Goal: Task Accomplishment & Management: Complete application form

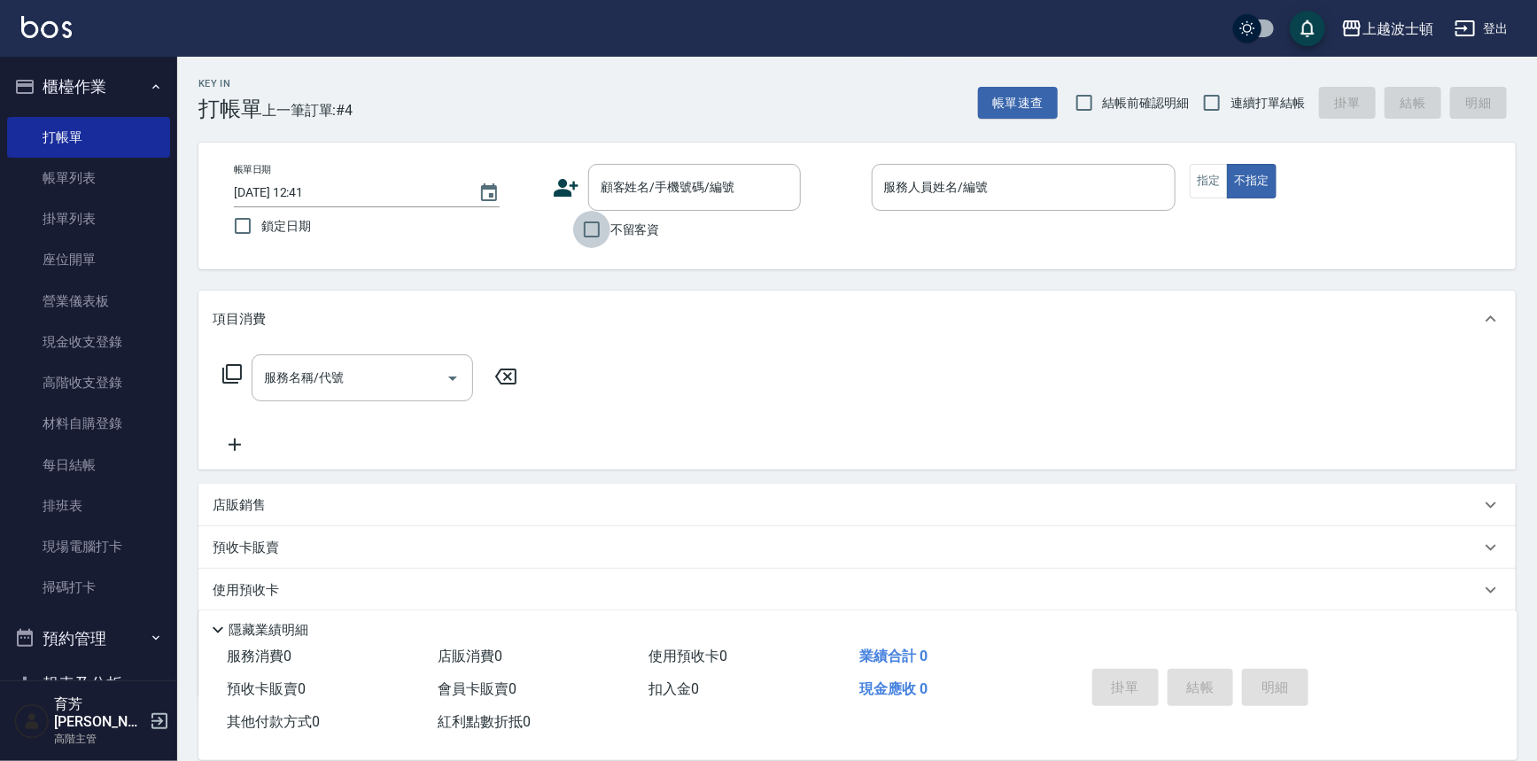
click at [601, 223] on input "不留客資" at bounding box center [591, 229] width 37 height 37
checkbox input "true"
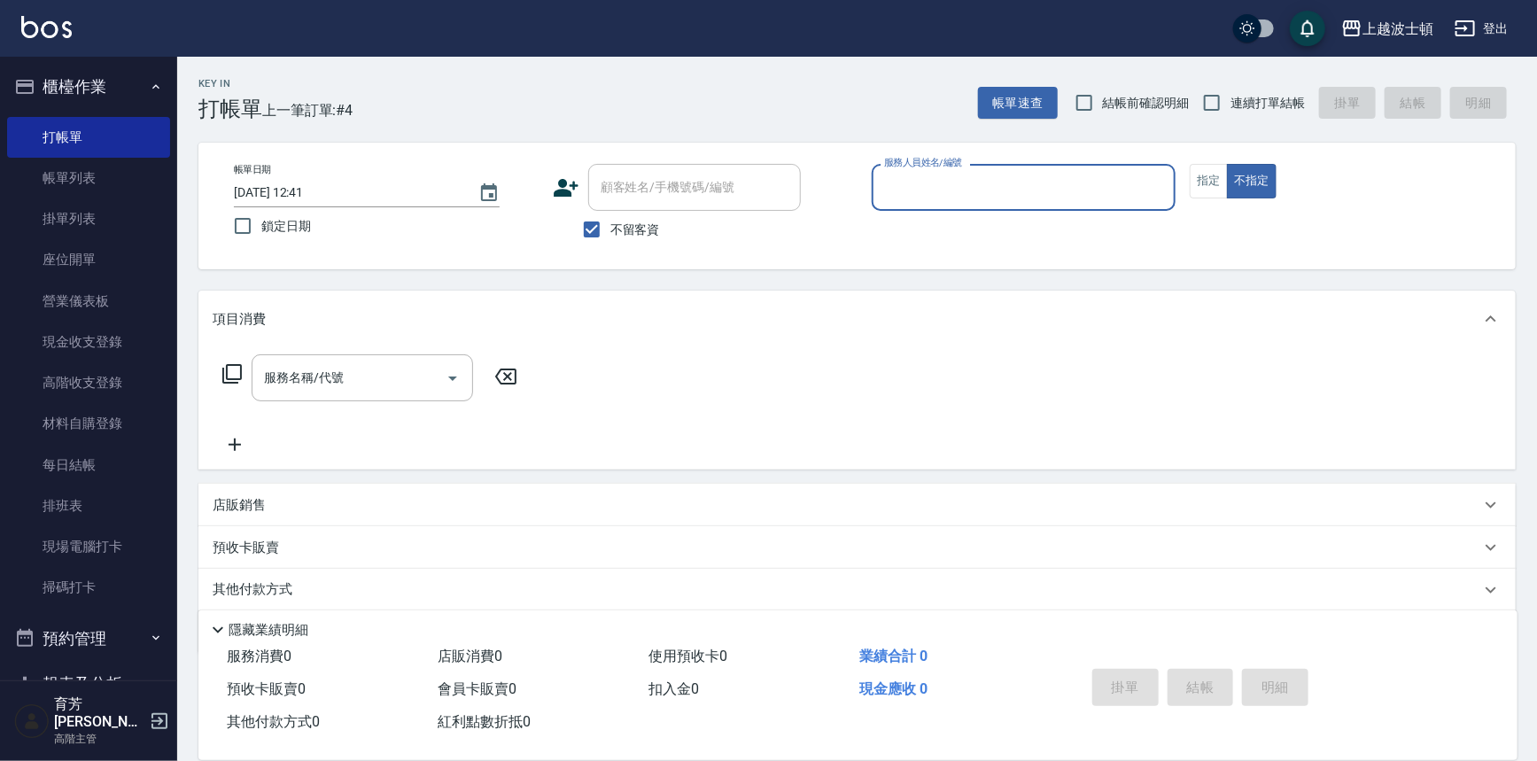
click at [892, 182] on input "服務人員姓名/編號" at bounding box center [1024, 187] width 289 height 31
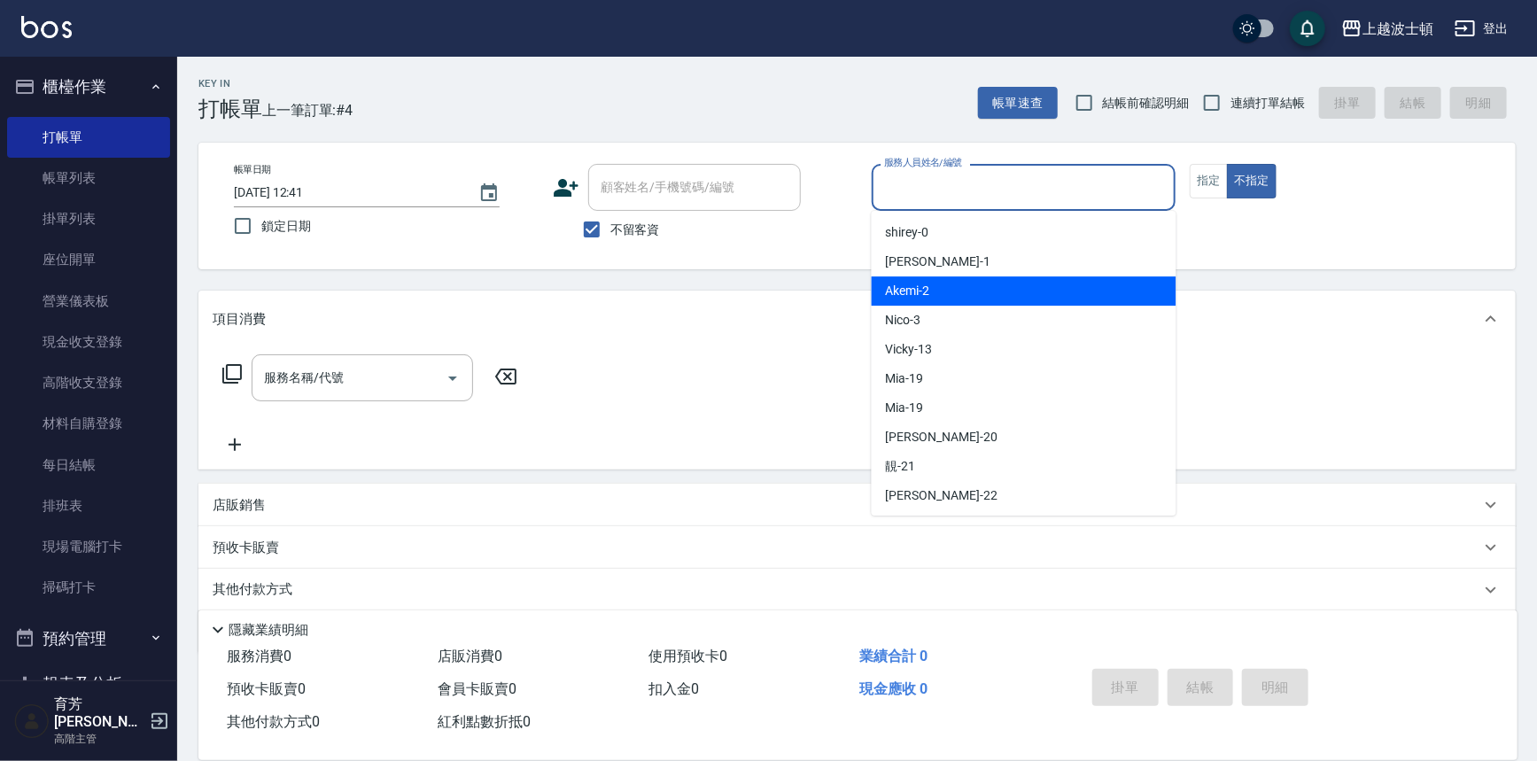
click at [968, 298] on div "Akemi -2" at bounding box center [1024, 290] width 305 height 29
type input "Akemi-2"
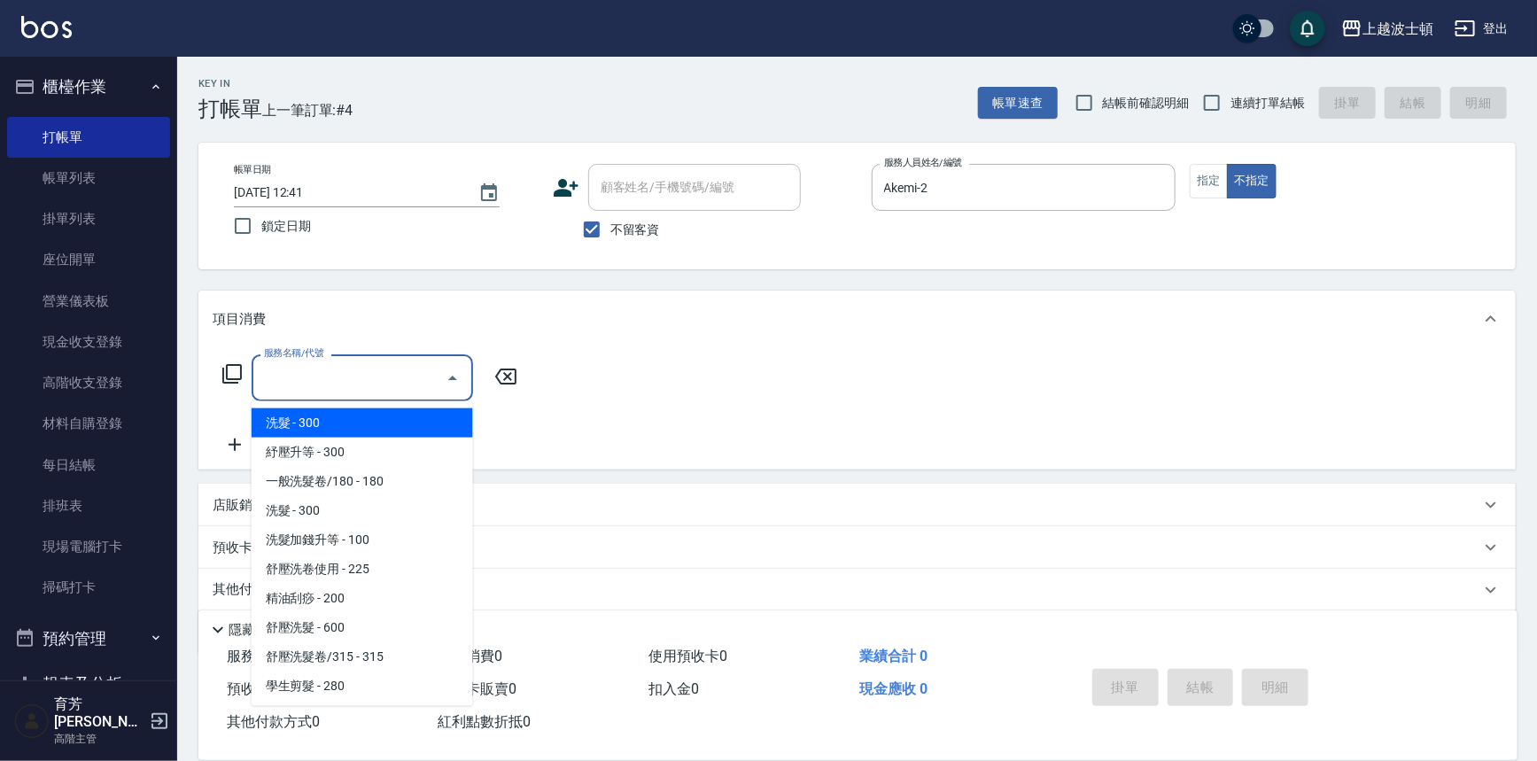
drag, startPoint x: 343, startPoint y: 363, endPoint x: 361, endPoint y: 410, distance: 50.2
click at [344, 363] on input "服務名稱/代號" at bounding box center [349, 377] width 179 height 31
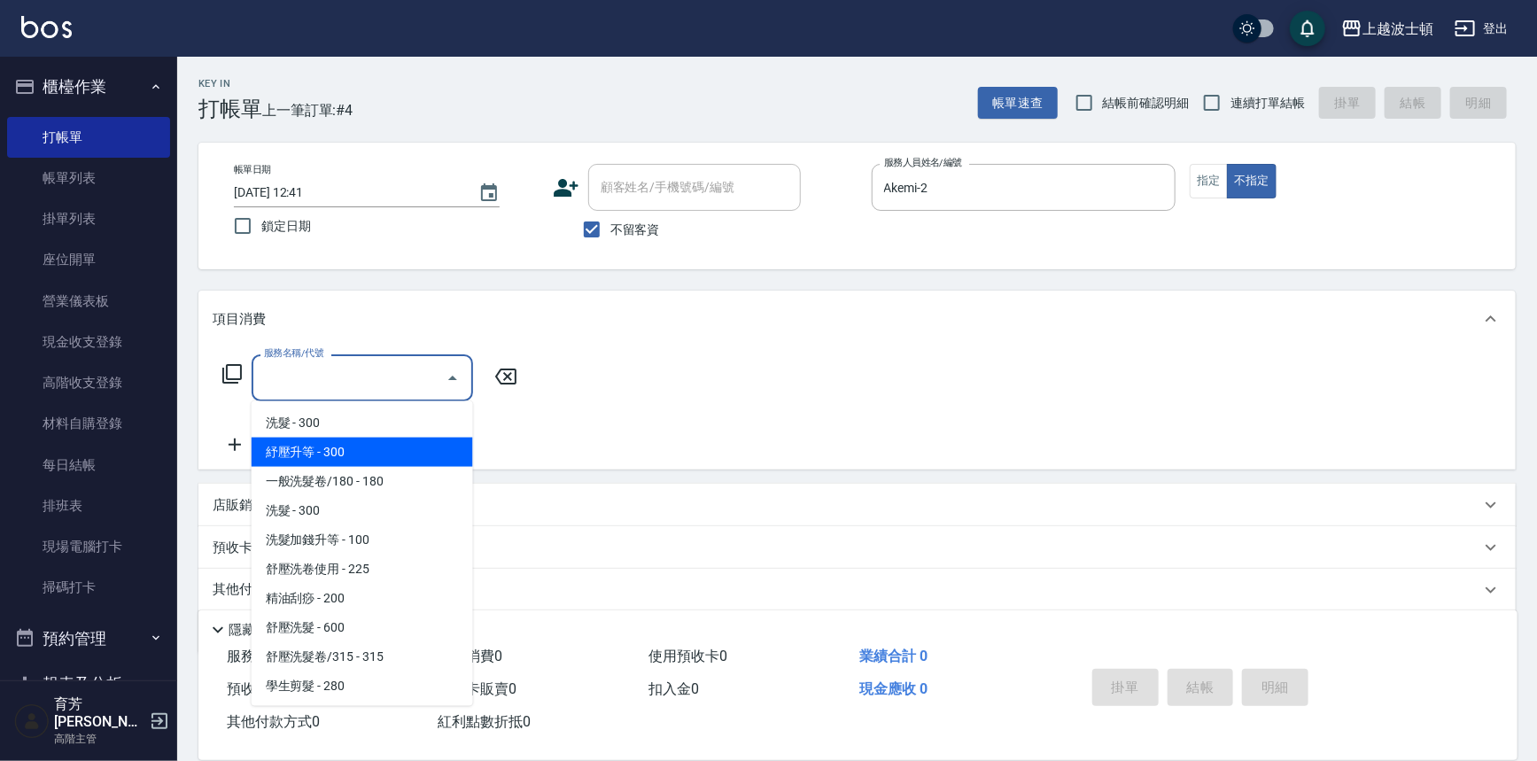
click at [372, 438] on span "紓壓升等 - 300" at bounding box center [363, 452] width 222 height 29
type input "紓壓升等(202)"
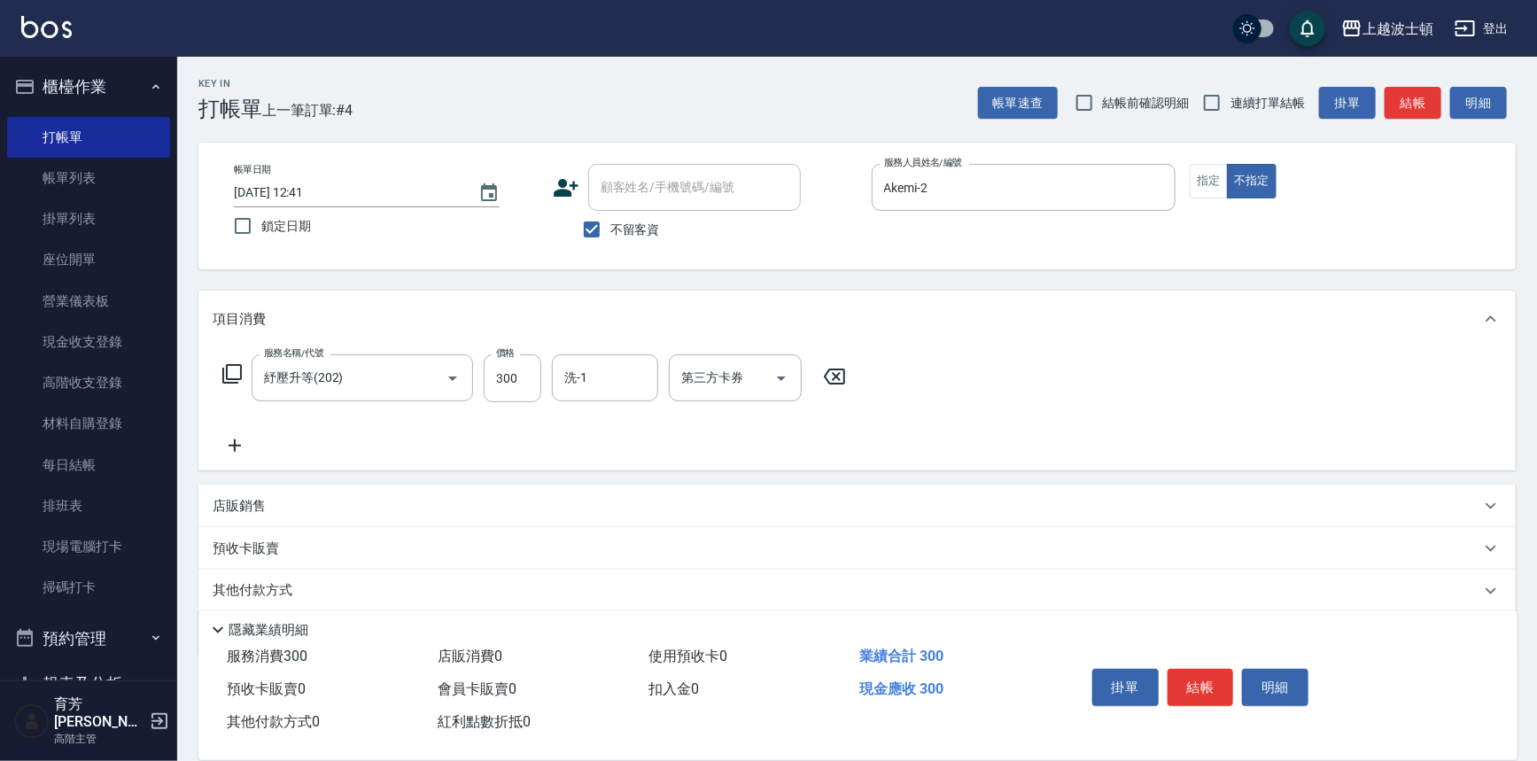
click at [835, 380] on icon at bounding box center [834, 376] width 44 height 21
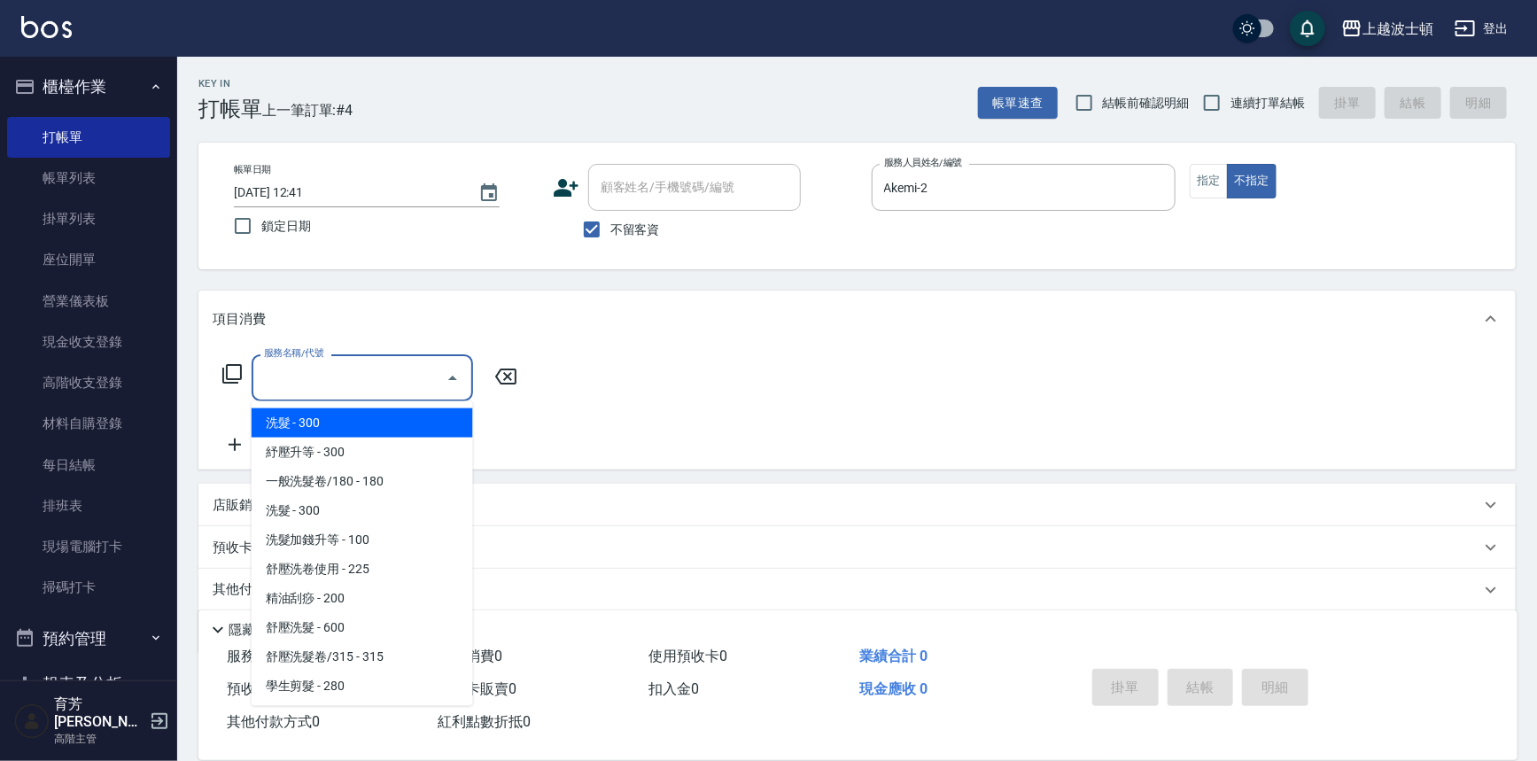
click at [340, 372] on input "服務名稱/代號" at bounding box center [349, 377] width 179 height 31
click at [365, 416] on span "洗髮 - 300" at bounding box center [363, 422] width 222 height 29
type input "洗髮(201)"
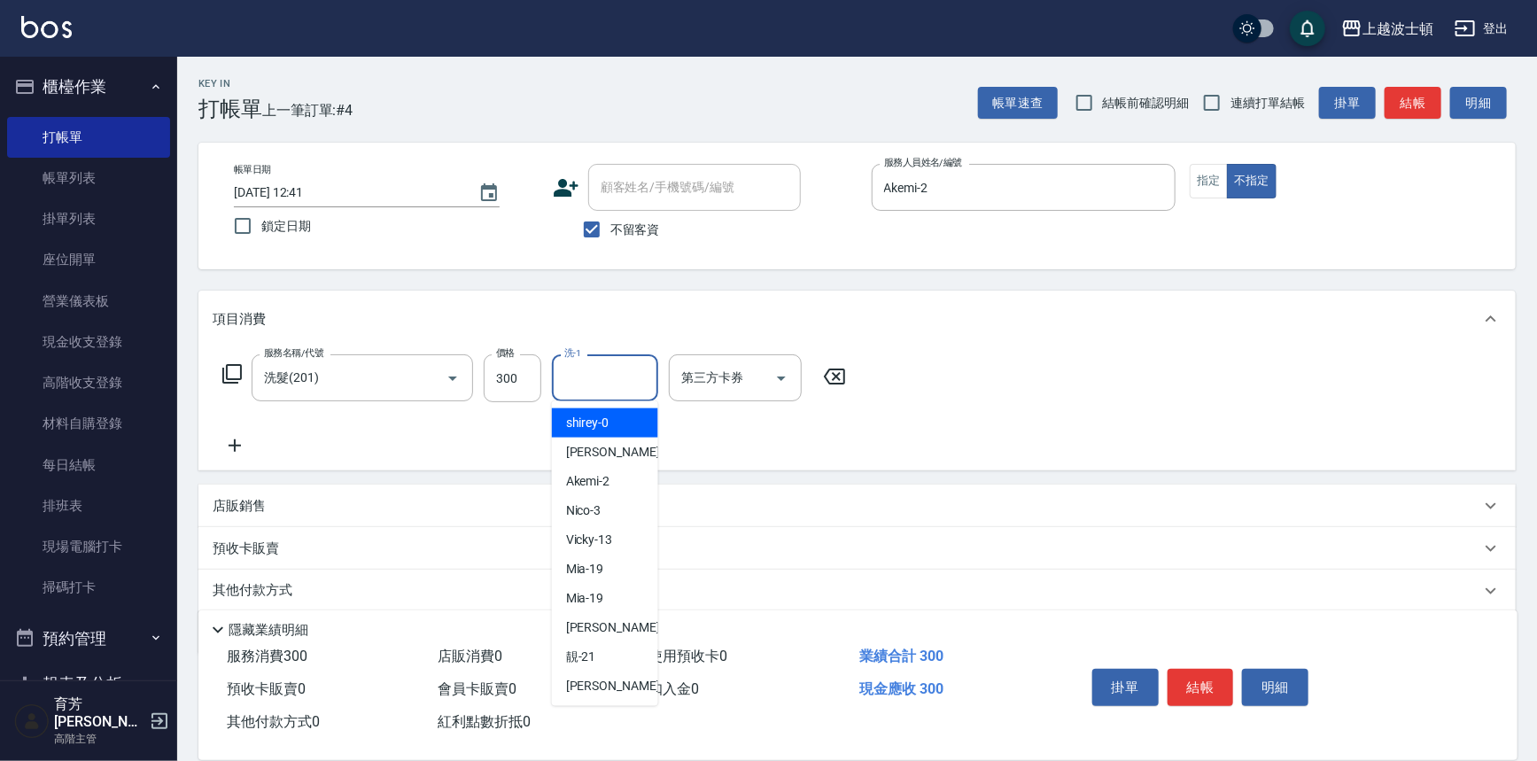
click at [606, 377] on input "洗-1" at bounding box center [605, 377] width 90 height 31
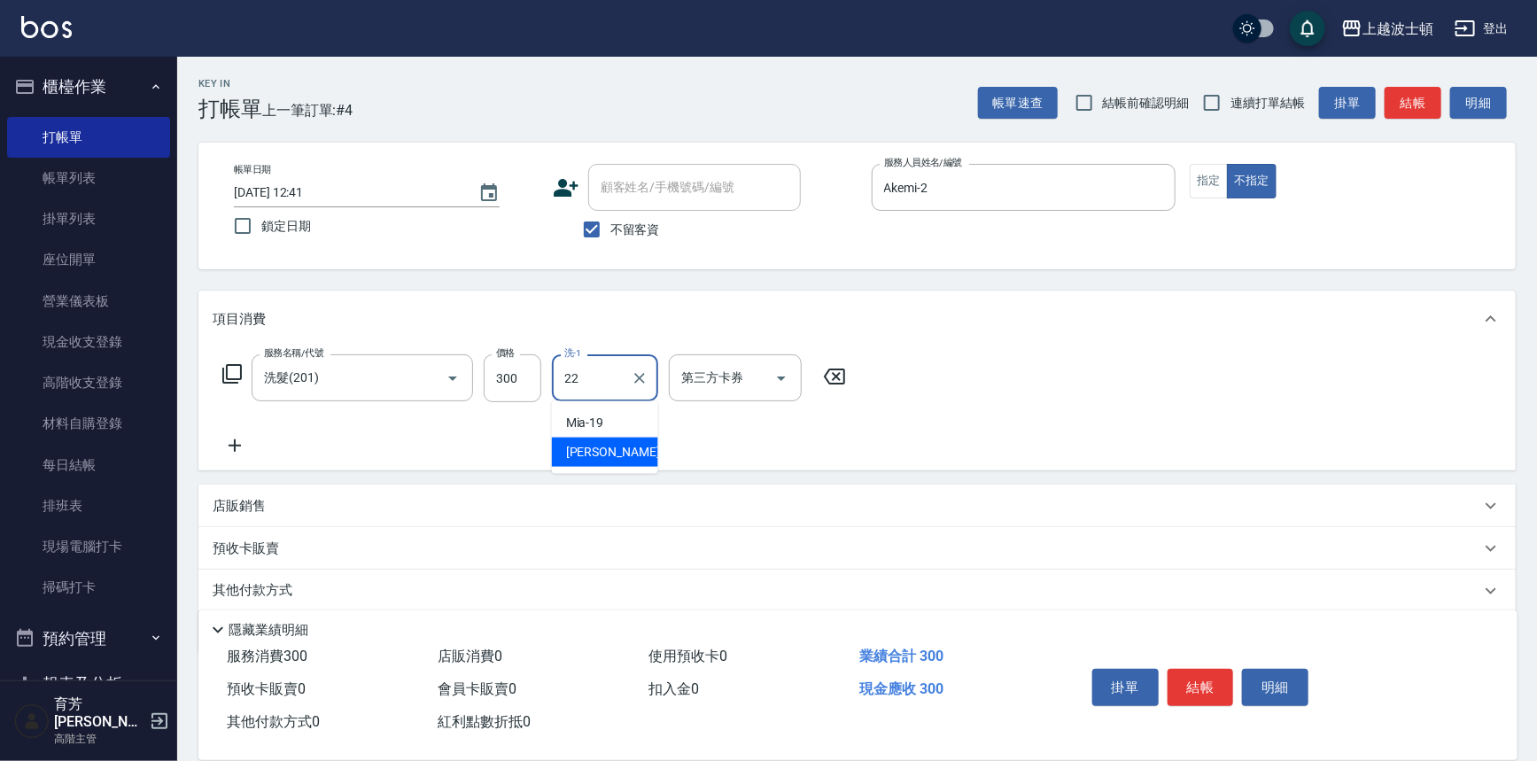
click at [615, 459] on div "[PERSON_NAME] -22" at bounding box center [605, 452] width 106 height 29
type input "[PERSON_NAME]-22"
click at [233, 447] on icon at bounding box center [235, 445] width 44 height 21
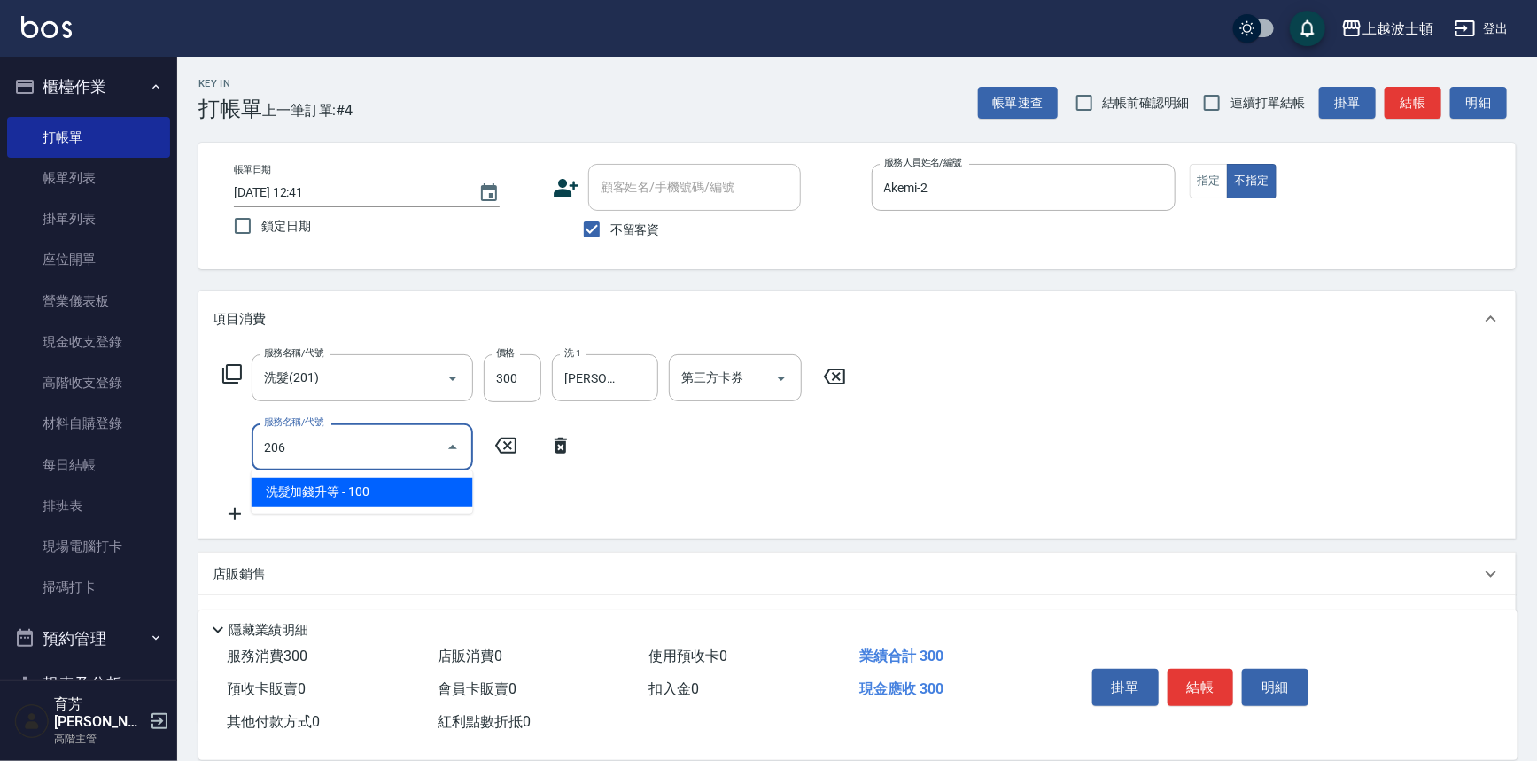
drag, startPoint x: 334, startPoint y: 495, endPoint x: 440, endPoint y: 483, distance: 107.0
click at [335, 496] on span "洗髮加錢升等 - 100" at bounding box center [363, 492] width 222 height 29
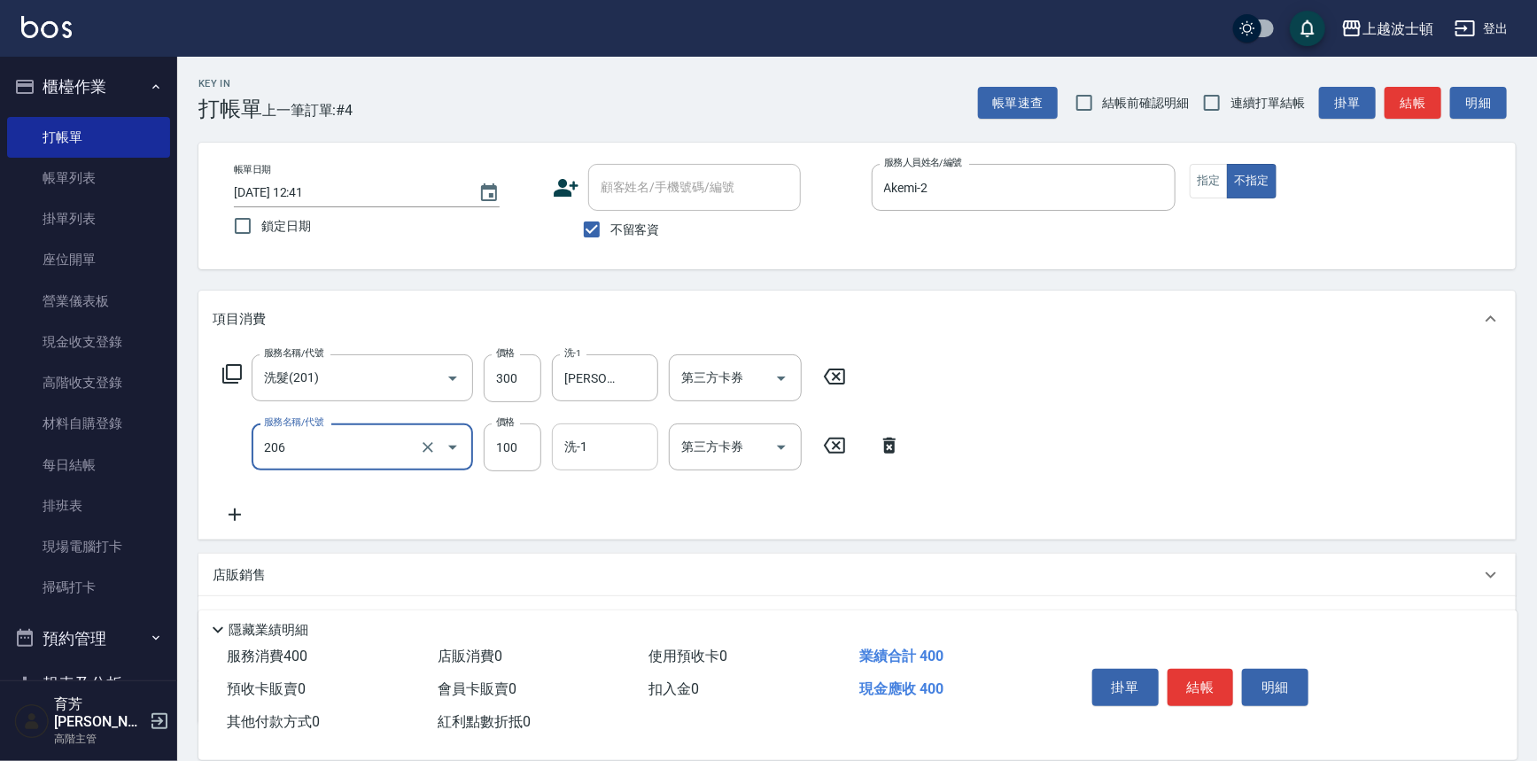
type input "洗髮加錢升等(206)"
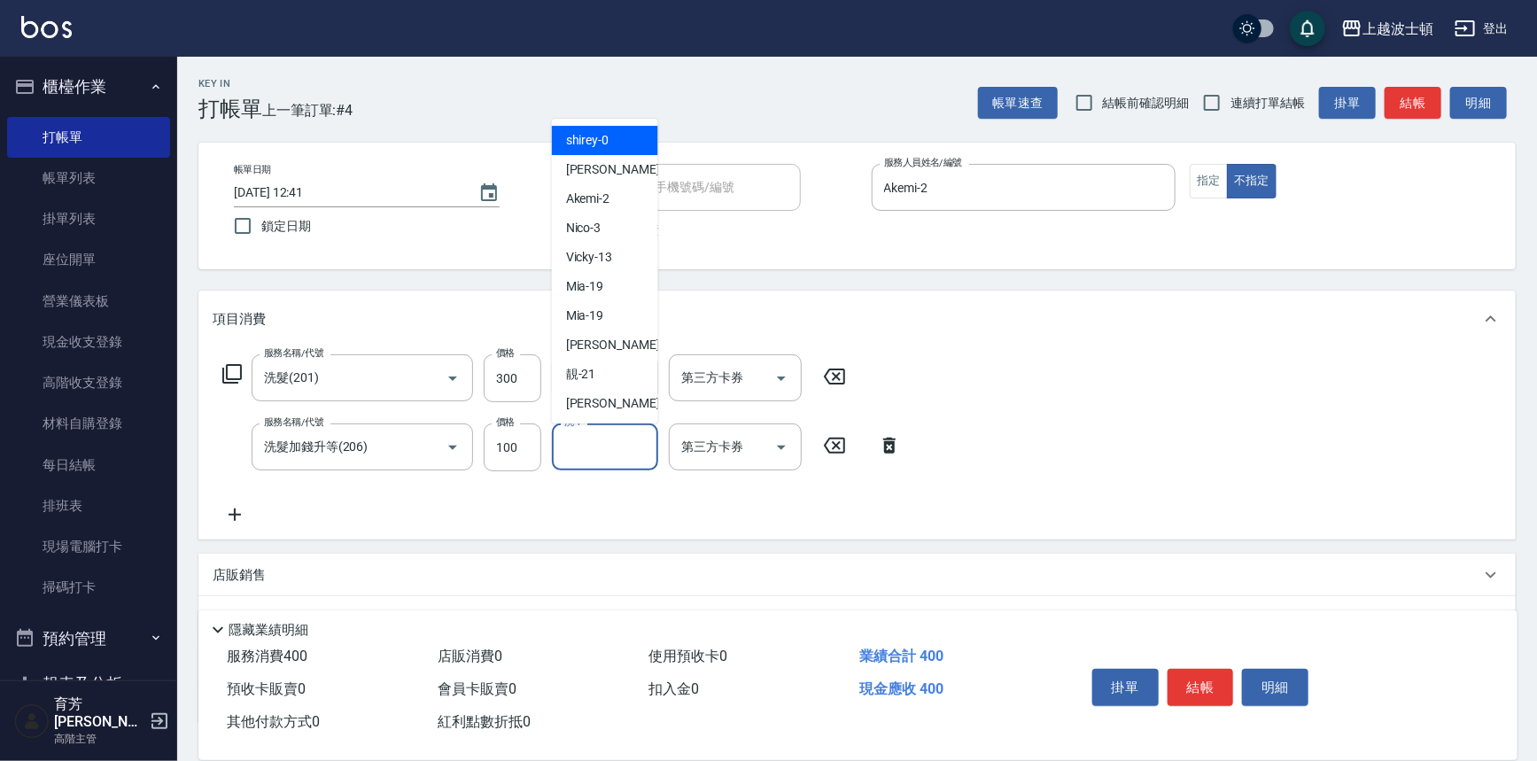
click at [603, 454] on input "洗-1" at bounding box center [605, 446] width 90 height 31
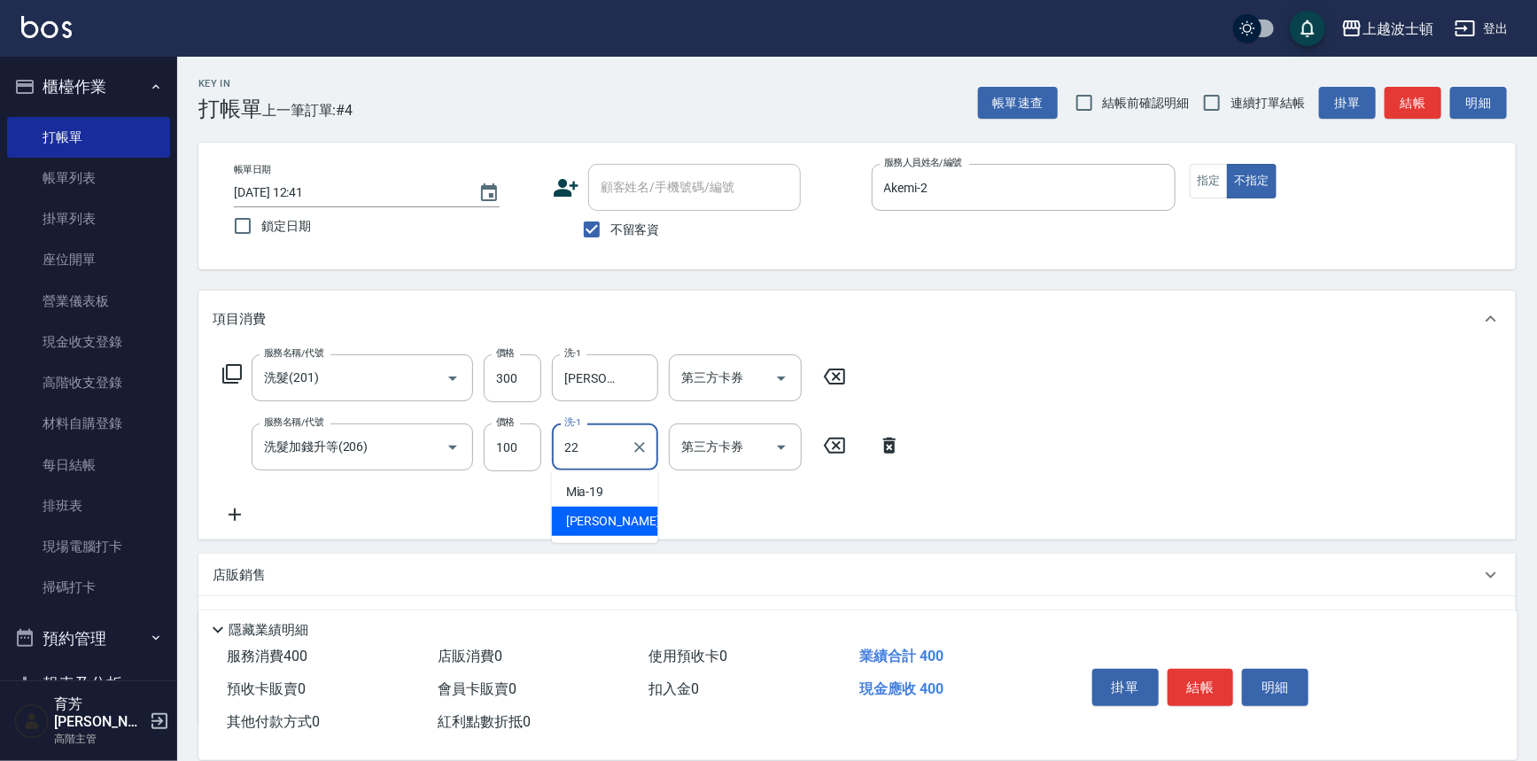
click at [598, 508] on div "[PERSON_NAME] -22" at bounding box center [605, 521] width 106 height 29
type input "[PERSON_NAME]-22"
click at [231, 508] on icon at bounding box center [235, 514] width 44 height 21
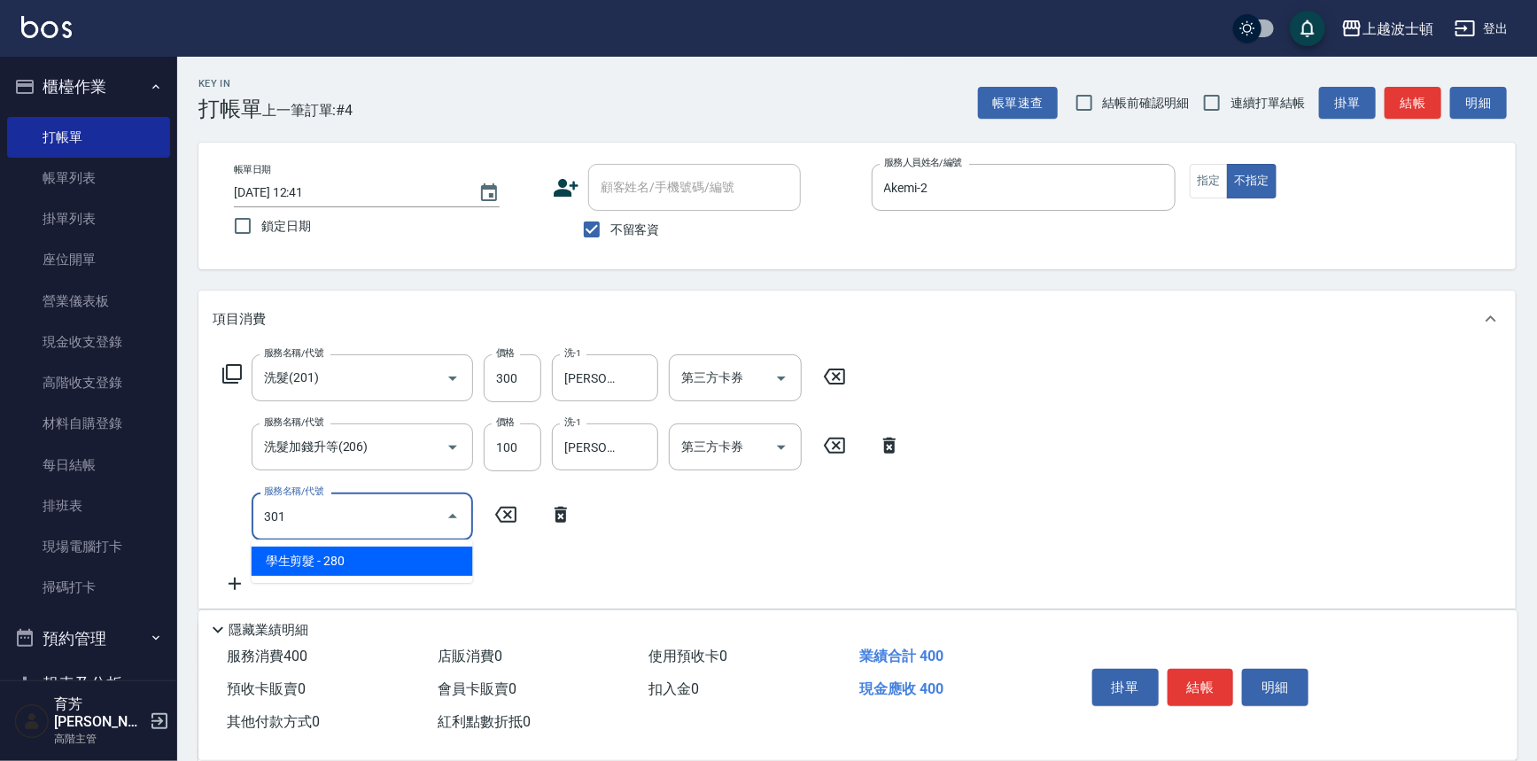
click at [339, 552] on span "學生剪髮 - 280" at bounding box center [363, 561] width 222 height 29
type input "學生剪髮(301)"
click at [498, 528] on input "280" at bounding box center [513, 517] width 58 height 48
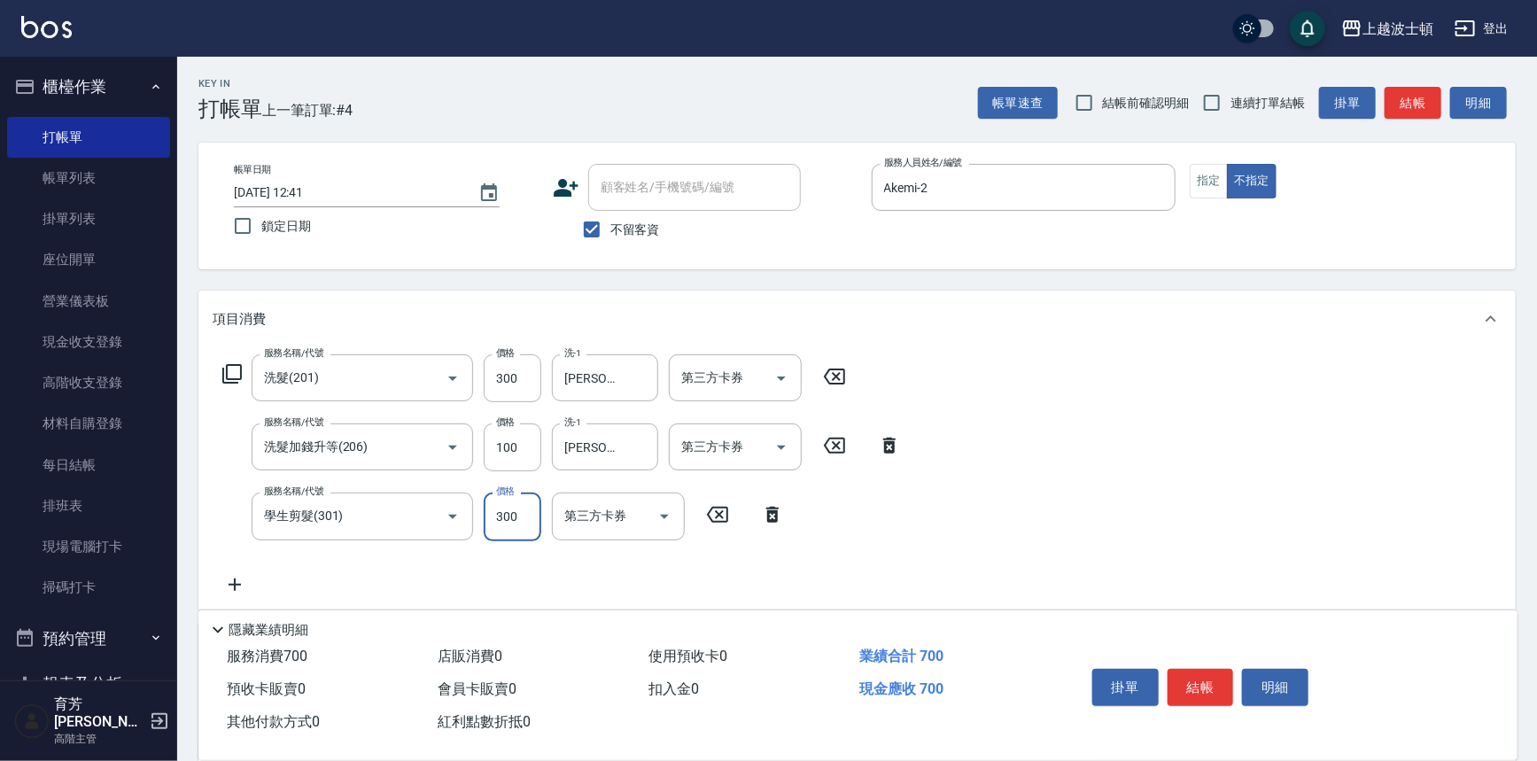
type input "300"
click at [1029, 452] on div "服務名稱/代號 洗髮(201) 服務名稱/代號 價格 300 價格 洗-1 雅如-22 洗-1 第三方卡券 第三方卡券 服務名稱/代號 洗髮加錢升等(206)…" at bounding box center [857, 477] width 1318 height 261
click at [1188, 670] on button "結帳" at bounding box center [1201, 687] width 66 height 37
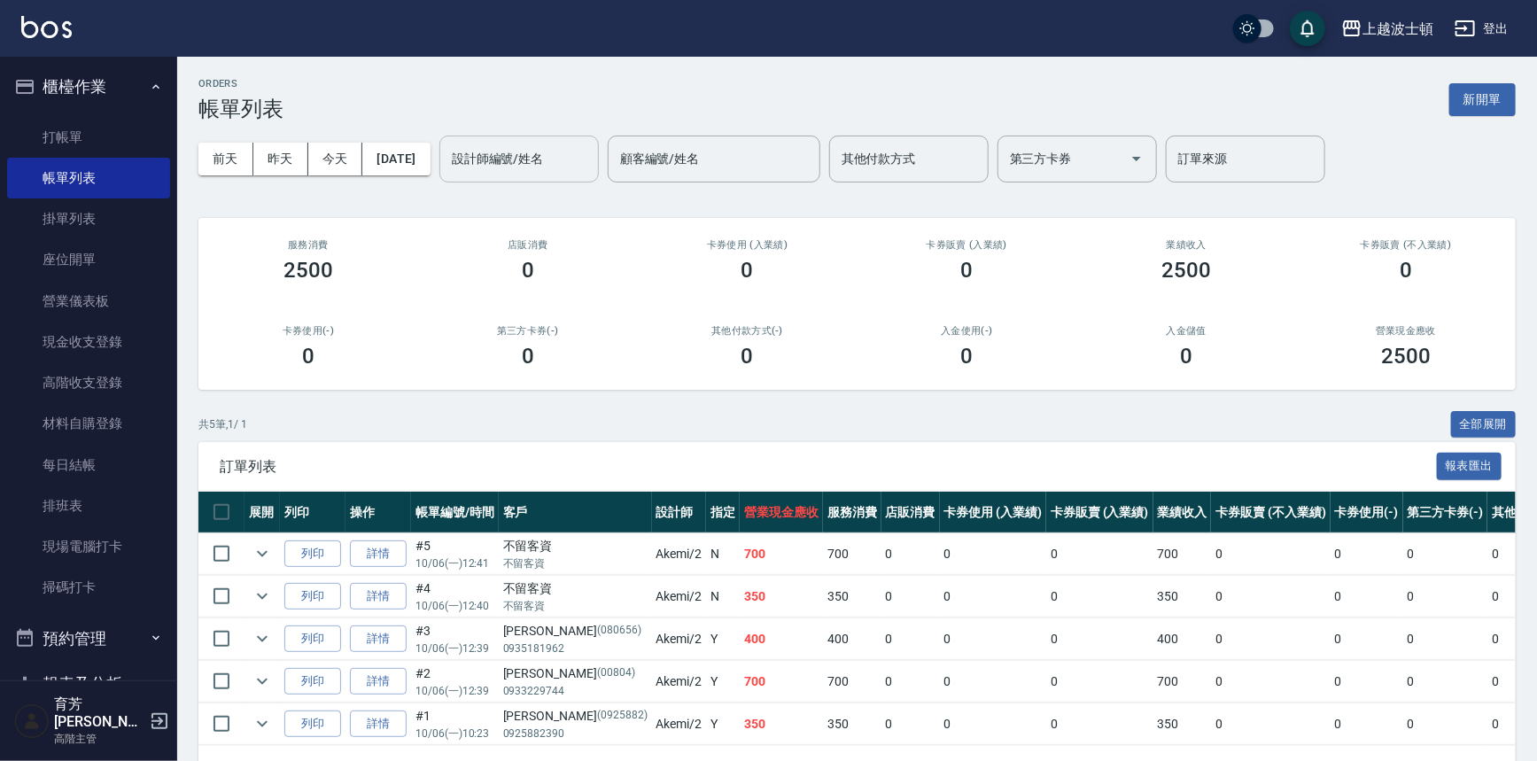
click at [540, 167] on input "設計師編號/姓名" at bounding box center [519, 159] width 144 height 31
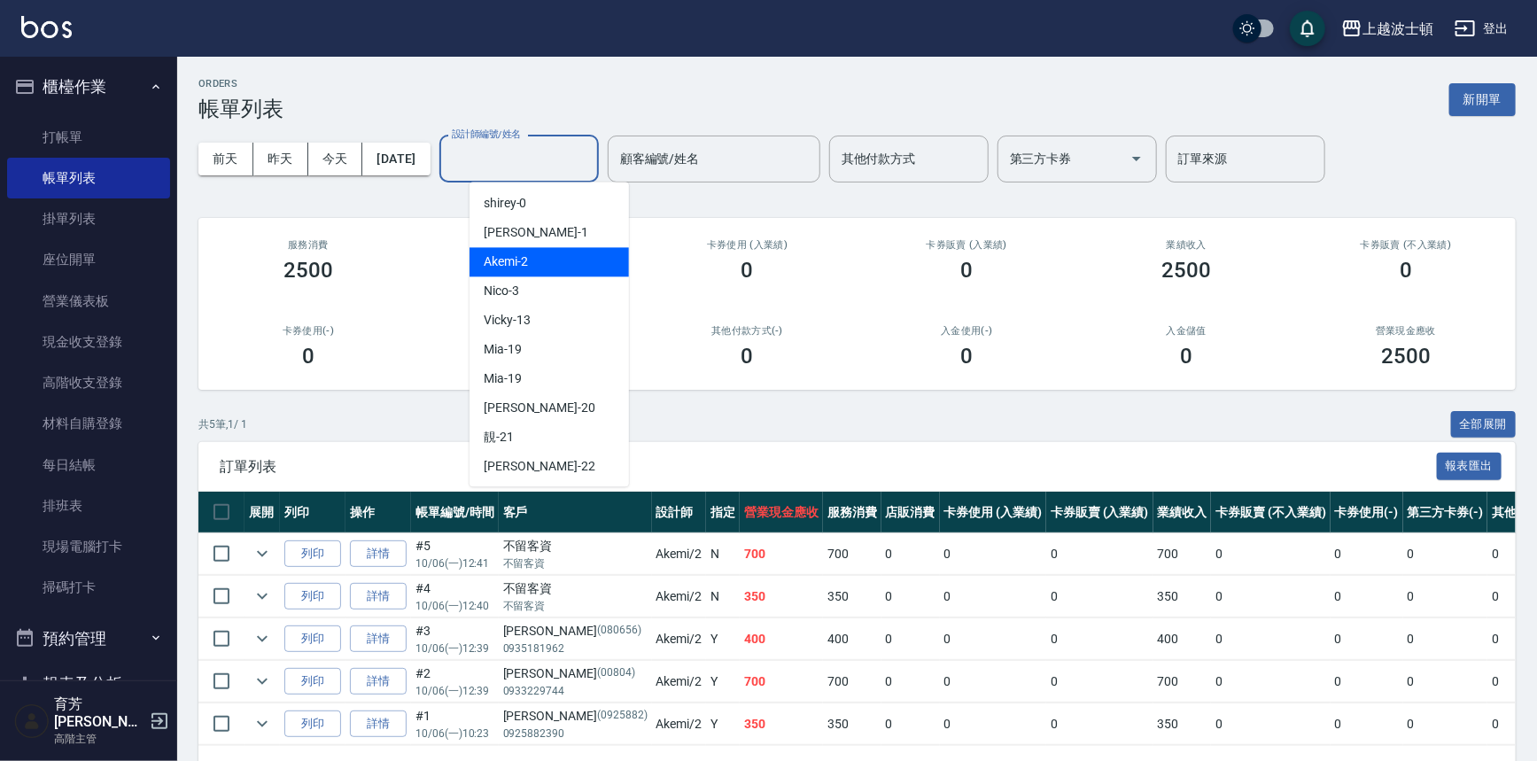
click at [584, 272] on div "Akemi -2" at bounding box center [549, 261] width 159 height 29
type input "Akemi-2"
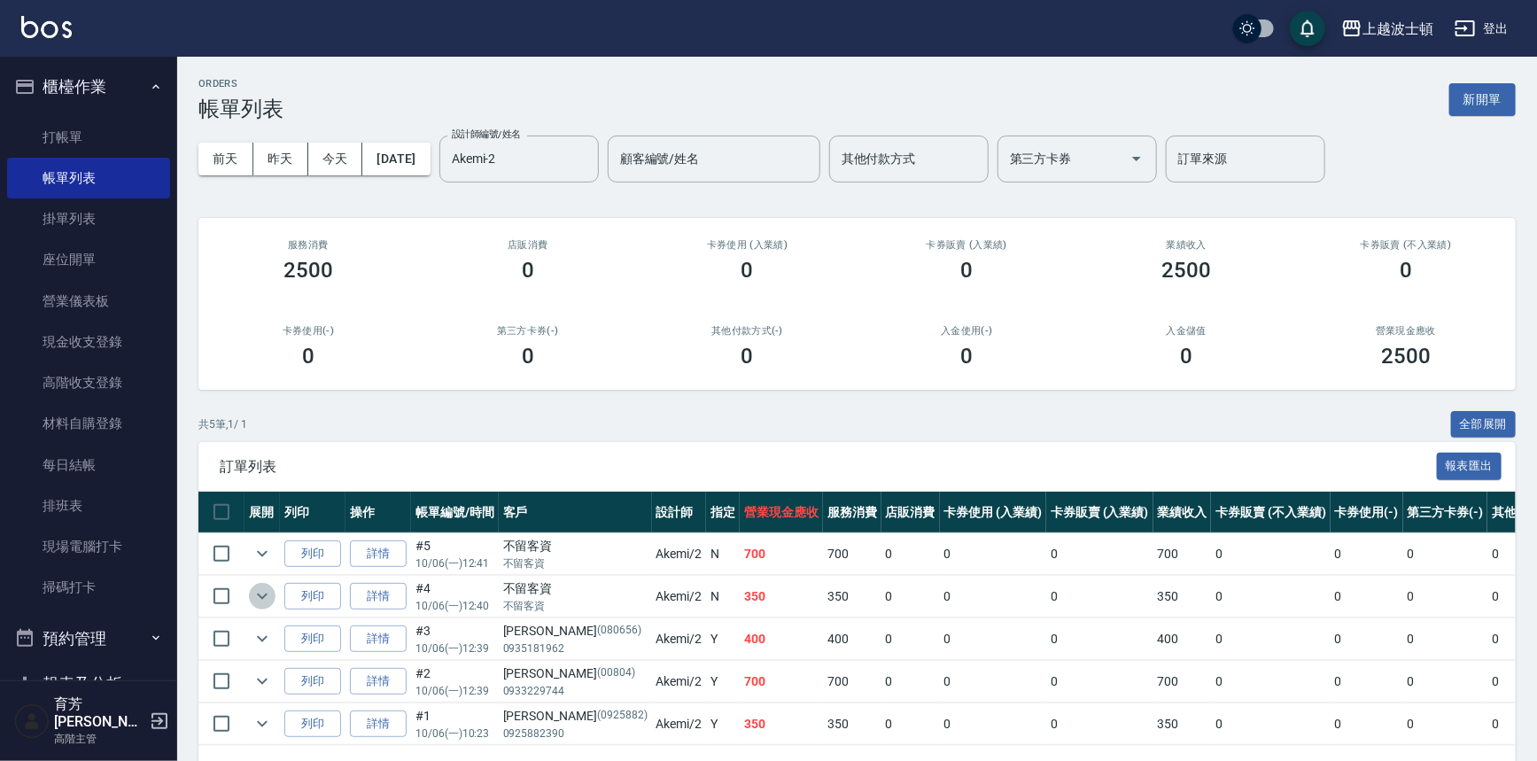
click at [263, 603] on icon "expand row" at bounding box center [262, 596] width 21 height 21
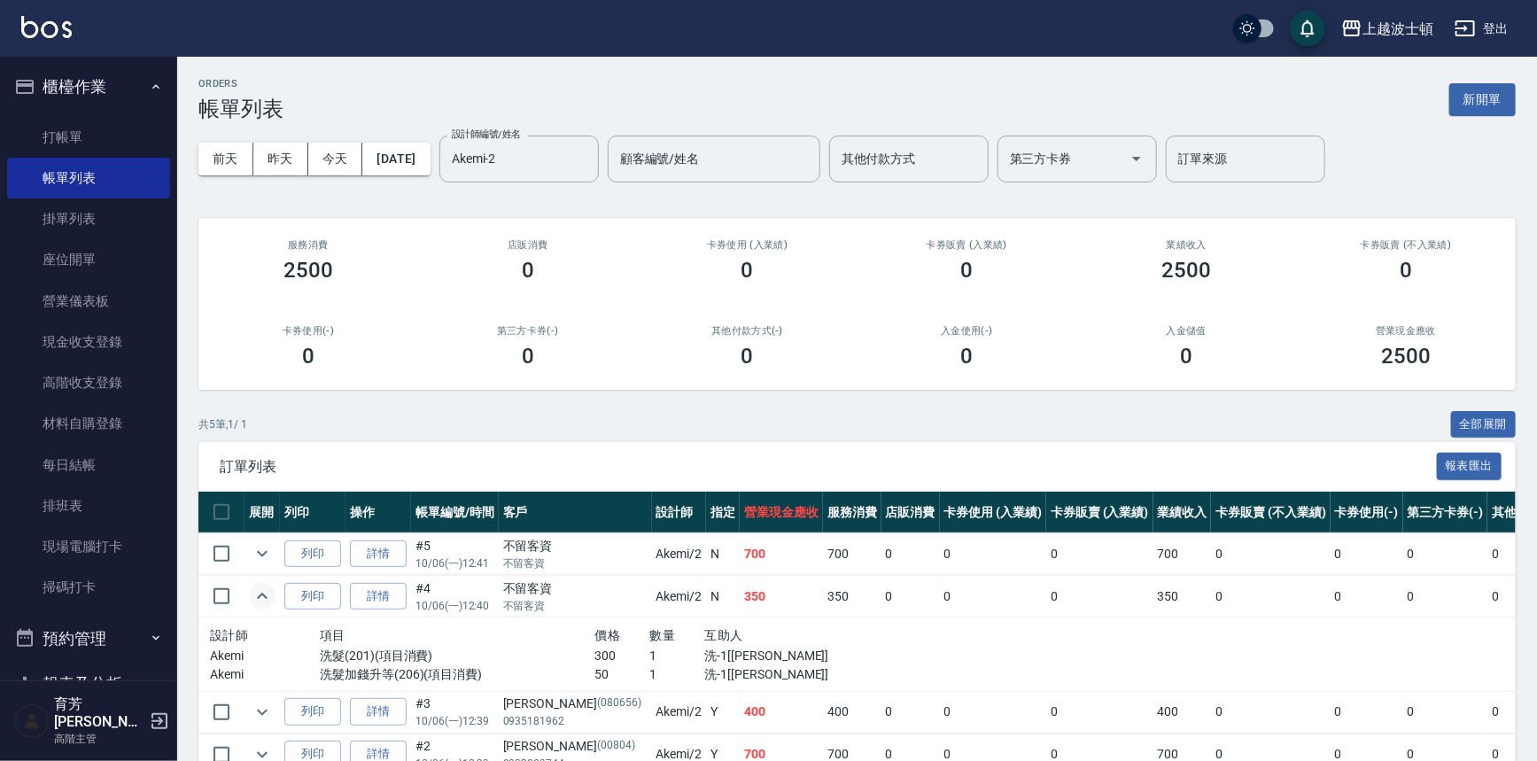
click at [263, 603] on icon "expand row" at bounding box center [262, 596] width 21 height 21
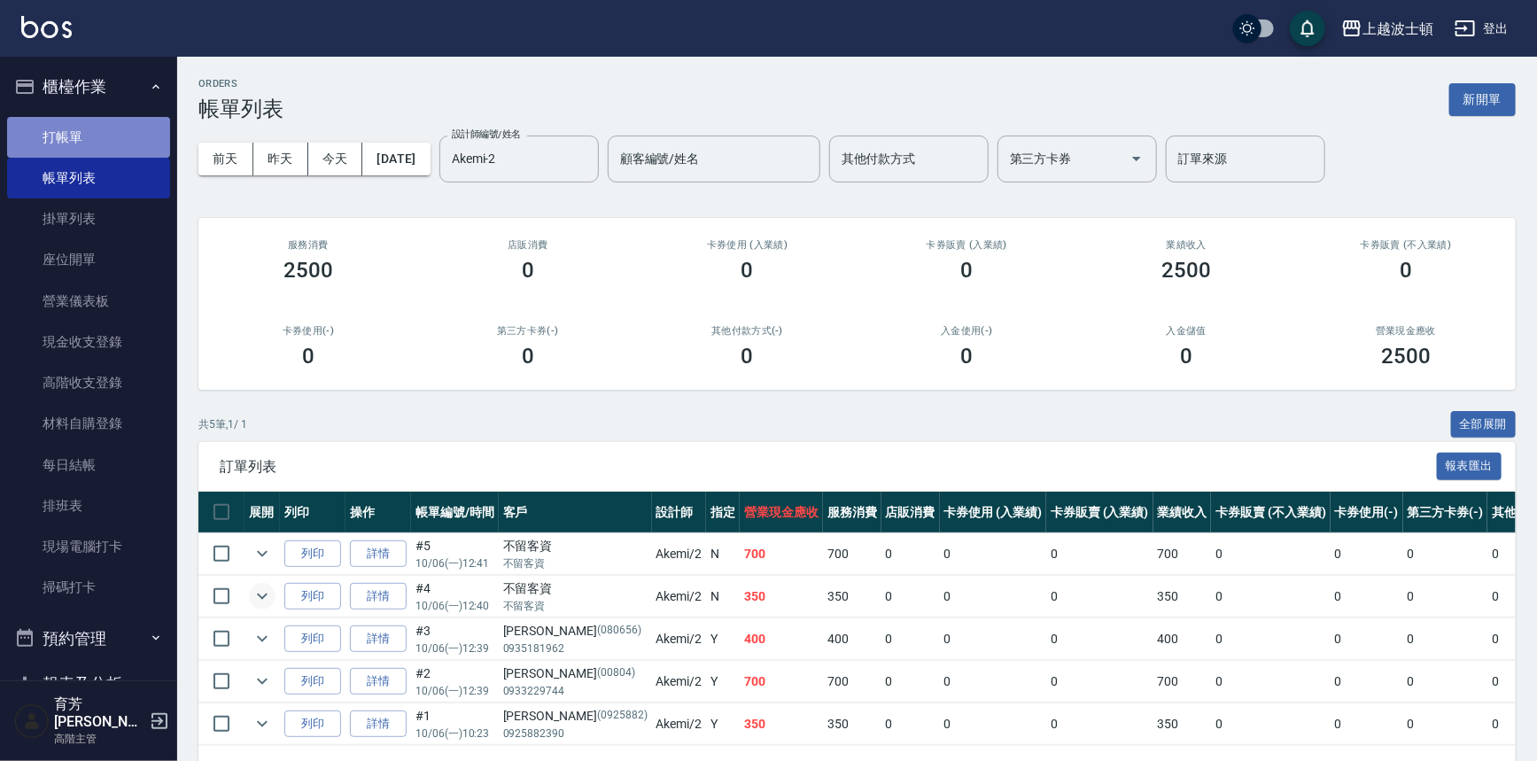
click at [118, 120] on link "打帳單" at bounding box center [88, 137] width 163 height 41
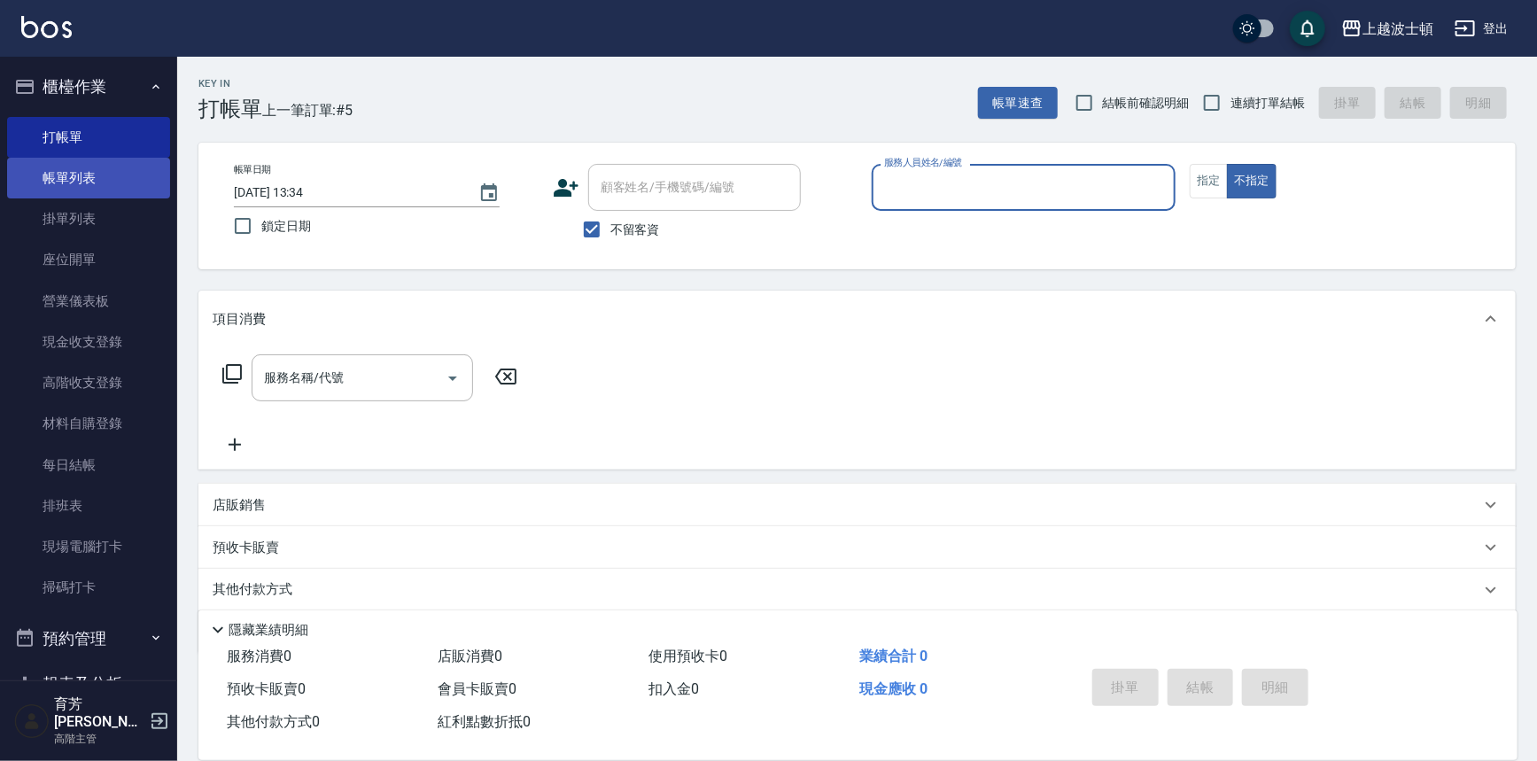
click at [71, 172] on link "帳單列表" at bounding box center [88, 178] width 163 height 41
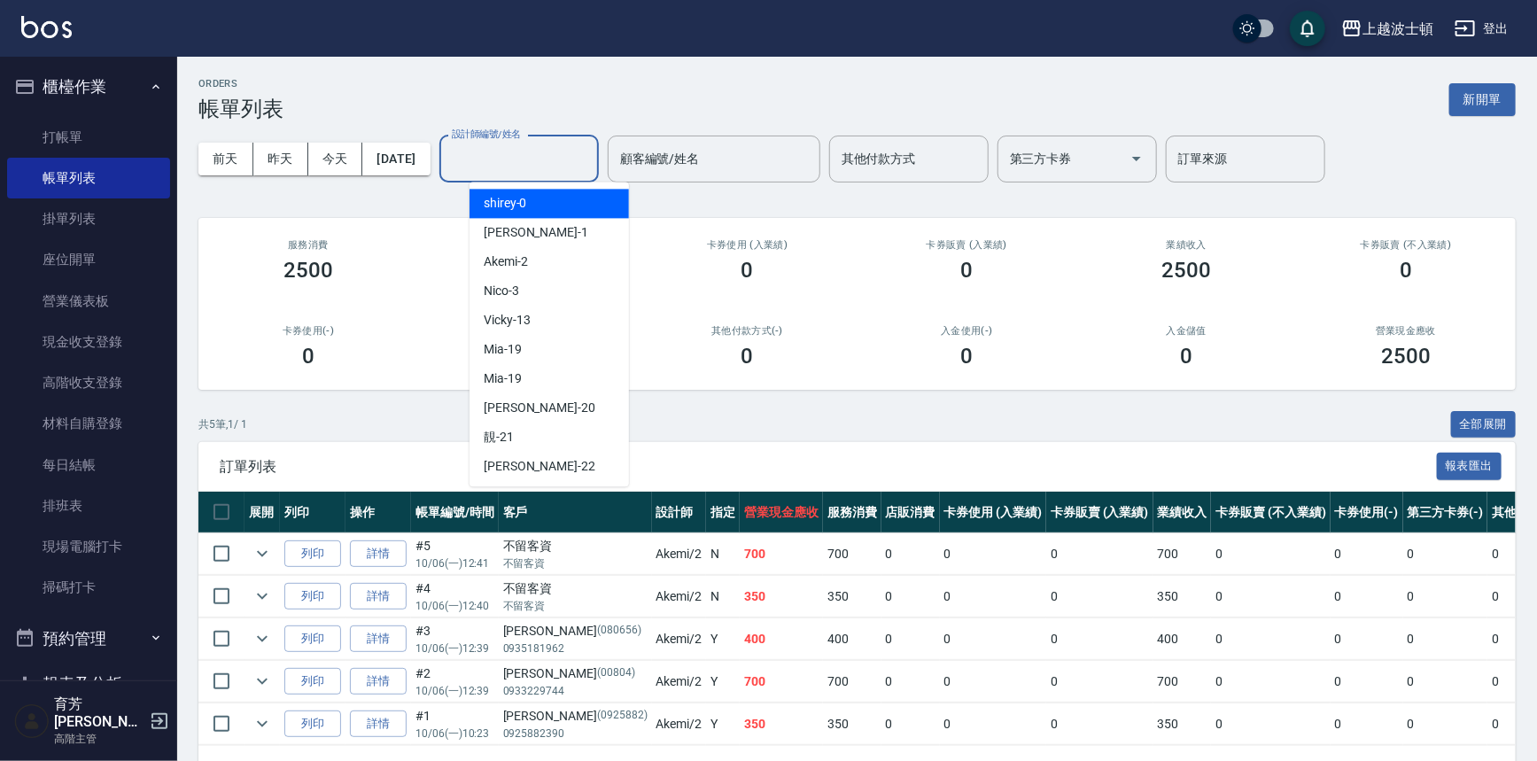
click at [542, 163] on input "設計師編號/姓名" at bounding box center [519, 159] width 144 height 31
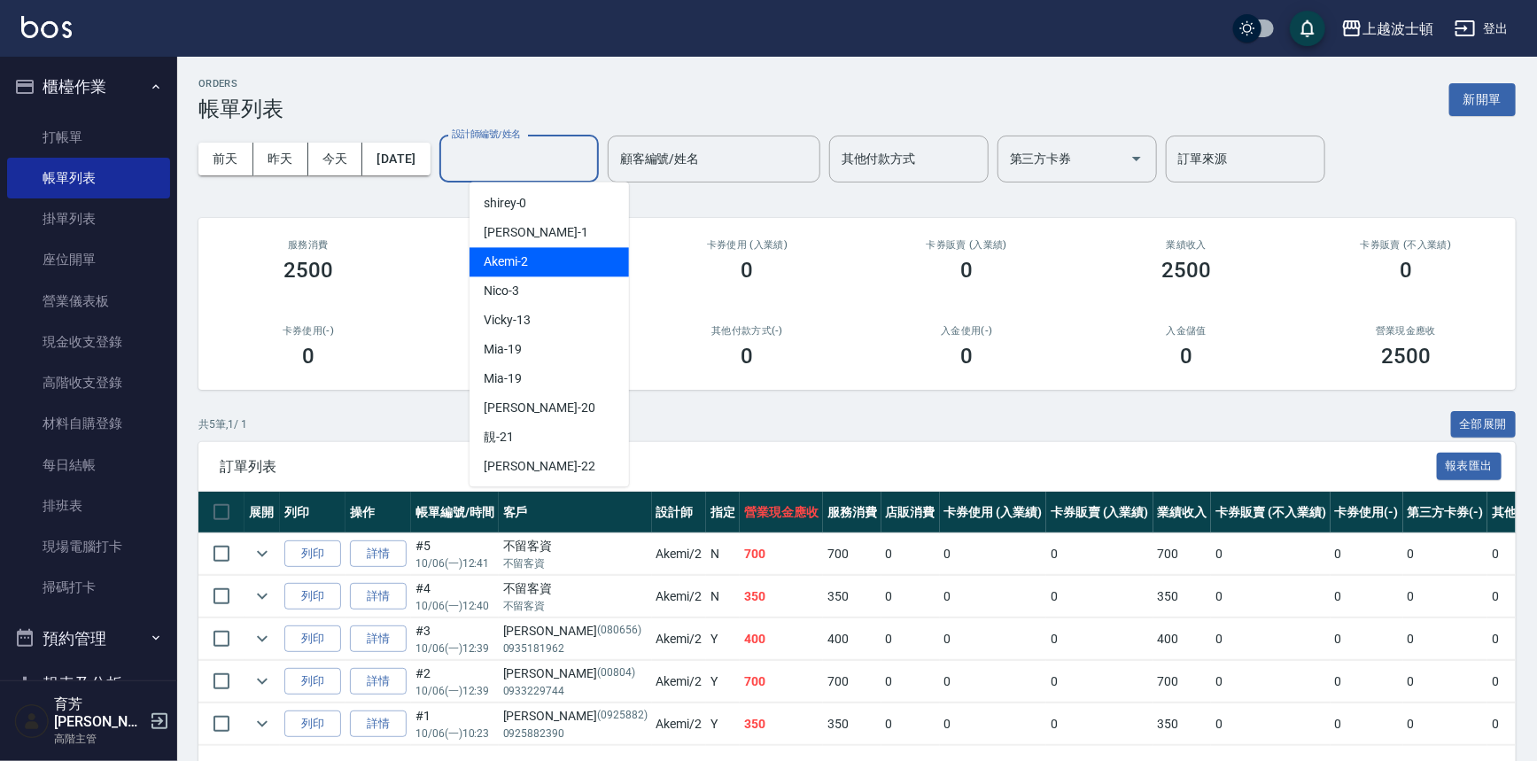
click at [579, 253] on div "Akemi -2" at bounding box center [549, 261] width 159 height 29
type input "Akemi-2"
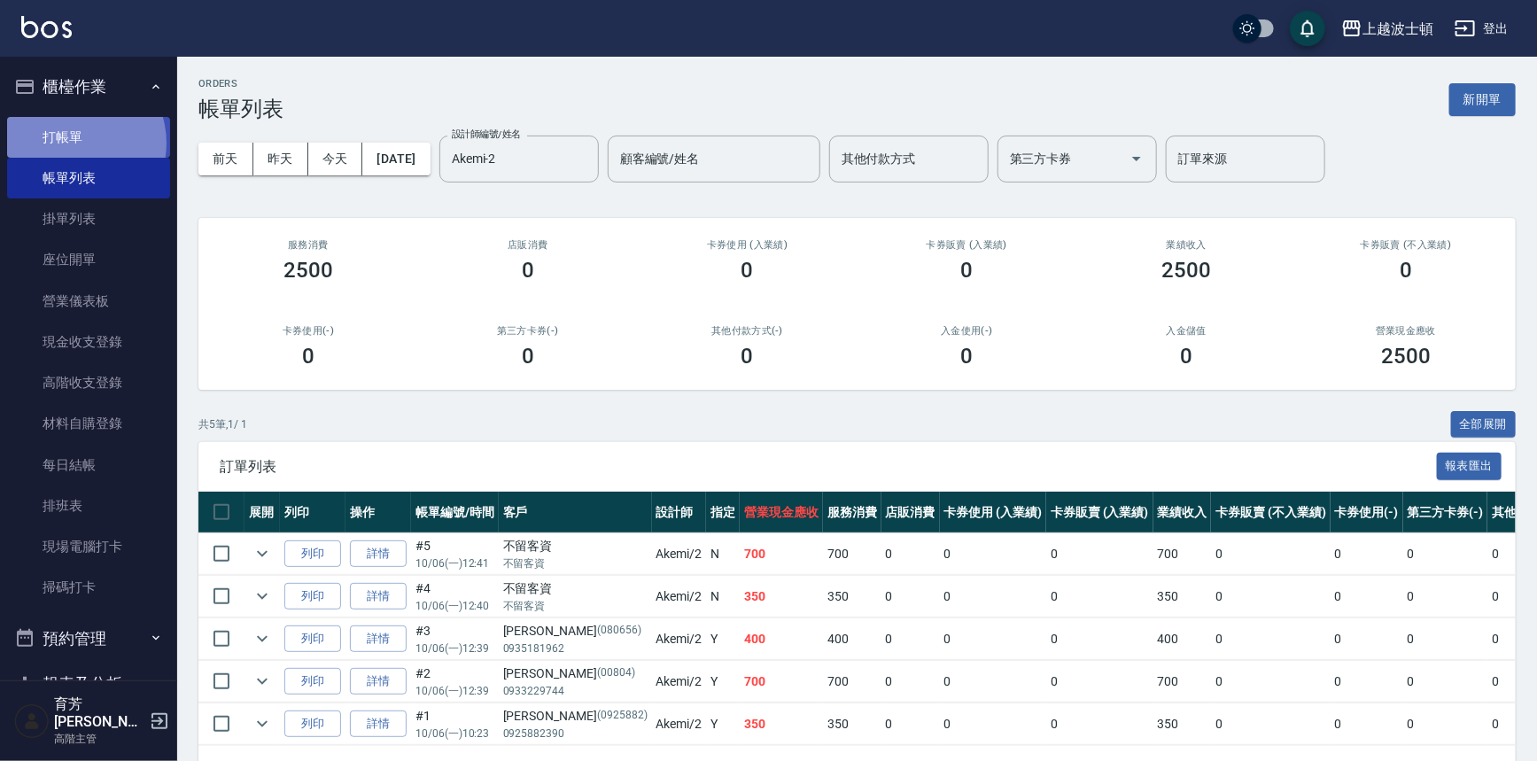
click at [71, 142] on link "打帳單" at bounding box center [88, 137] width 163 height 41
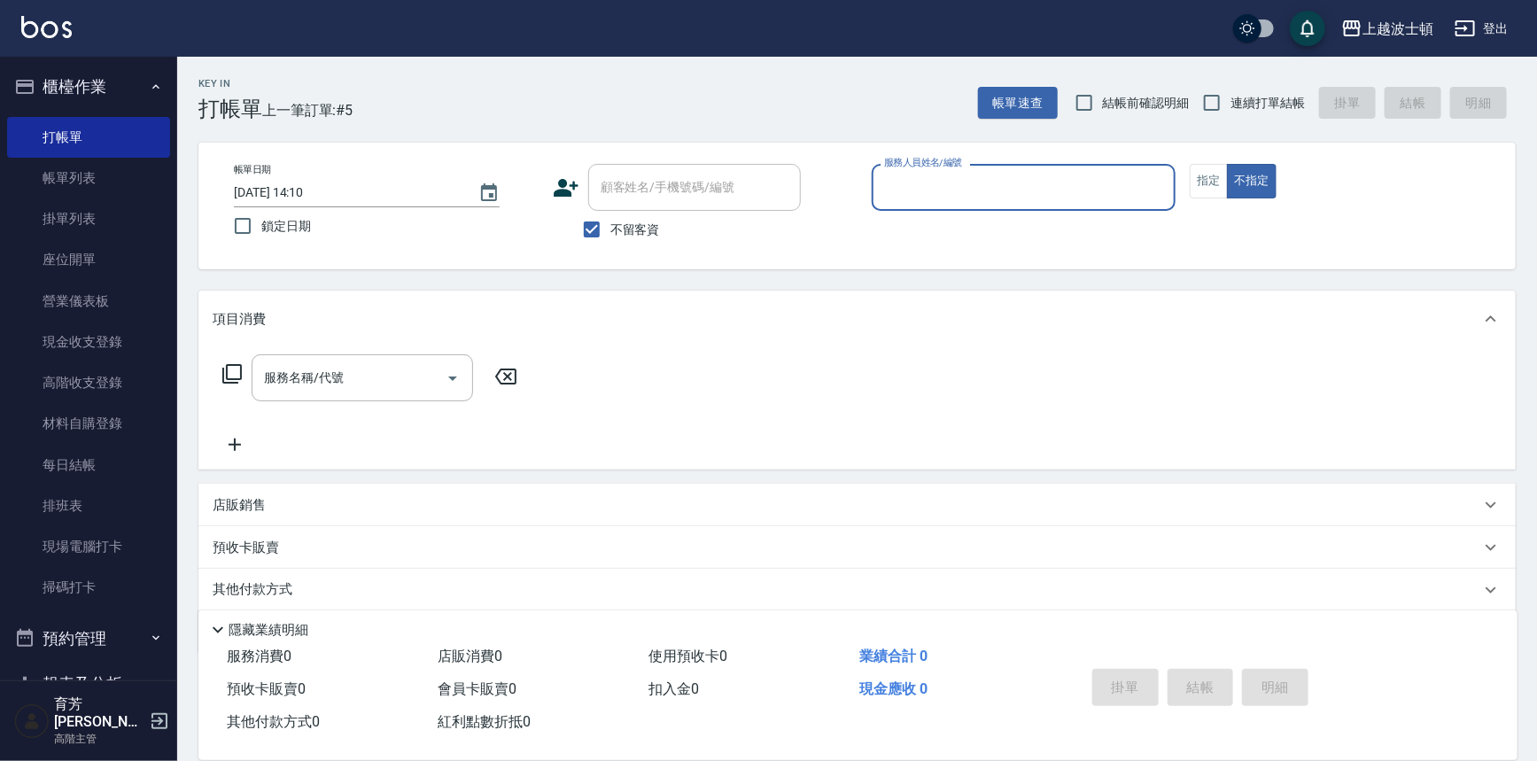
drag, startPoint x: 584, startPoint y: 225, endPoint x: 615, endPoint y: 202, distance: 38.6
click at [584, 226] on input "不留客資" at bounding box center [591, 229] width 37 height 37
checkbox input "false"
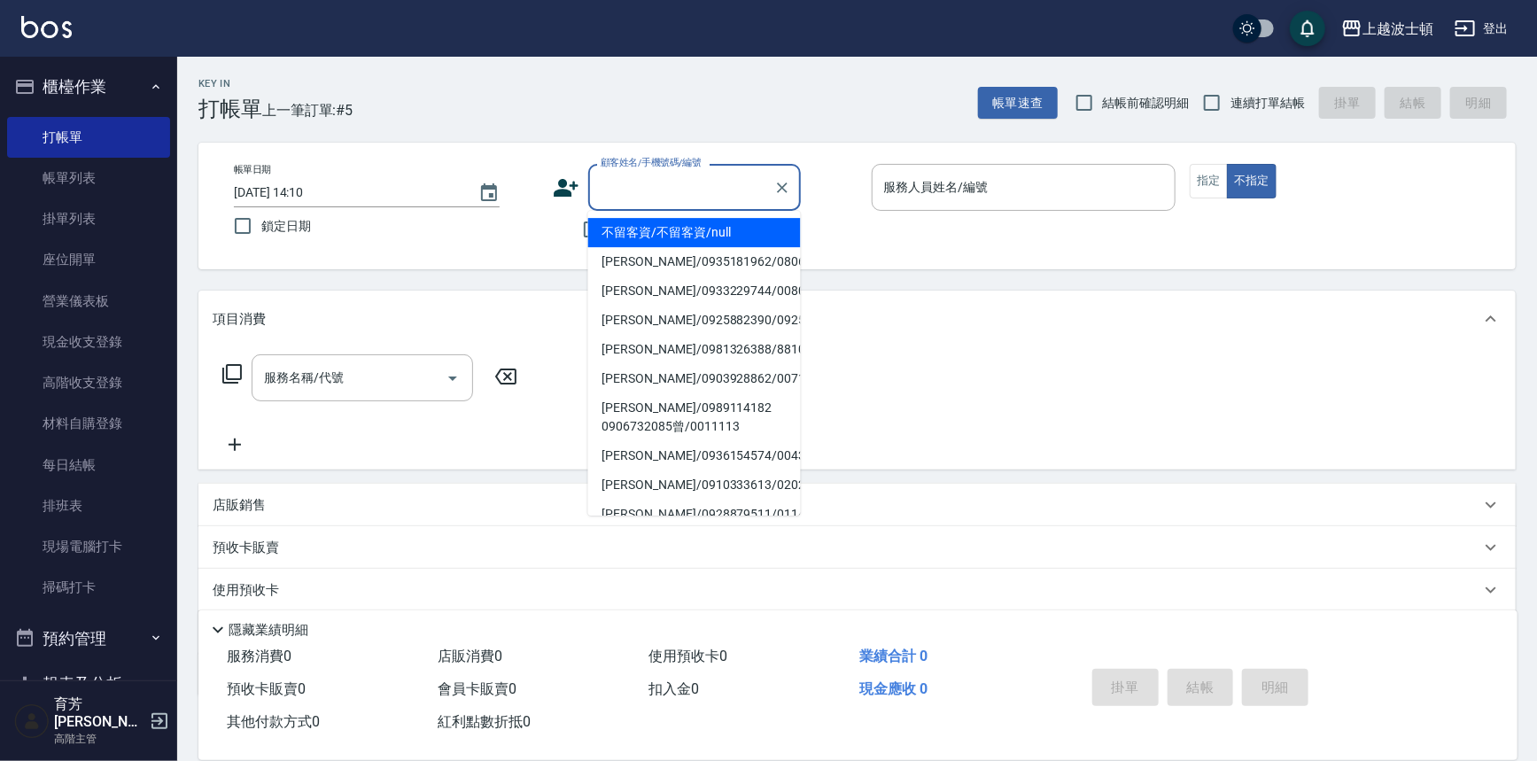
click at [644, 190] on input "顧客姓名/手機號碼/編號" at bounding box center [681, 187] width 170 height 31
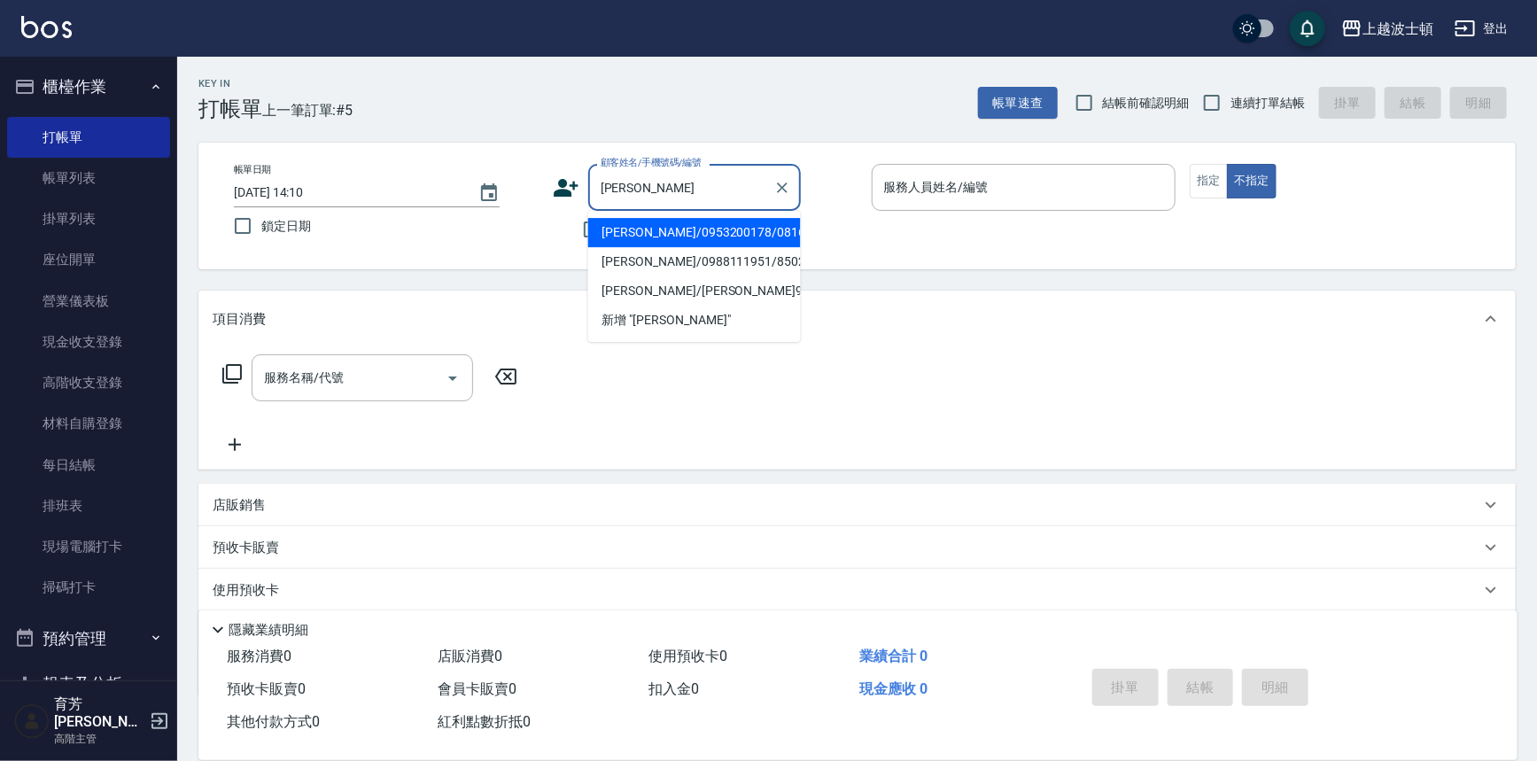
click at [612, 235] on li "[PERSON_NAME]/0953200178/081615" at bounding box center [694, 232] width 213 height 29
type input "[PERSON_NAME]/0953200178/081615"
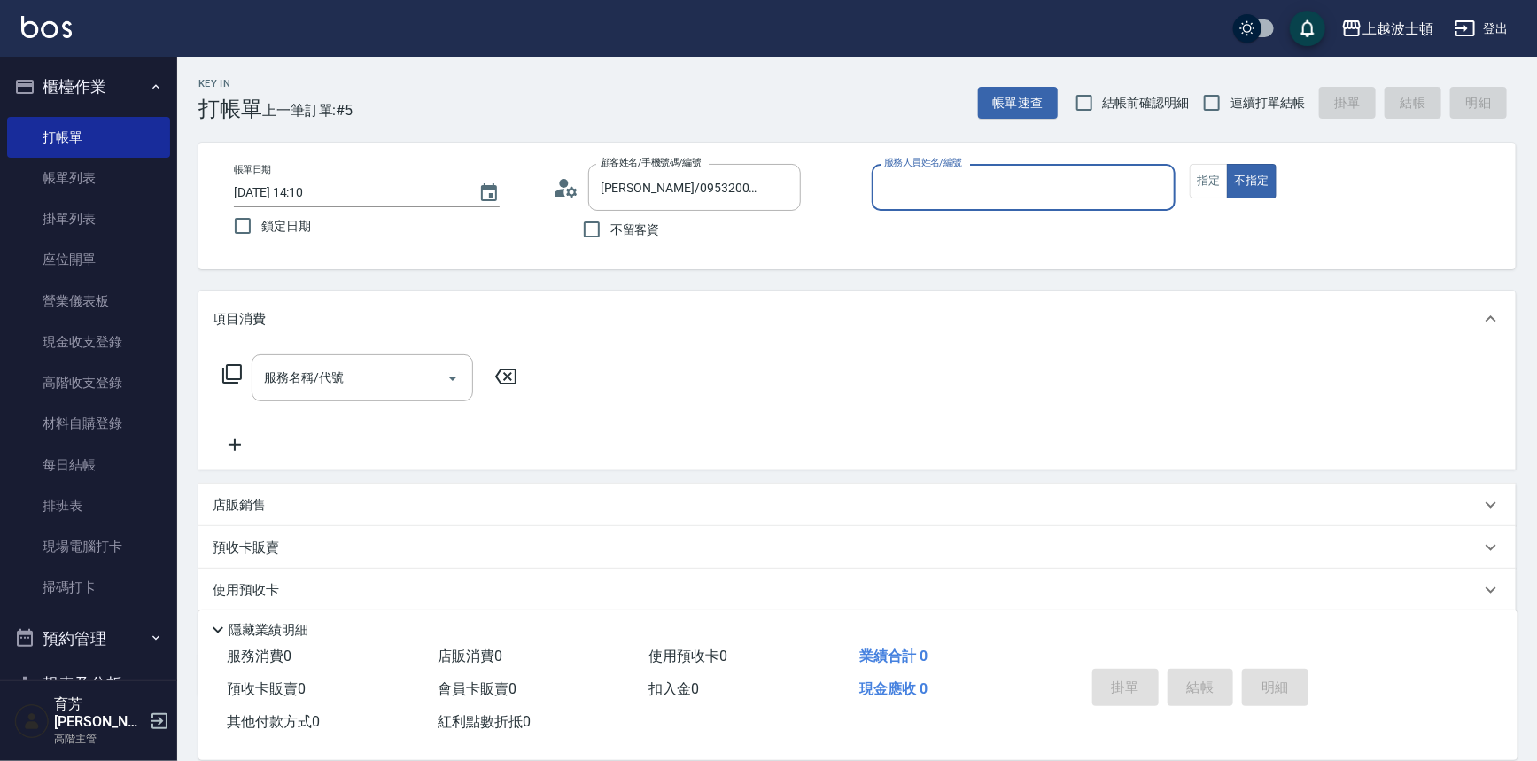
click at [931, 189] on input "服務人員姓名/編號" at bounding box center [1024, 187] width 289 height 31
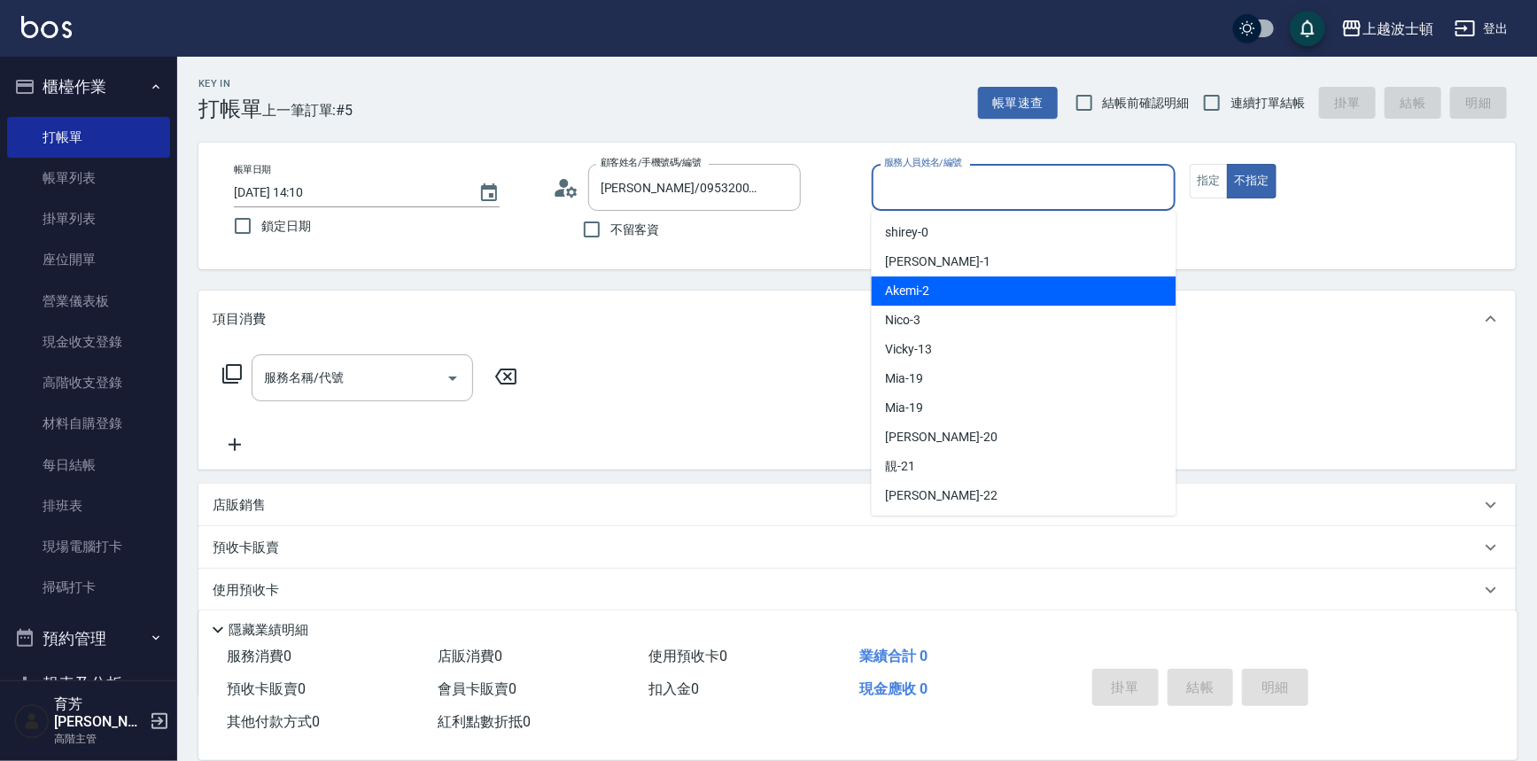
drag, startPoint x: 964, startPoint y: 284, endPoint x: 781, endPoint y: 307, distance: 185.0
click at [964, 284] on div "Akemi -2" at bounding box center [1024, 290] width 305 height 29
type input "Akemi-2"
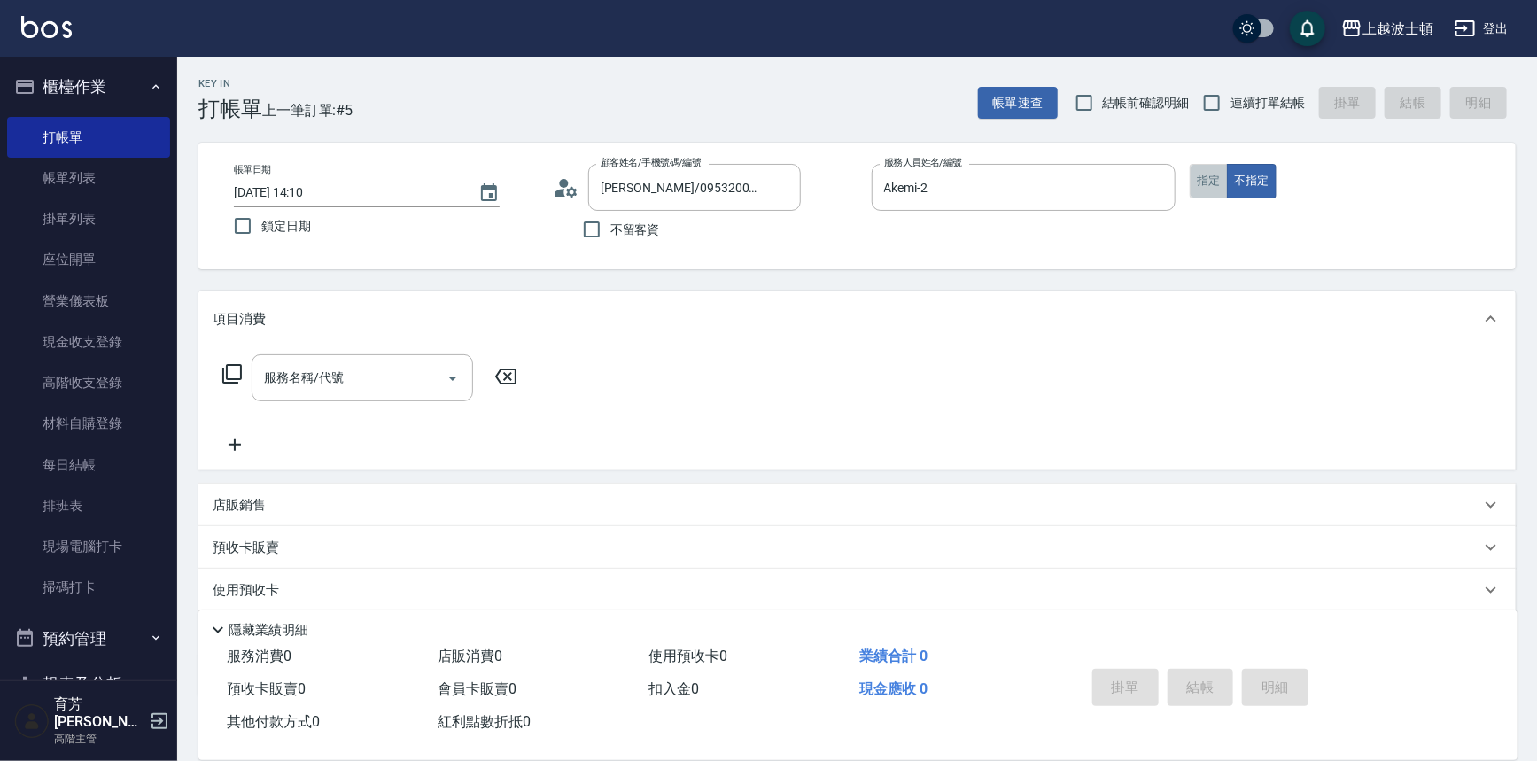
click at [1198, 183] on button "指定" at bounding box center [1209, 181] width 38 height 35
click at [390, 365] on input "服務名稱/代號" at bounding box center [349, 377] width 179 height 31
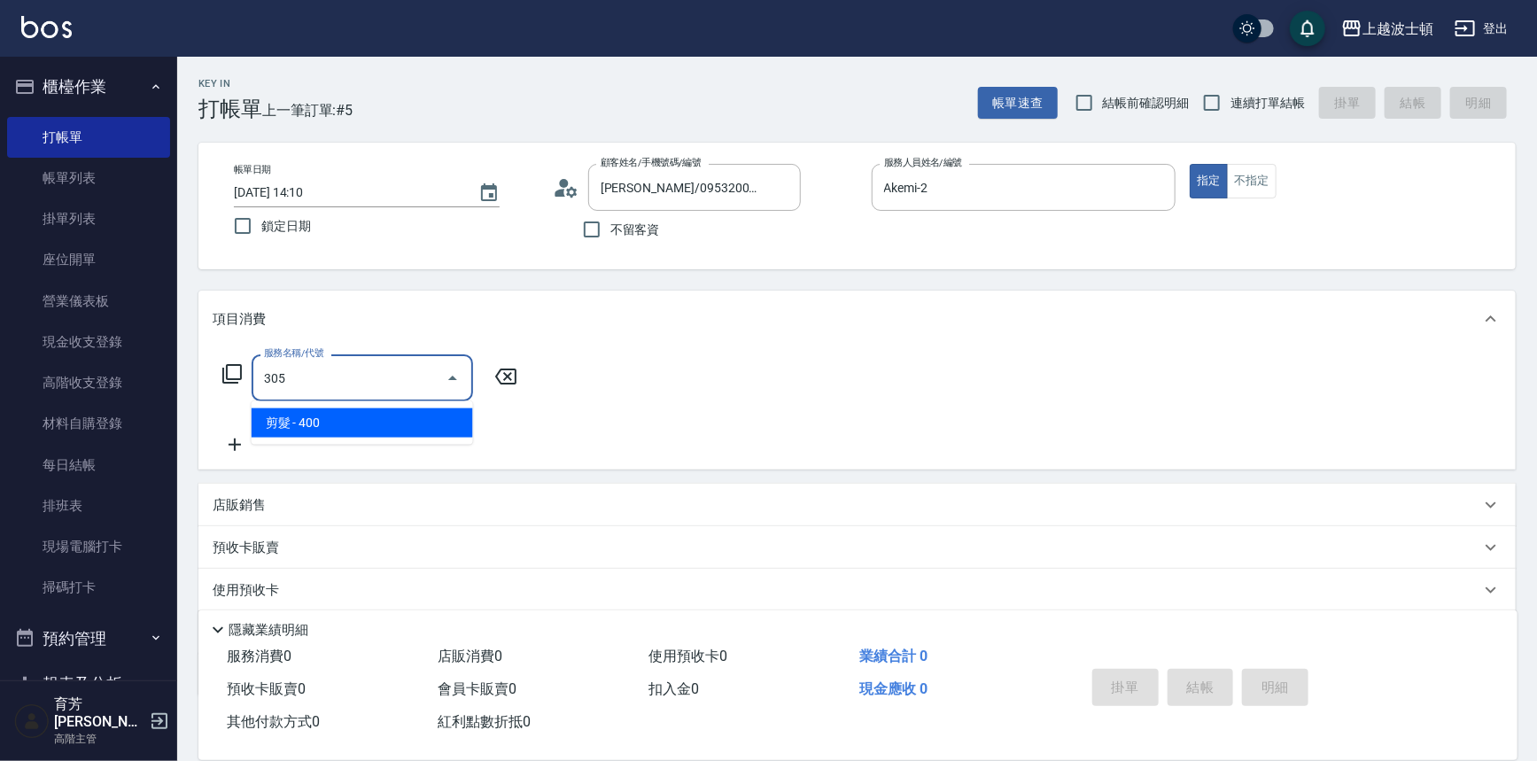
click at [464, 428] on span "剪髮 - 400" at bounding box center [363, 422] width 222 height 29
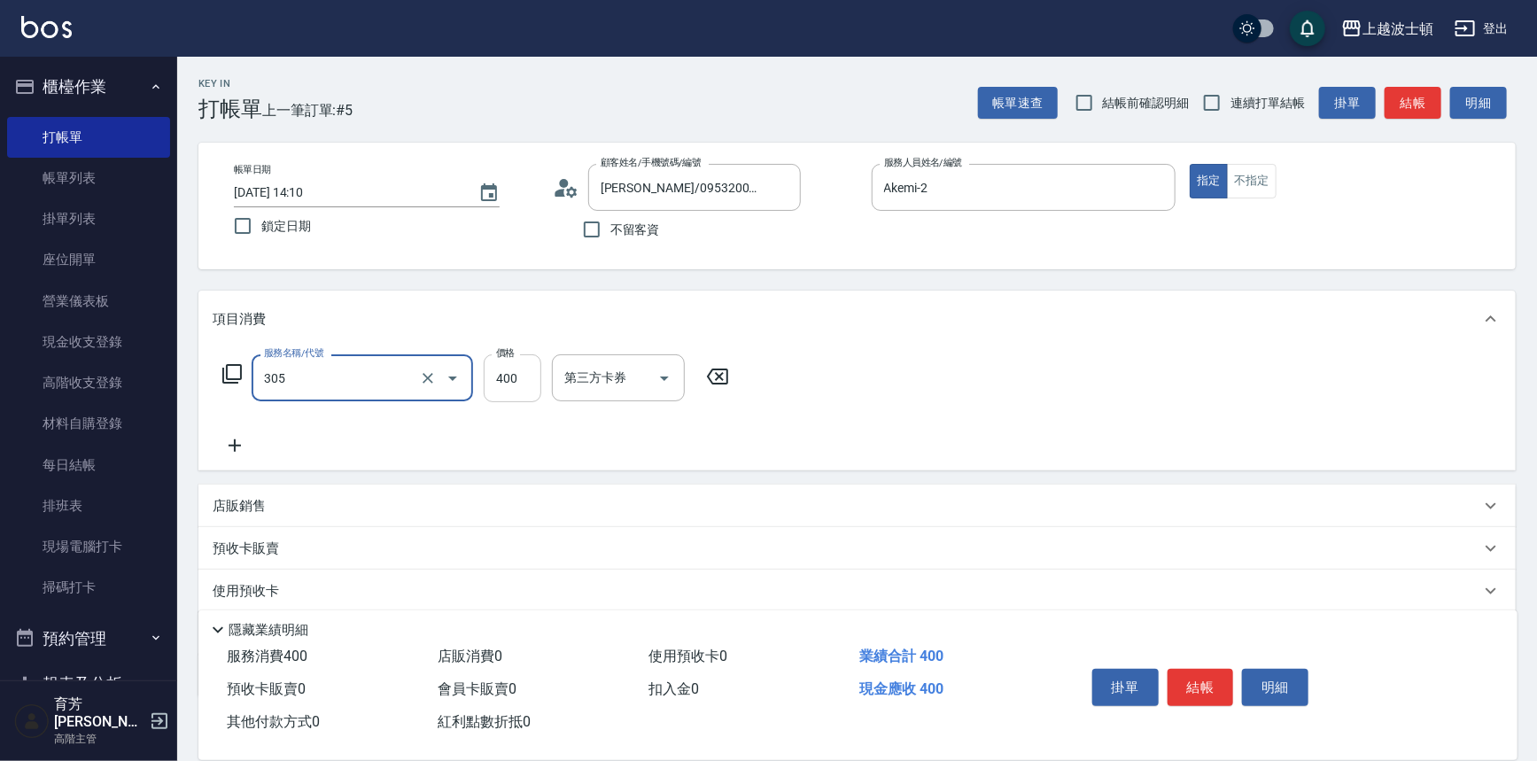
type input "剪髮(305)"
click at [509, 393] on input "400" at bounding box center [513, 378] width 58 height 48
type input "350"
click at [1165, 407] on div "服務名稱/代號 剪髮(305) 服務名稱/代號 價格 350 價格 第三方卡券 第三方卡券" at bounding box center [857, 408] width 1318 height 123
click at [1227, 681] on button "結帳" at bounding box center [1201, 687] width 66 height 37
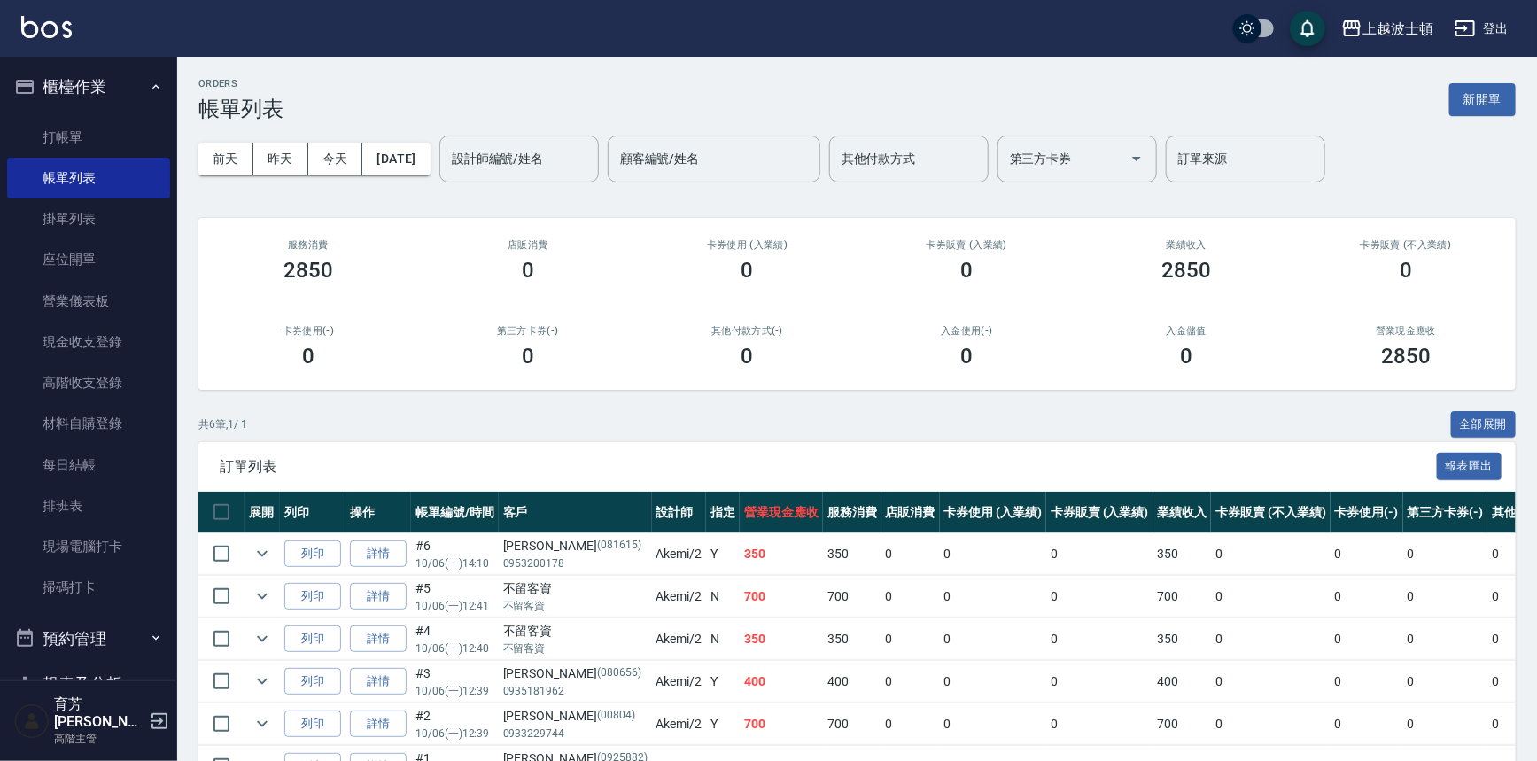
click at [94, 101] on button "櫃檯作業" at bounding box center [88, 87] width 163 height 46
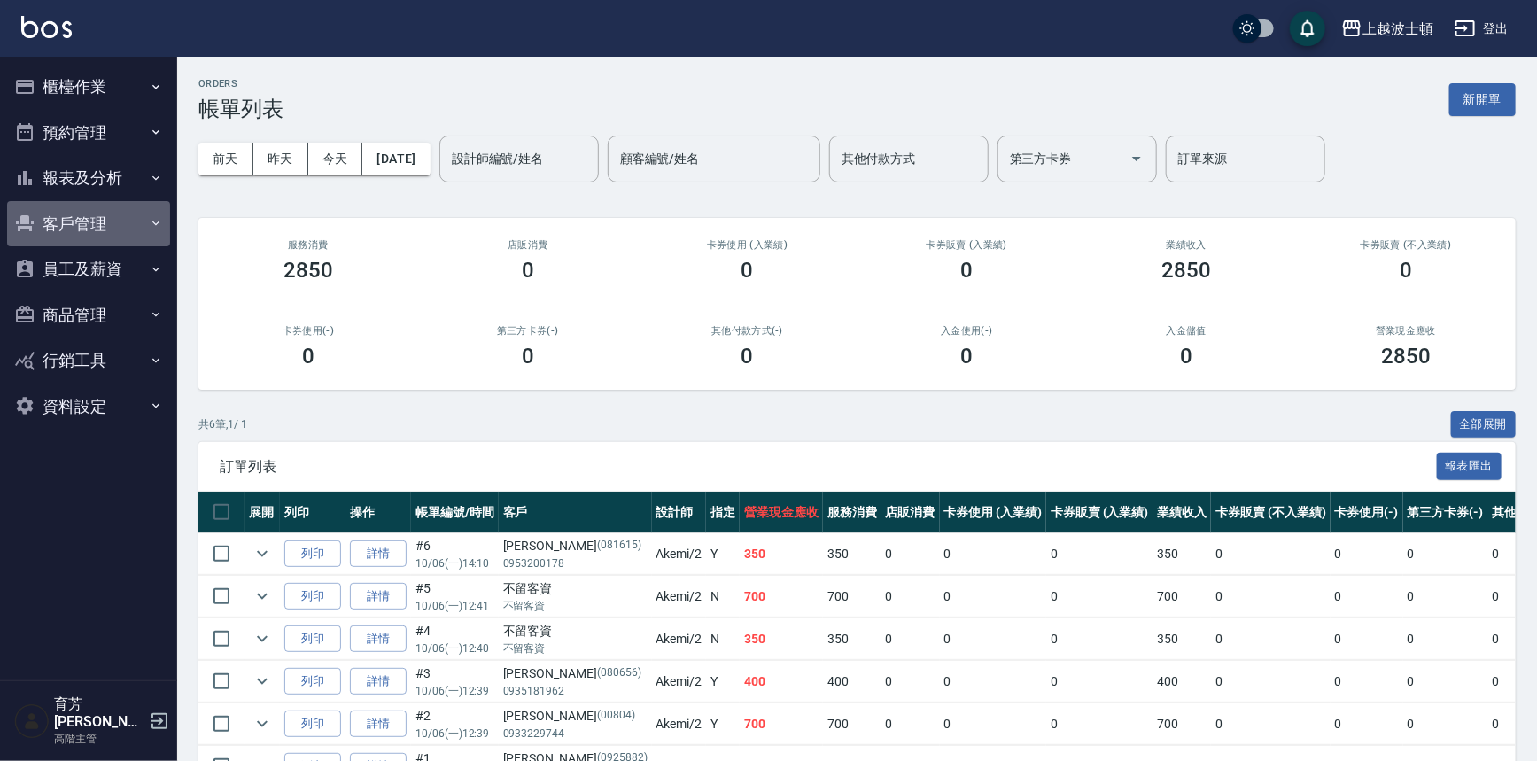
click at [78, 224] on button "客戶管理" at bounding box center [88, 224] width 163 height 46
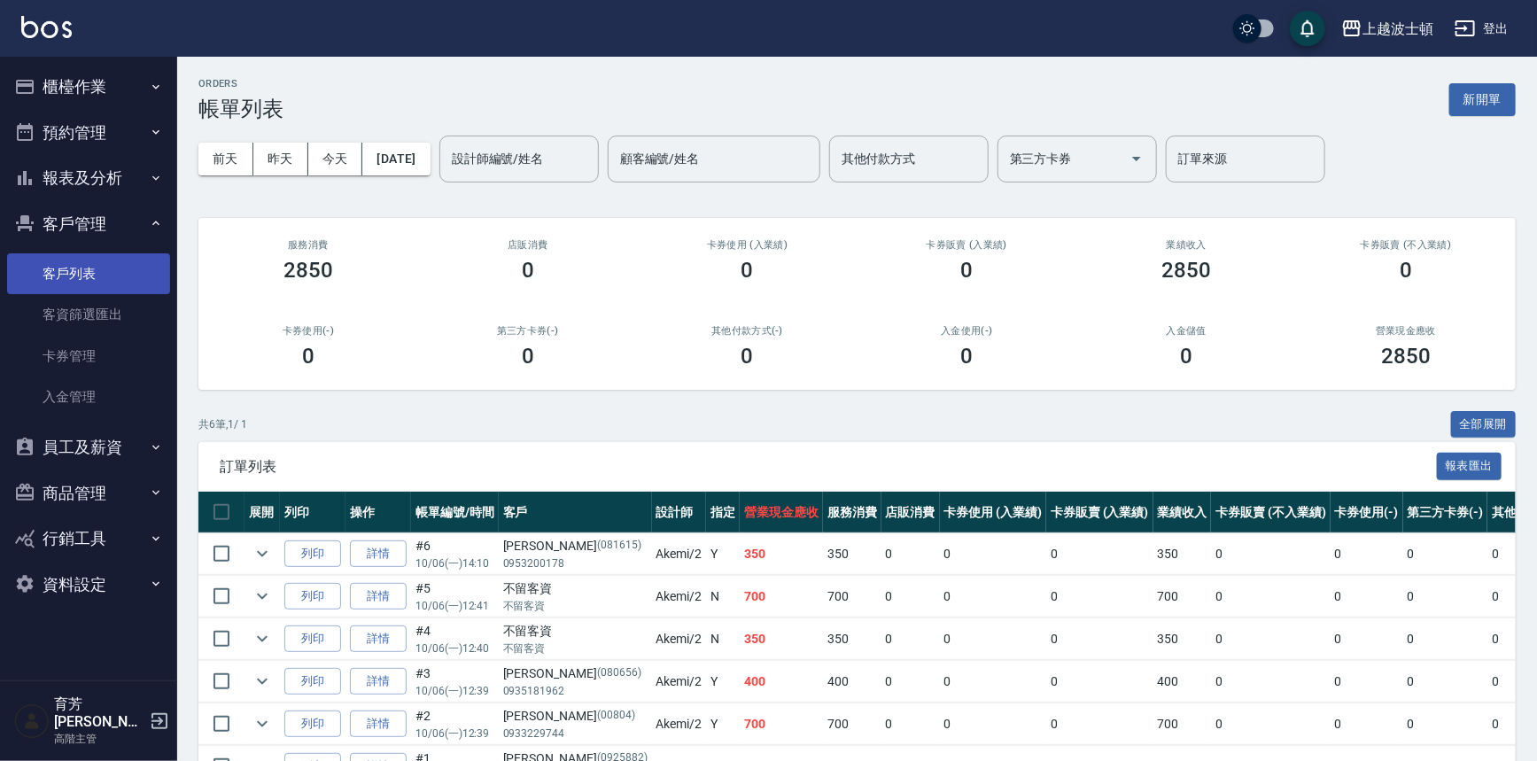
click at [69, 269] on link "客戶列表" at bounding box center [88, 273] width 163 height 41
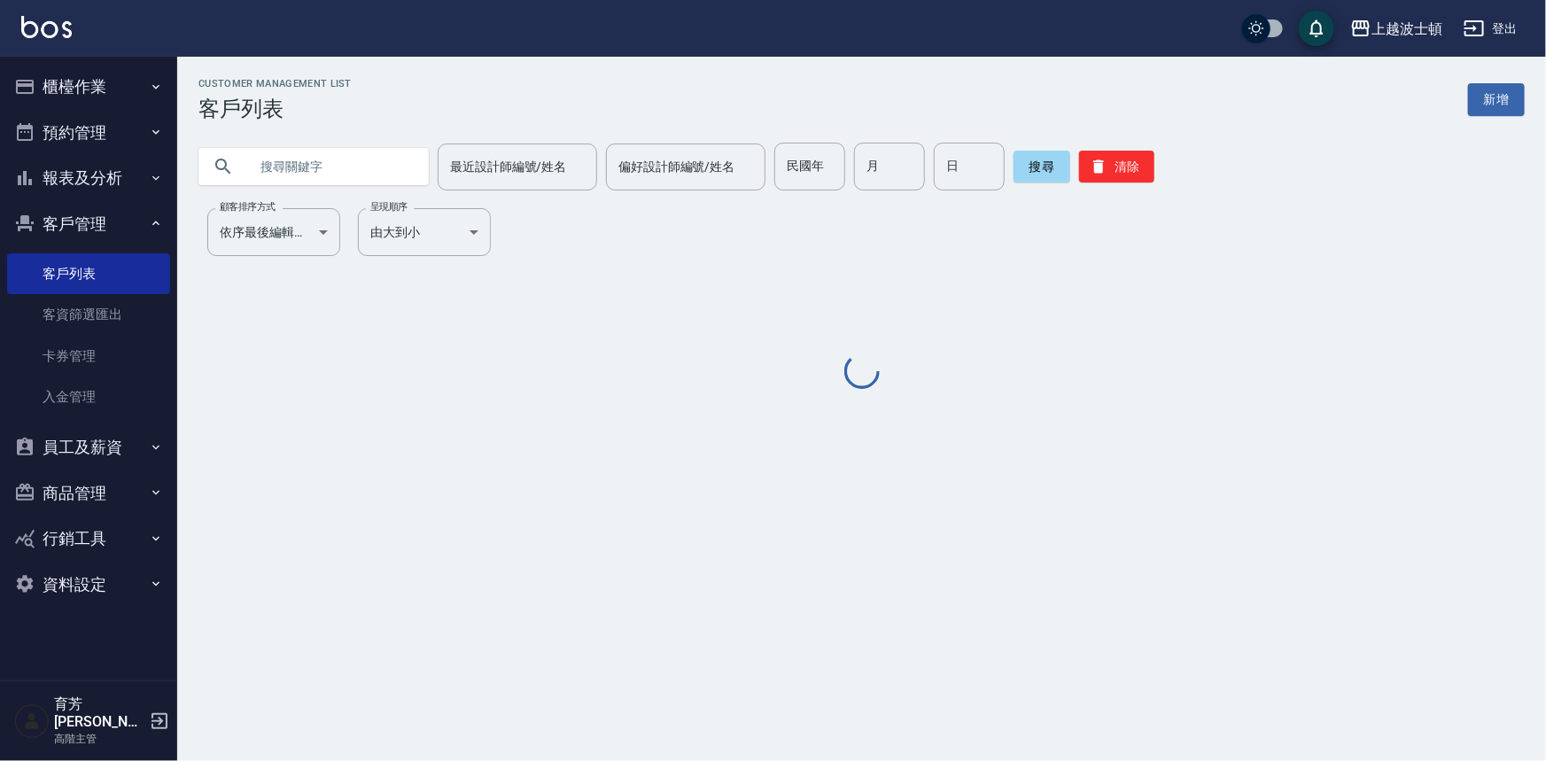
click at [284, 167] on input "text" at bounding box center [331, 167] width 167 height 48
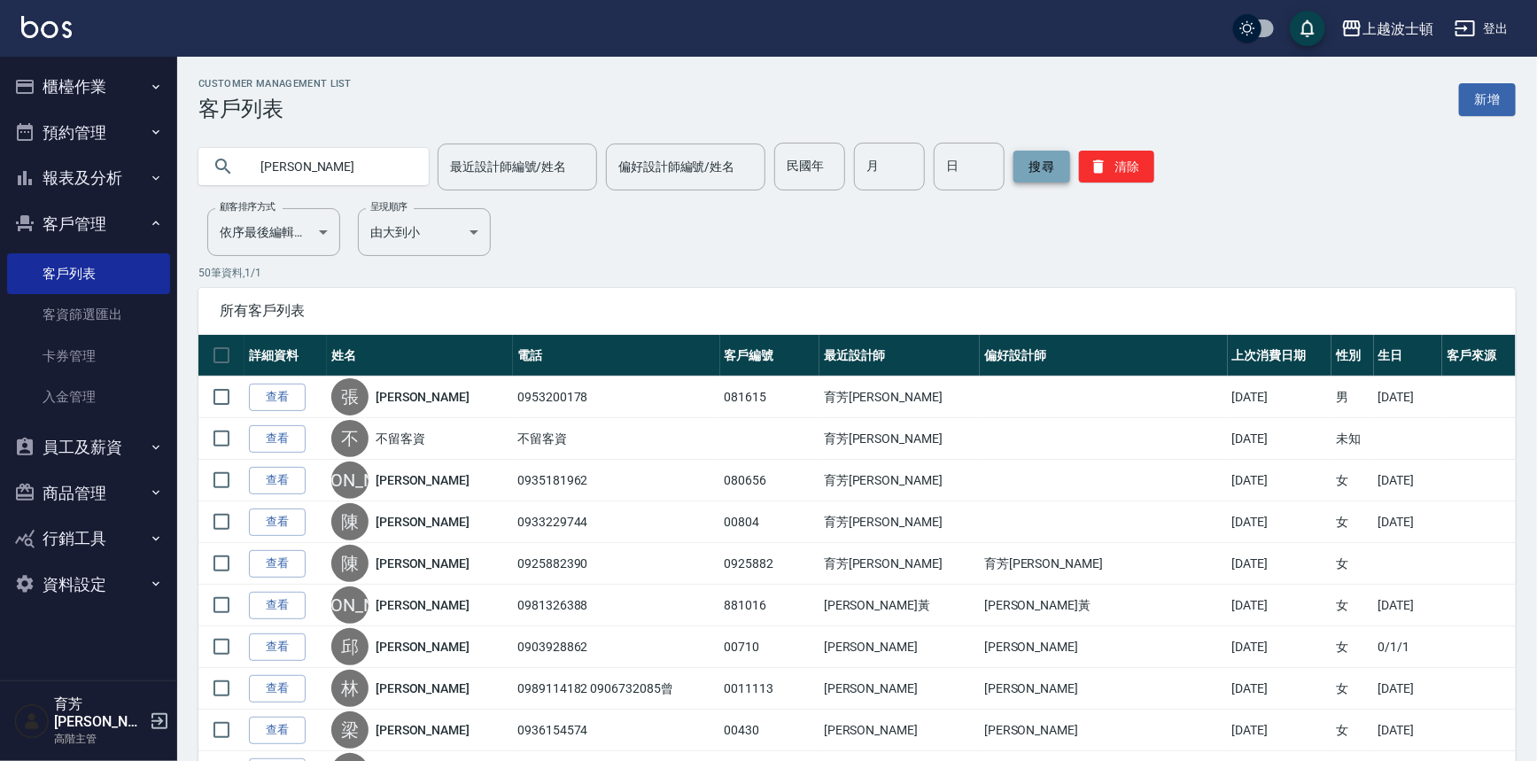
type input "[PERSON_NAME]"
click at [1015, 172] on button "搜尋" at bounding box center [1042, 167] width 57 height 32
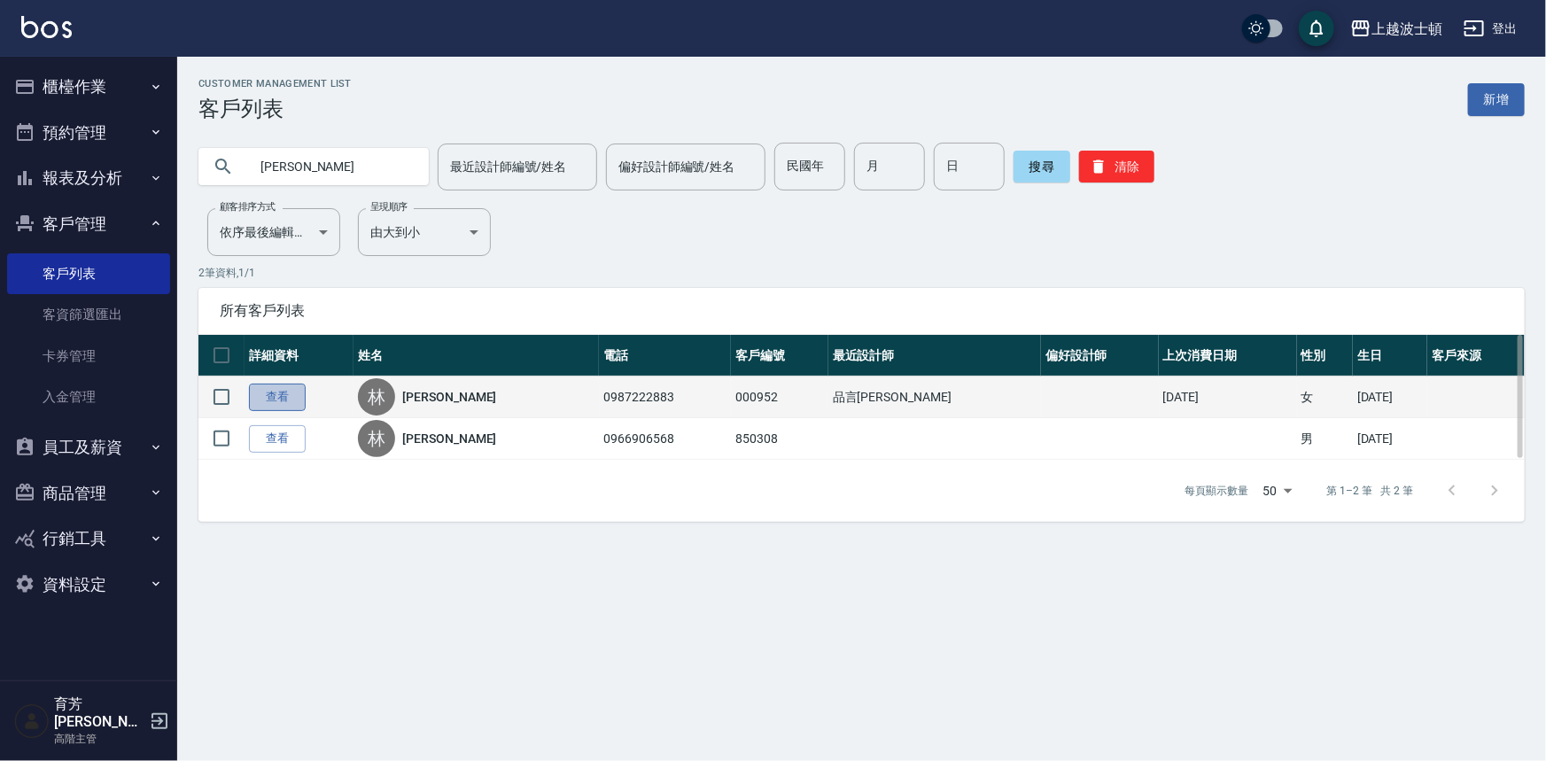
click at [287, 395] on link "查看" at bounding box center [277, 397] width 57 height 27
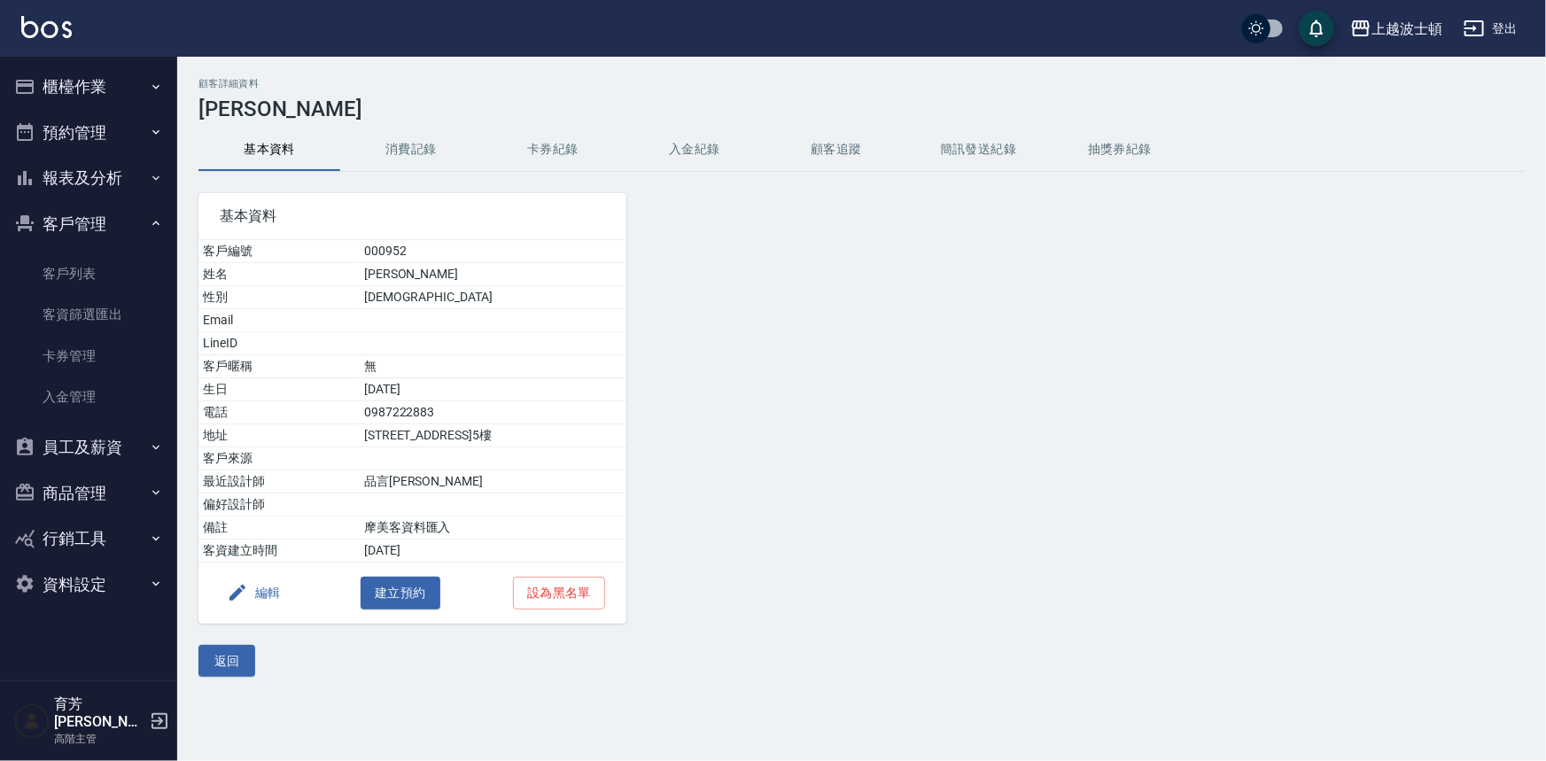
click at [398, 147] on button "消費記錄" at bounding box center [411, 149] width 142 height 43
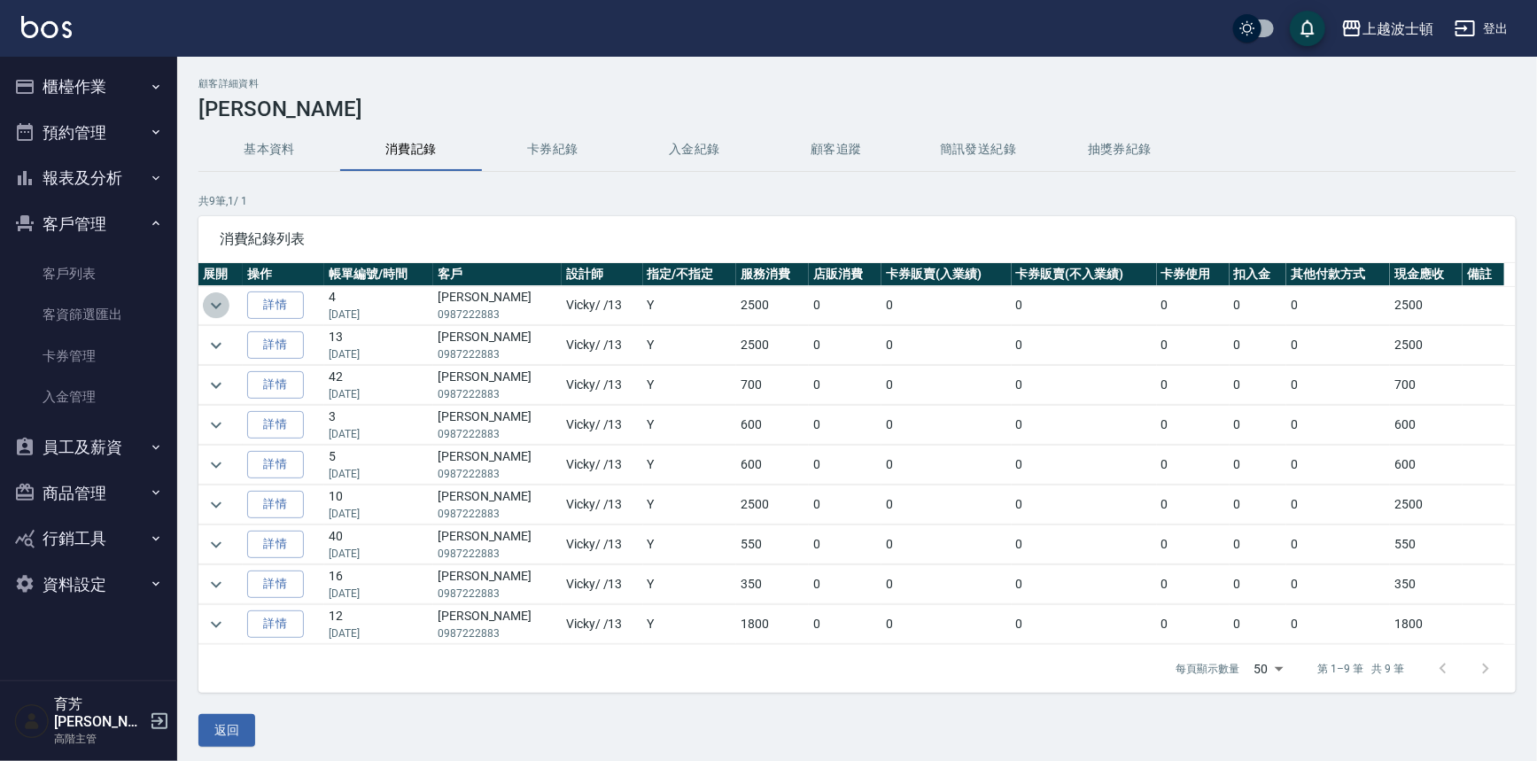
click at [215, 297] on icon "expand row" at bounding box center [216, 305] width 21 height 21
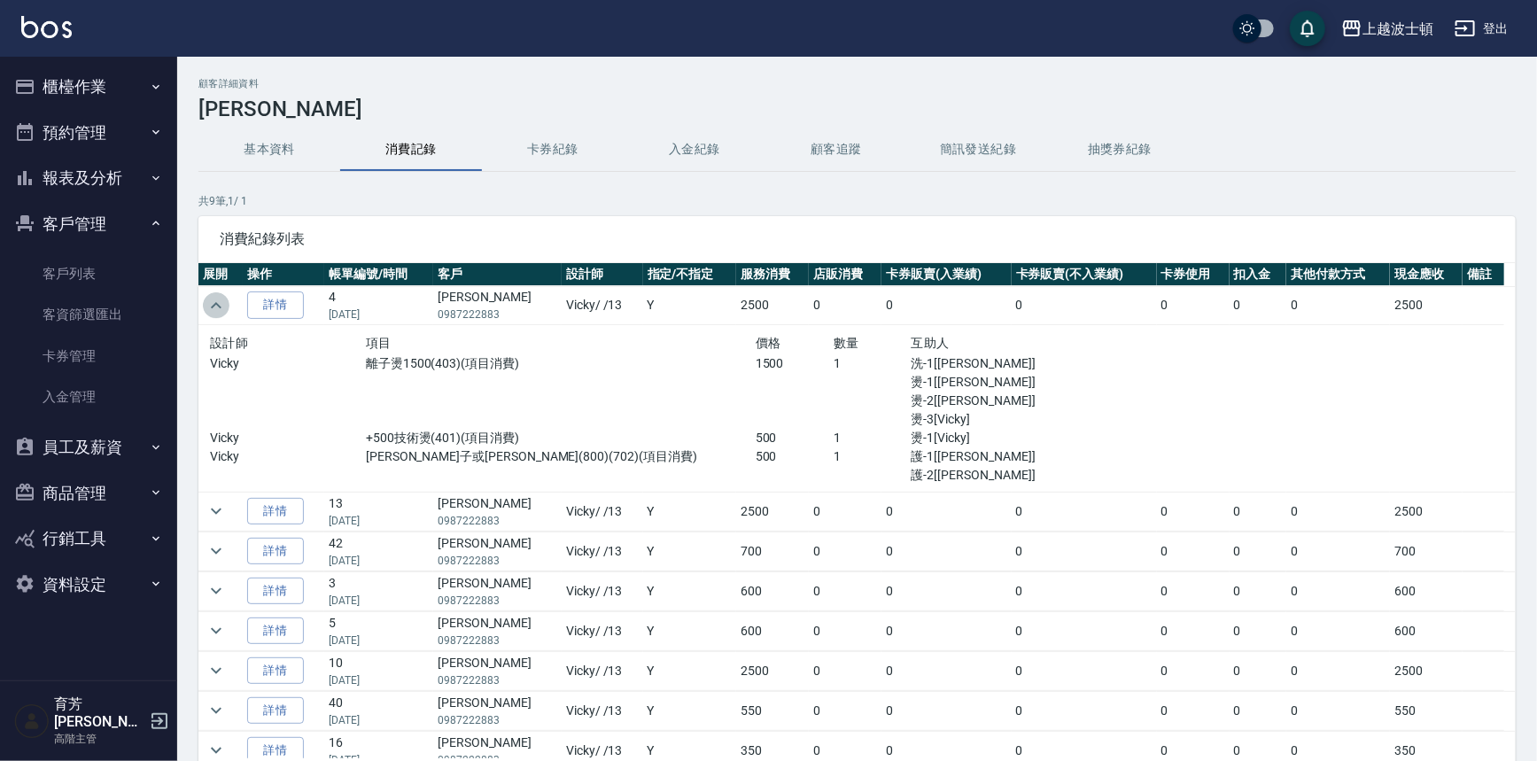
click at [215, 297] on icon "expand row" at bounding box center [216, 305] width 21 height 21
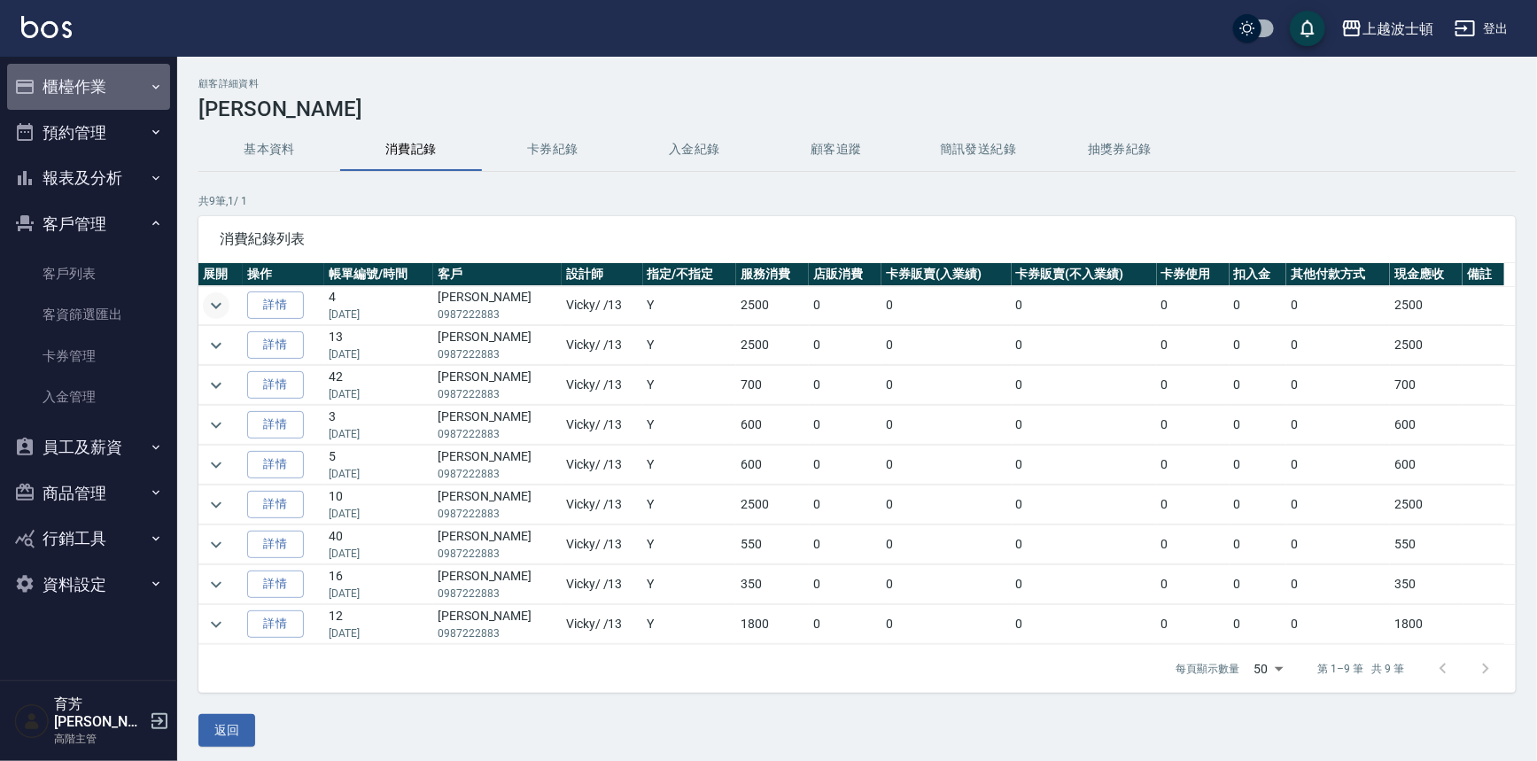
click at [90, 98] on button "櫃檯作業" at bounding box center [88, 87] width 163 height 46
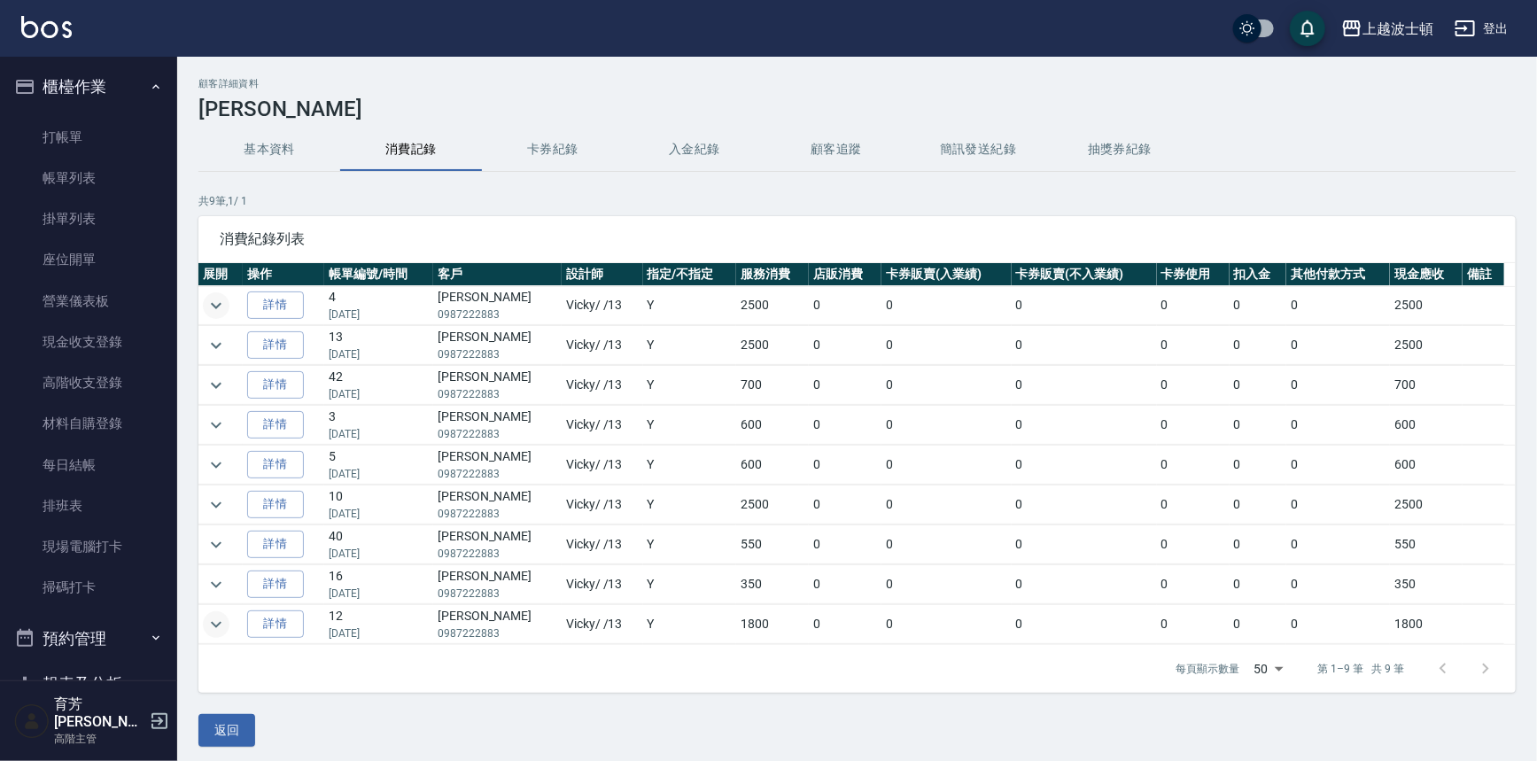
click at [214, 626] on icon "expand row" at bounding box center [216, 624] width 21 height 21
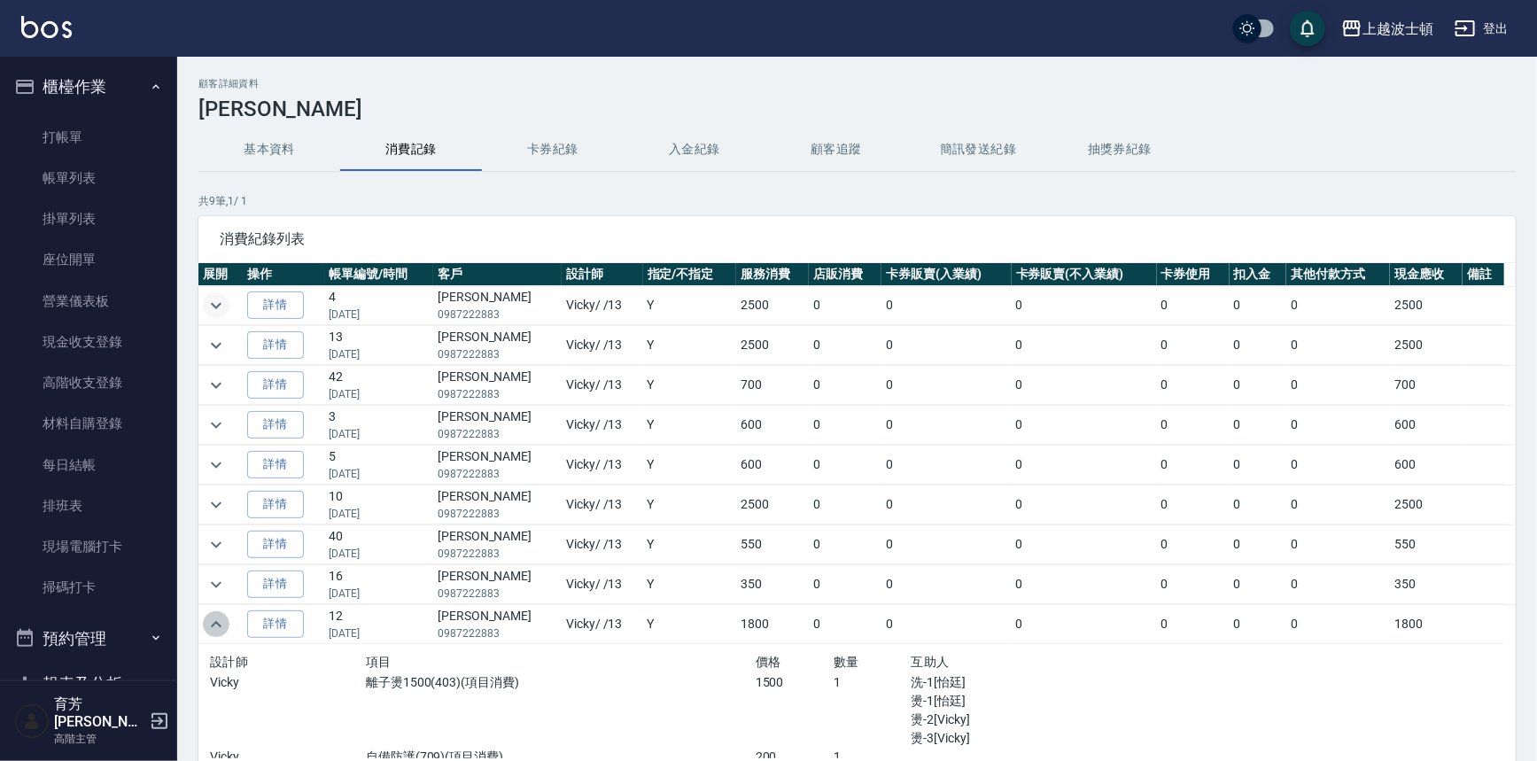
click at [214, 626] on icon "expand row" at bounding box center [216, 624] width 21 height 21
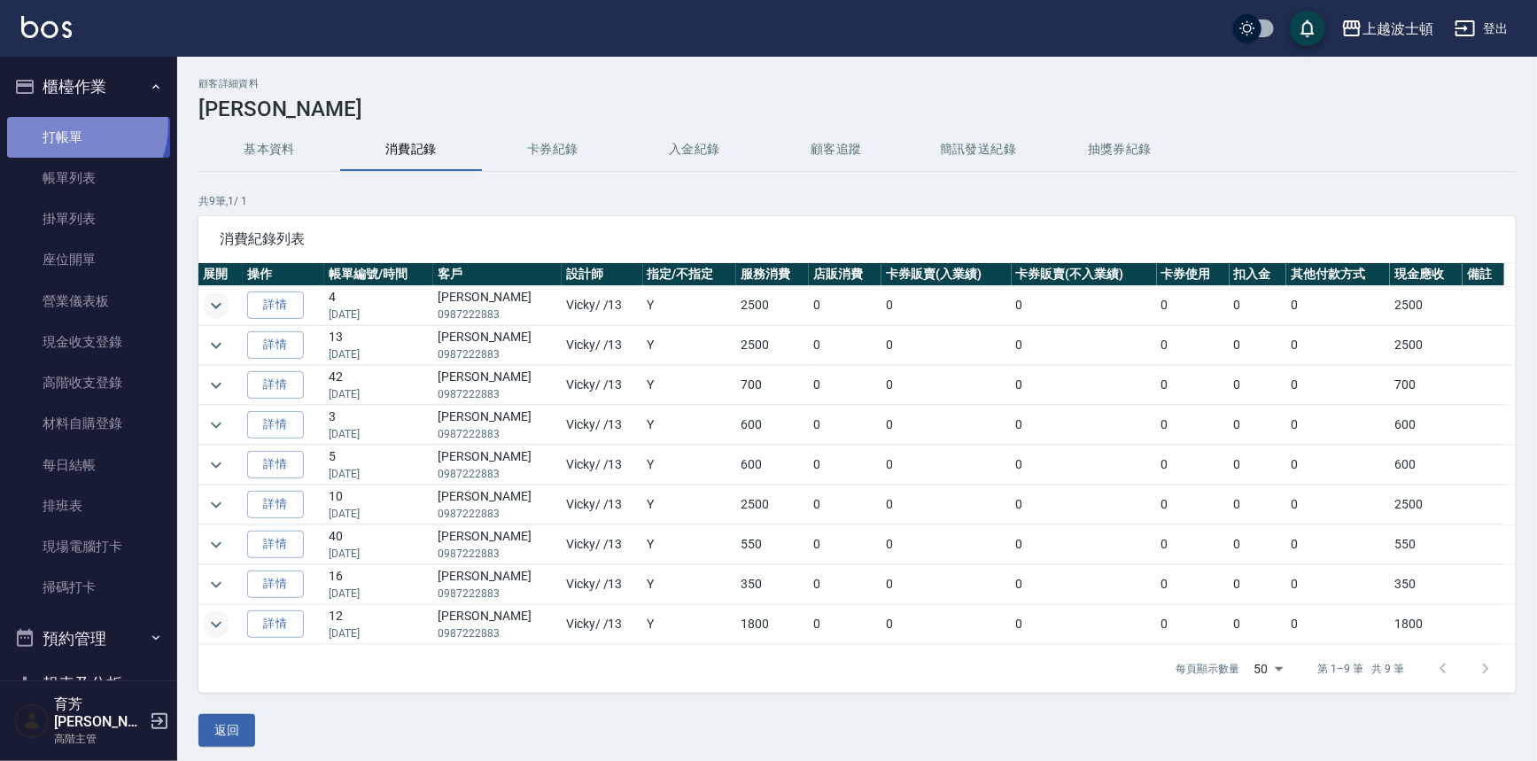
click at [73, 125] on link "打帳單" at bounding box center [88, 137] width 163 height 41
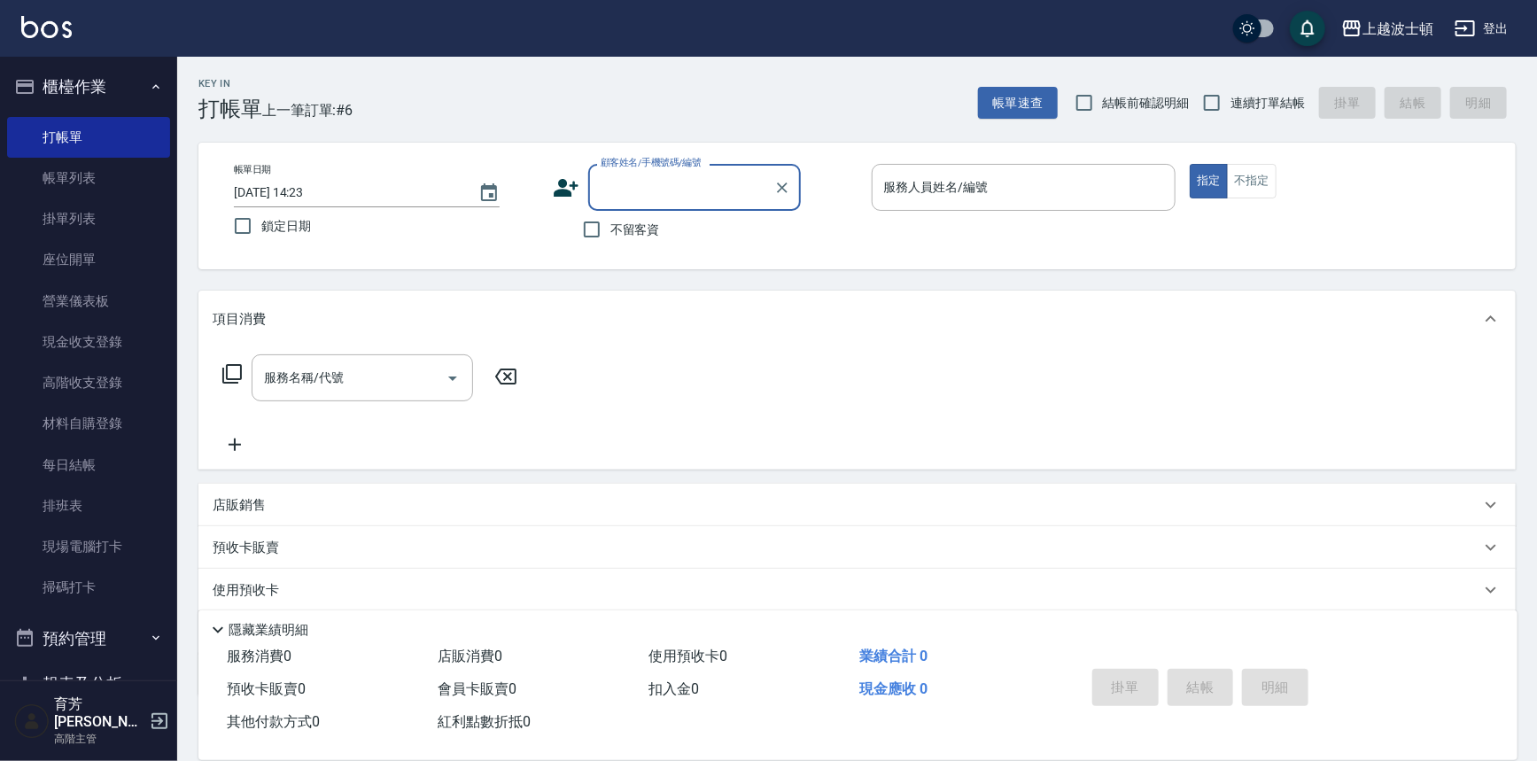
click at [77, 64] on button "櫃檯作業" at bounding box center [88, 87] width 163 height 46
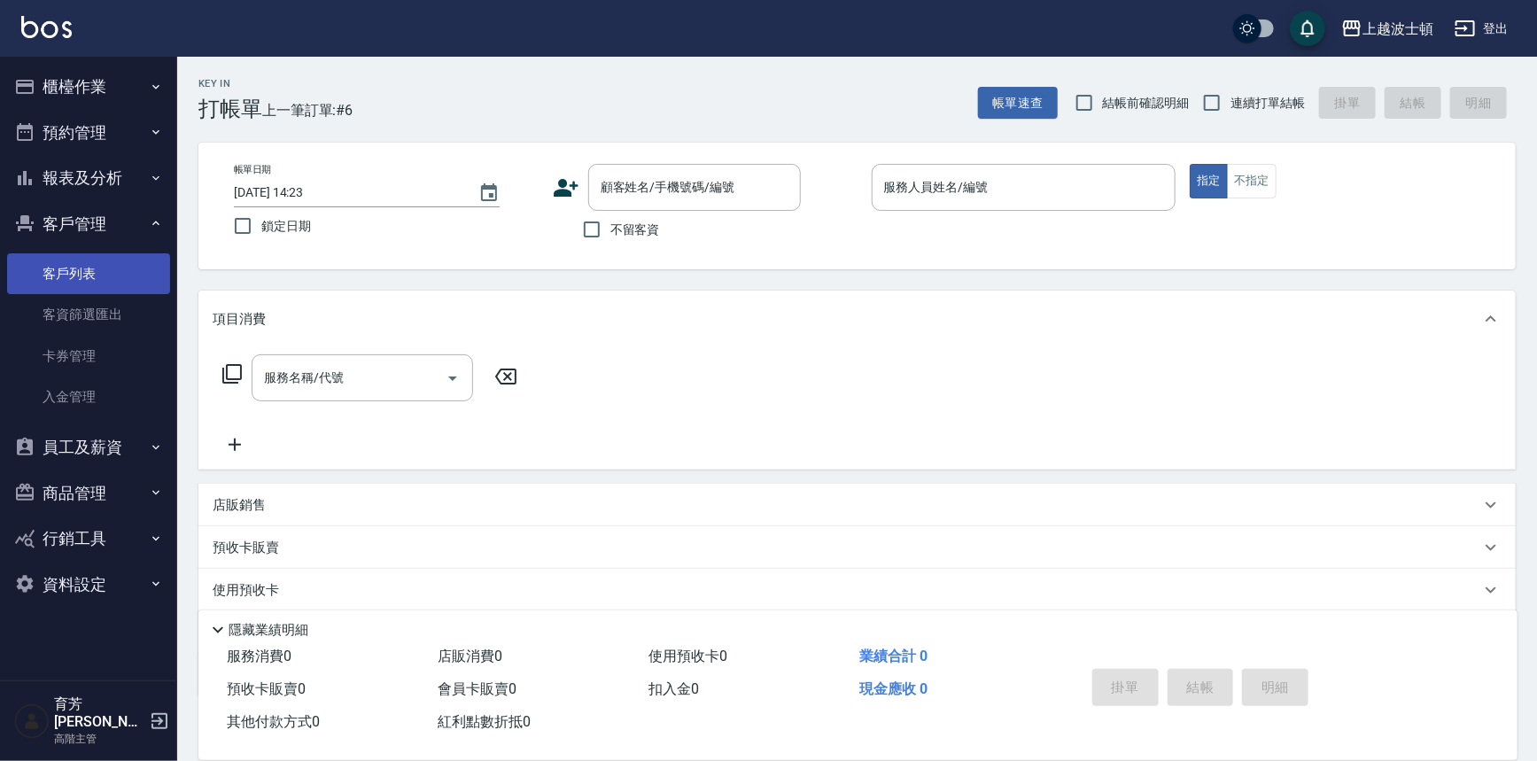
click at [83, 267] on link "客戶列表" at bounding box center [88, 273] width 163 height 41
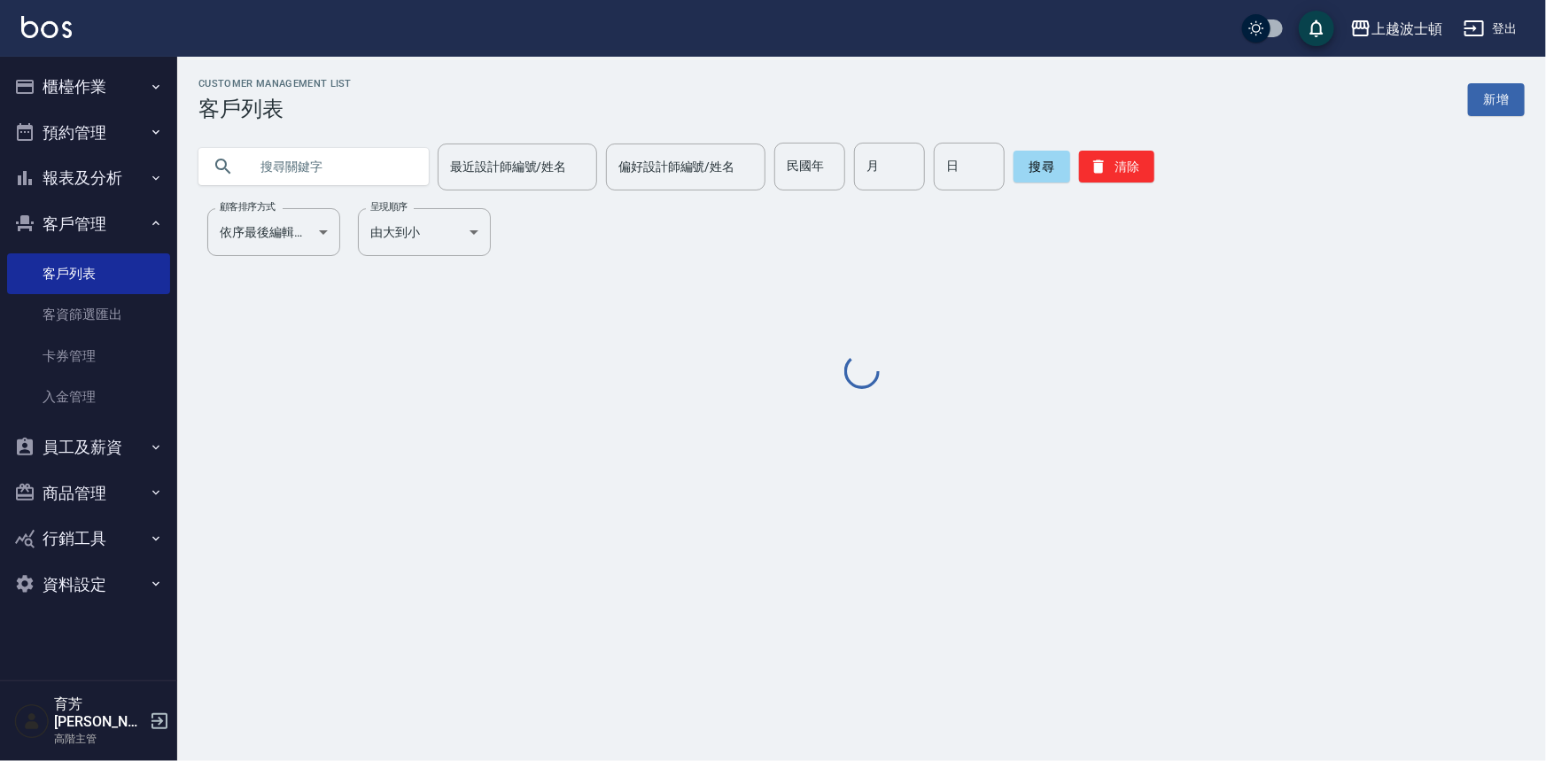
click at [307, 166] on input "text" at bounding box center [331, 167] width 167 height 48
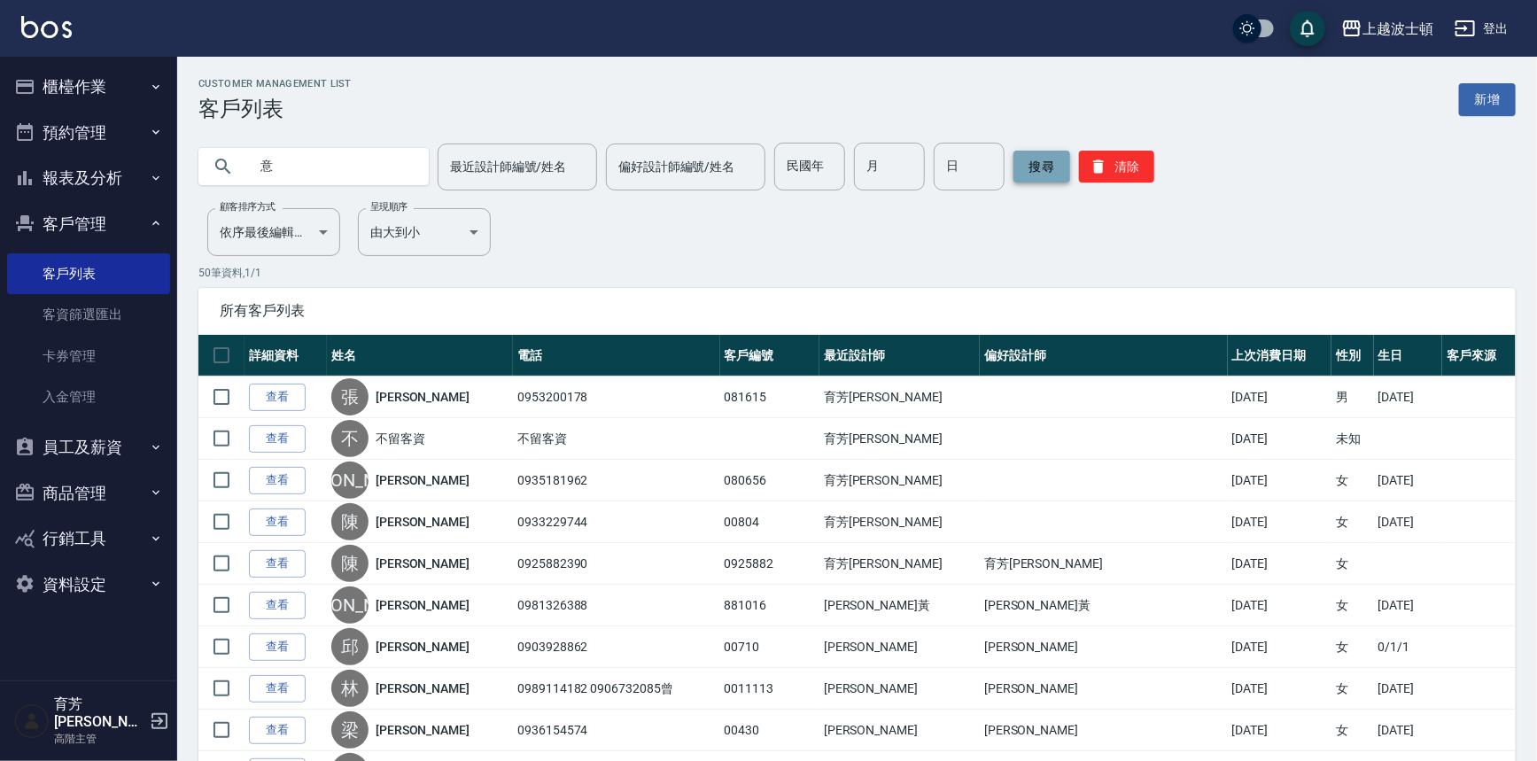
type input "意"
click at [1061, 159] on button "搜尋" at bounding box center [1042, 167] width 57 height 32
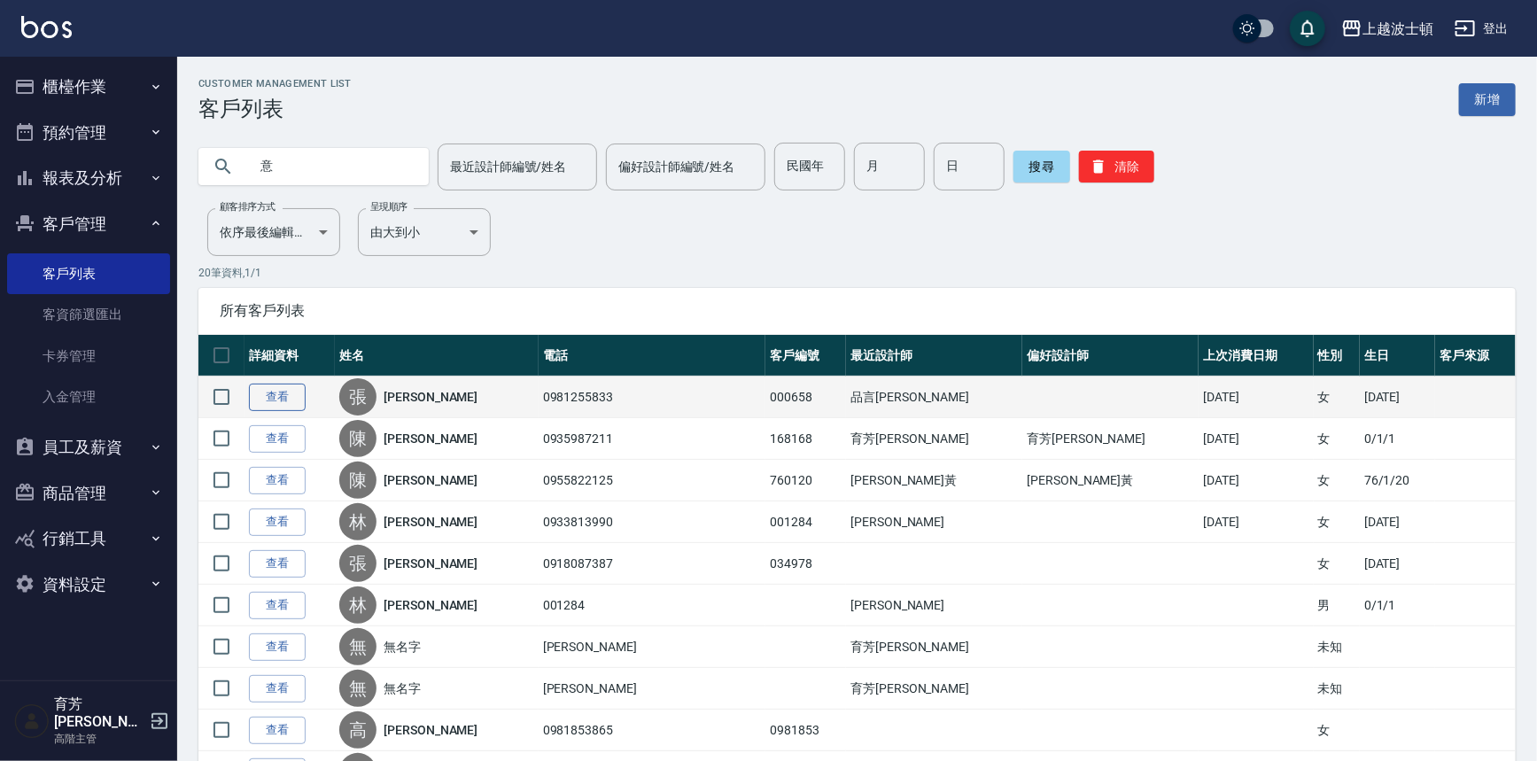
click at [290, 393] on link "查看" at bounding box center [277, 397] width 57 height 27
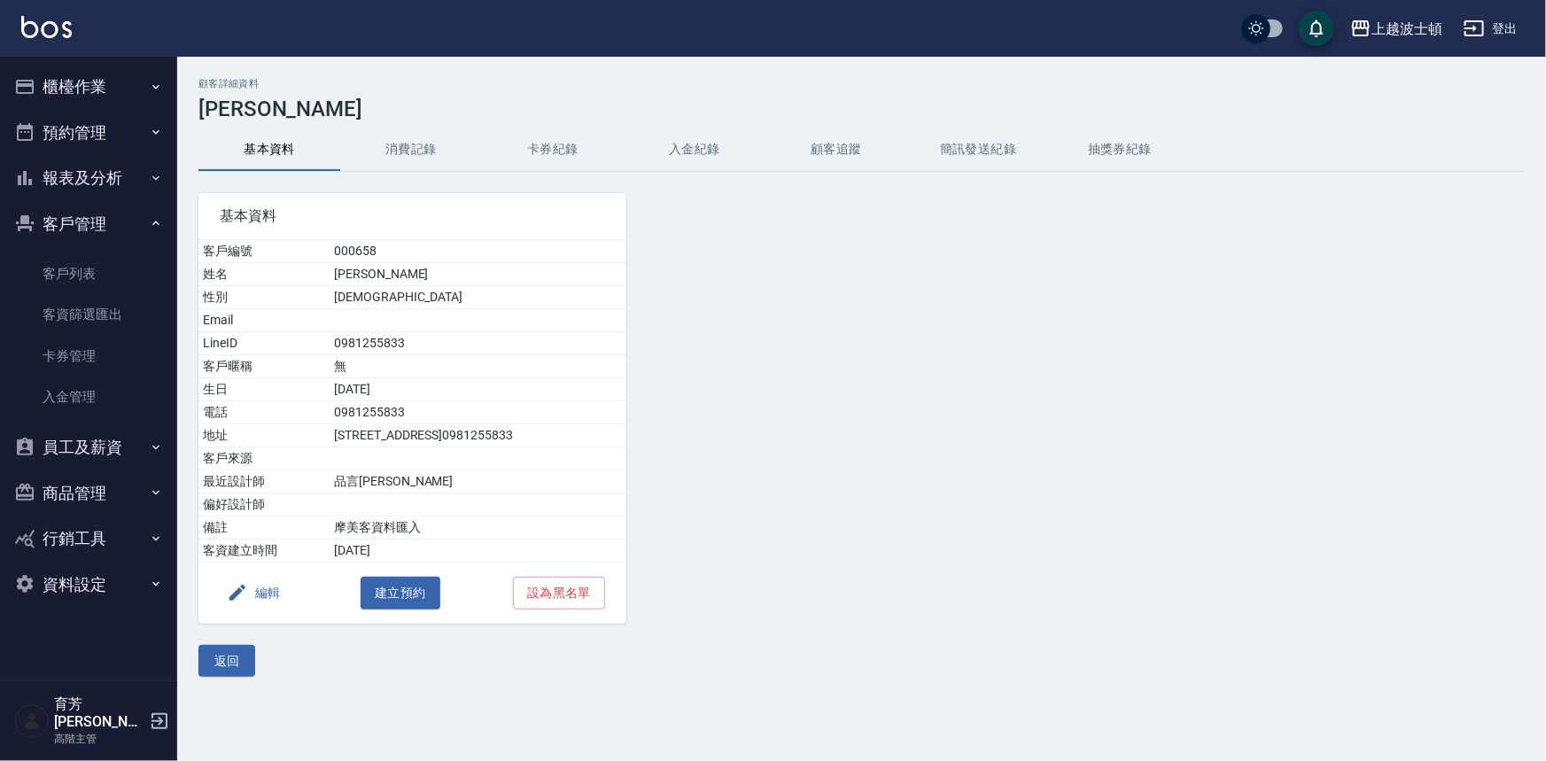
click at [388, 163] on button "消費記錄" at bounding box center [411, 149] width 142 height 43
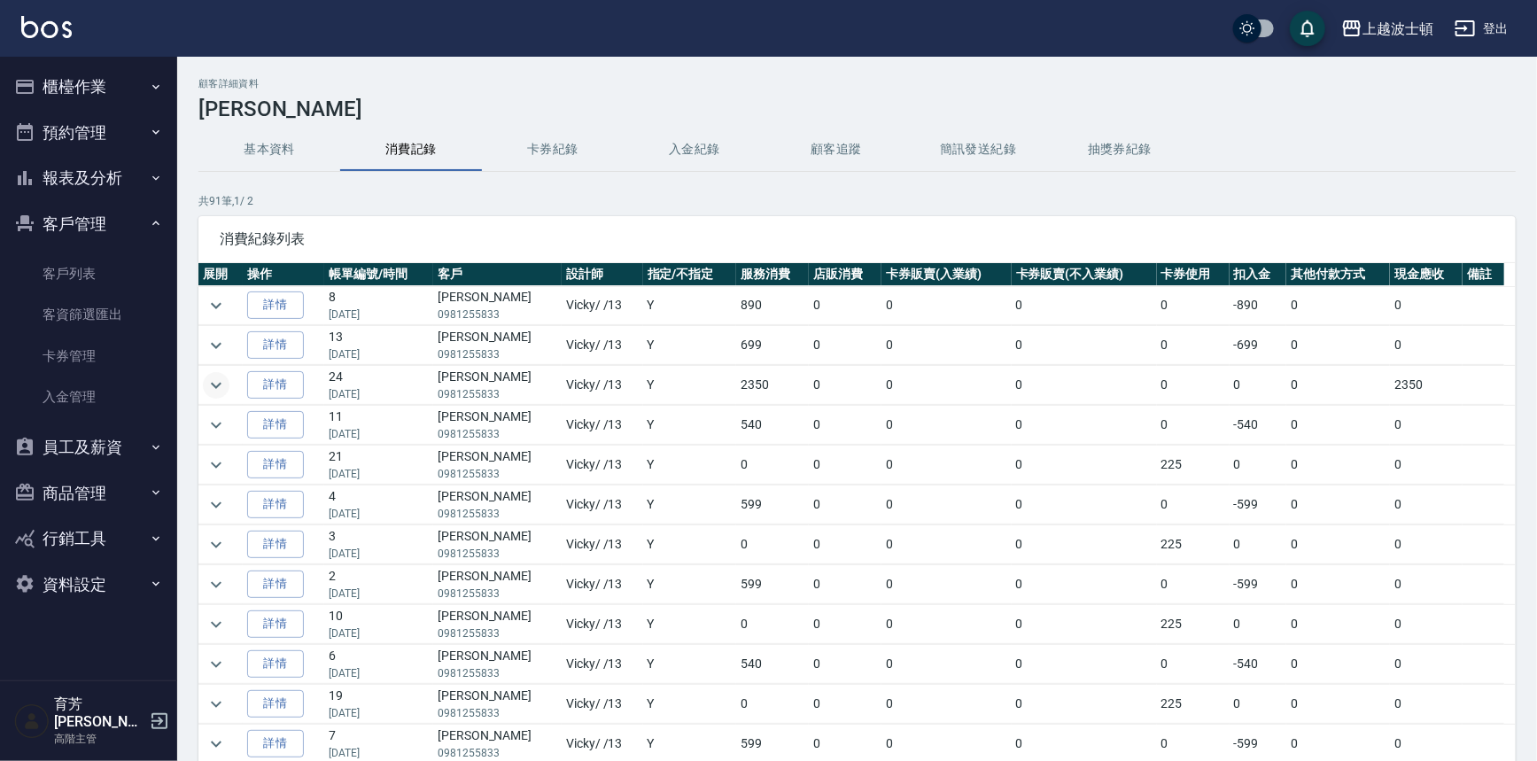
click at [216, 377] on icon "expand row" at bounding box center [216, 385] width 21 height 21
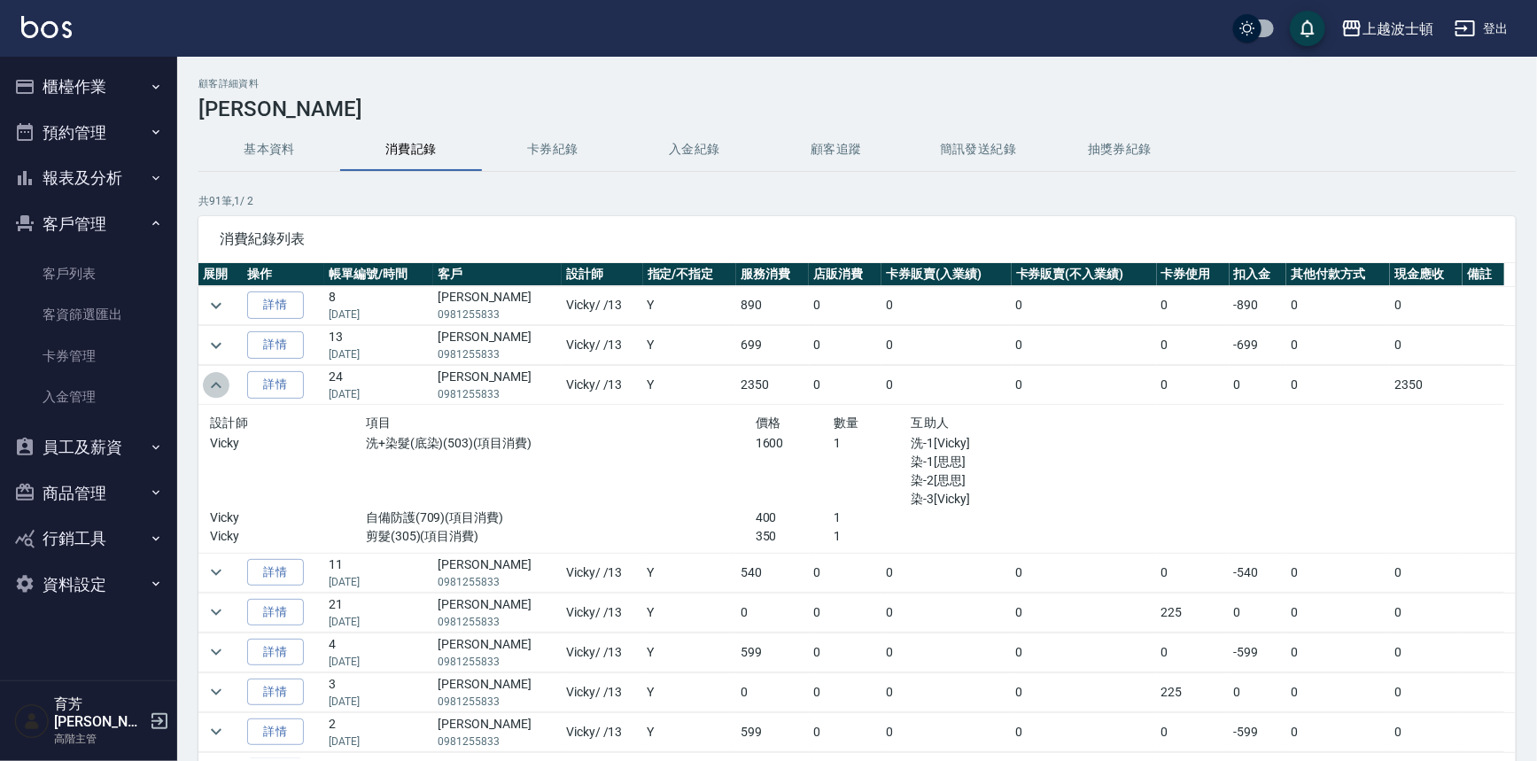
click at [217, 386] on icon "expand row" at bounding box center [216, 385] width 21 height 21
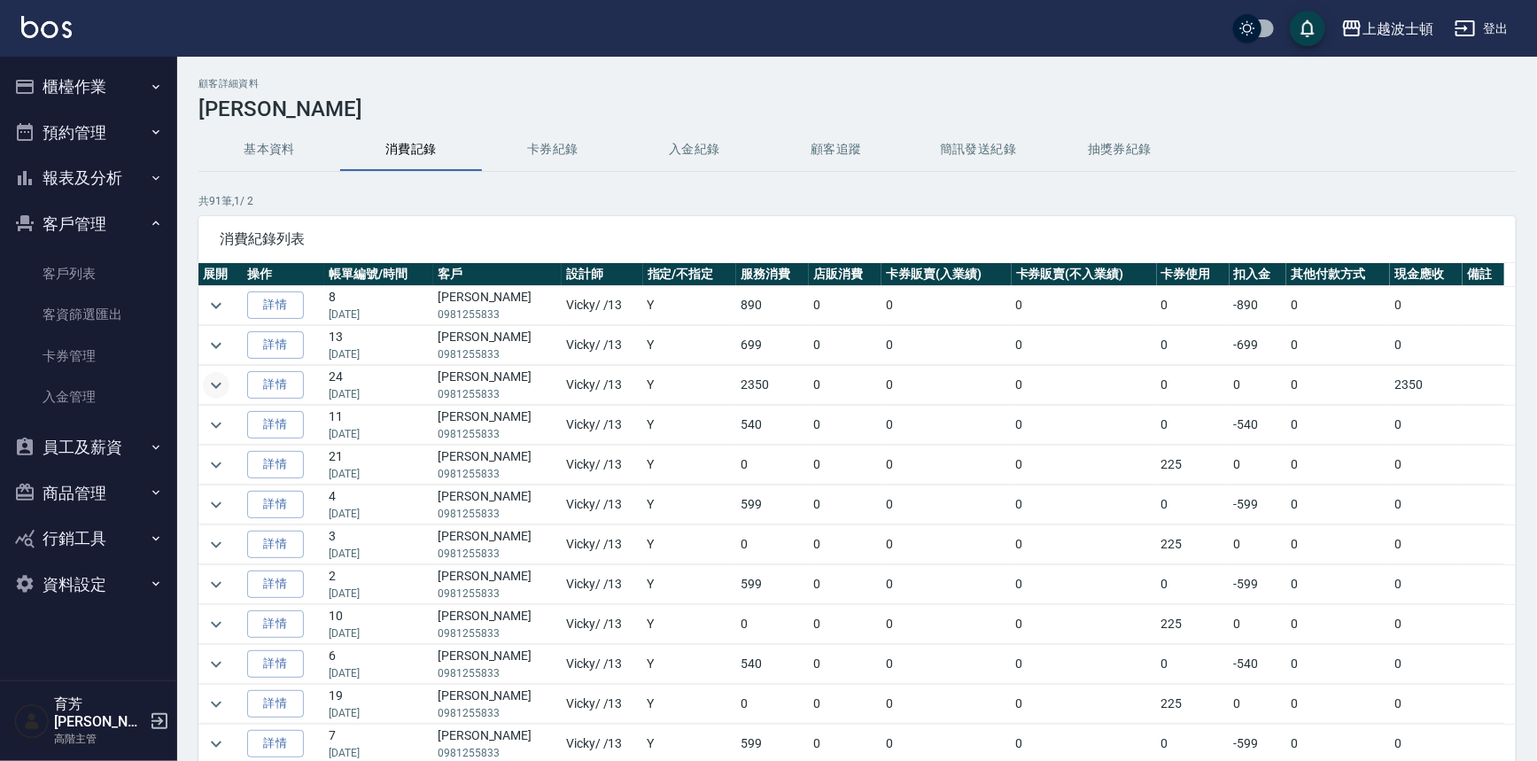
click at [110, 228] on button "客戶管理" at bounding box center [88, 224] width 163 height 46
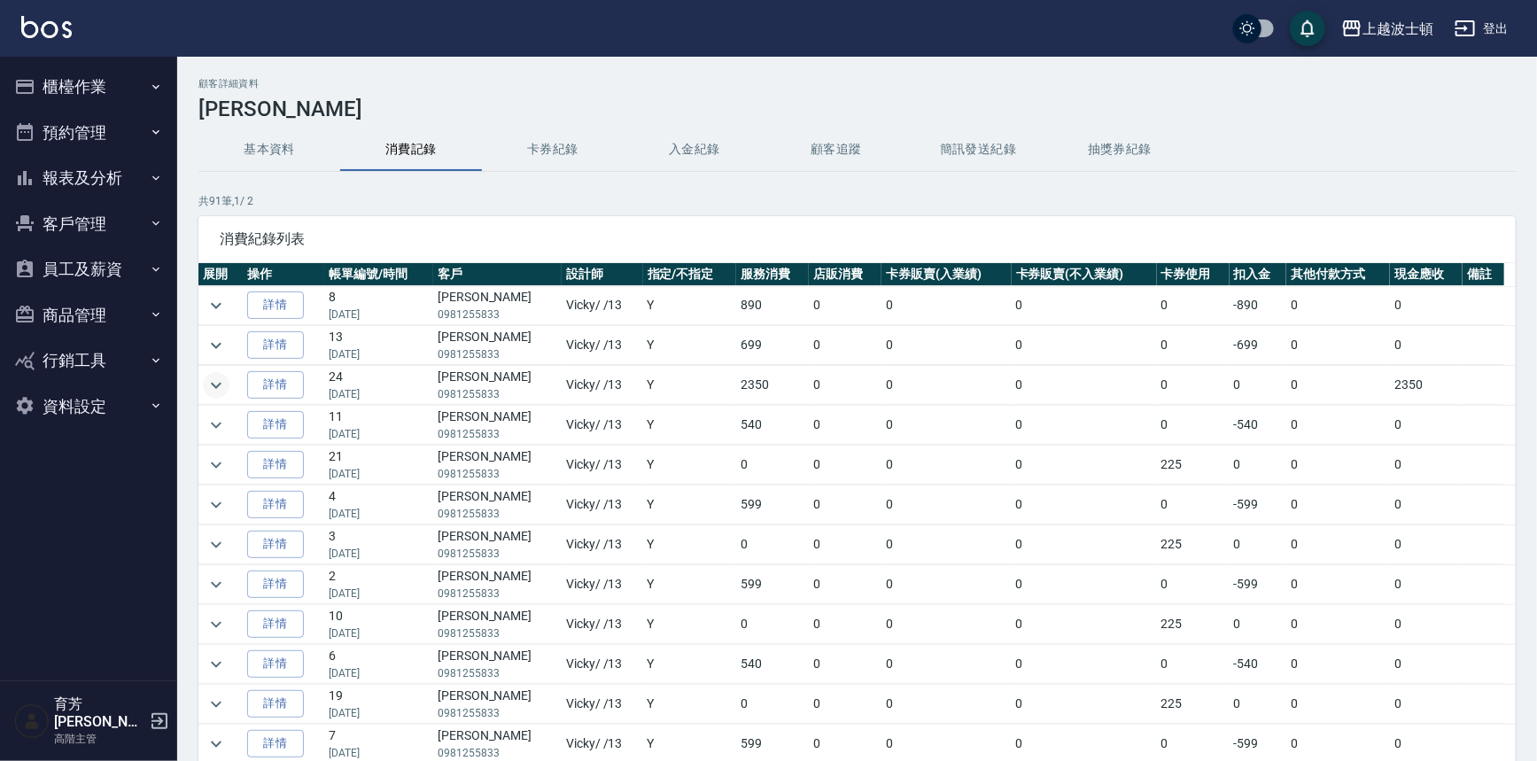
click at [64, 82] on button "櫃檯作業" at bounding box center [88, 87] width 163 height 46
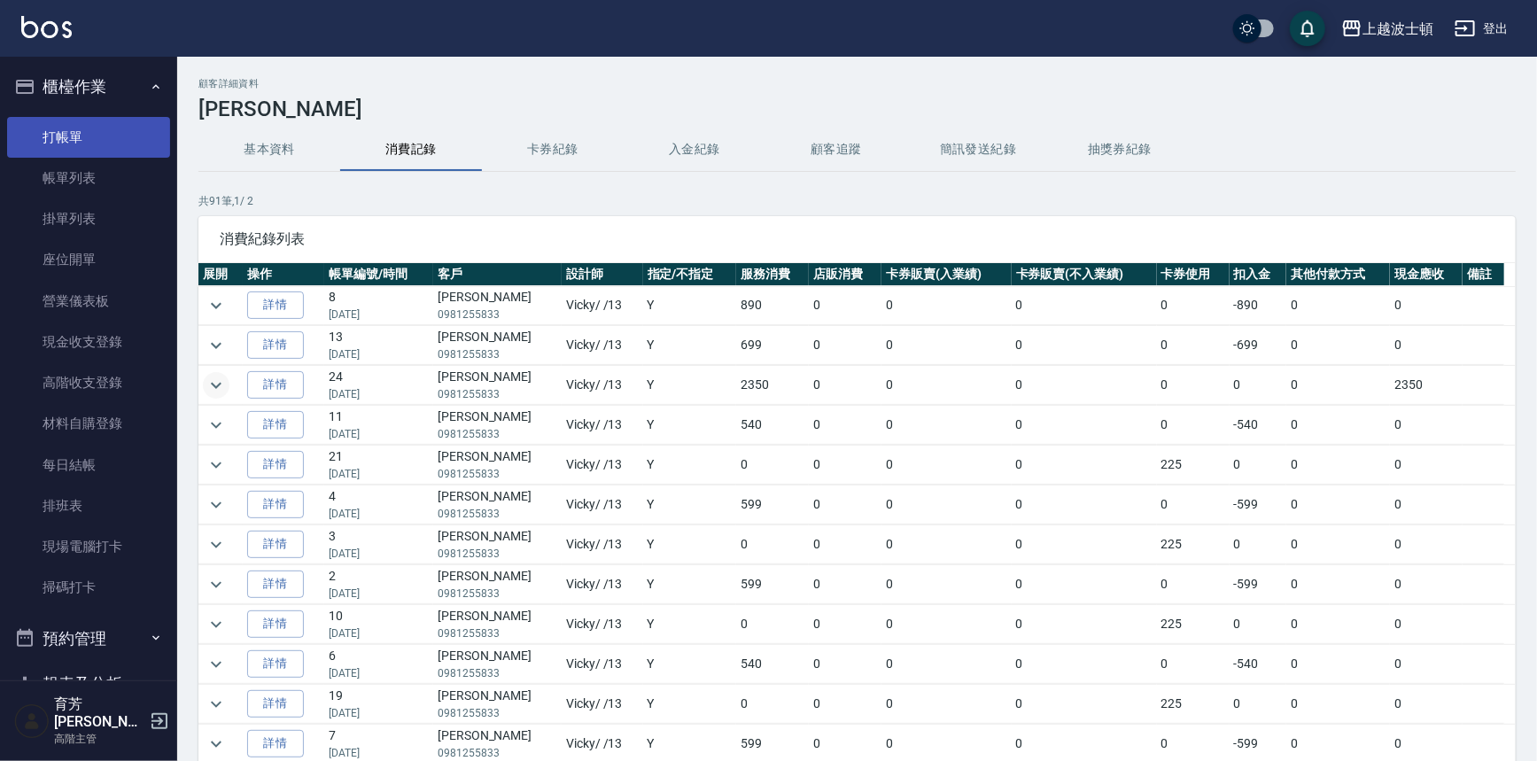
click at [68, 121] on link "打帳單" at bounding box center [88, 137] width 163 height 41
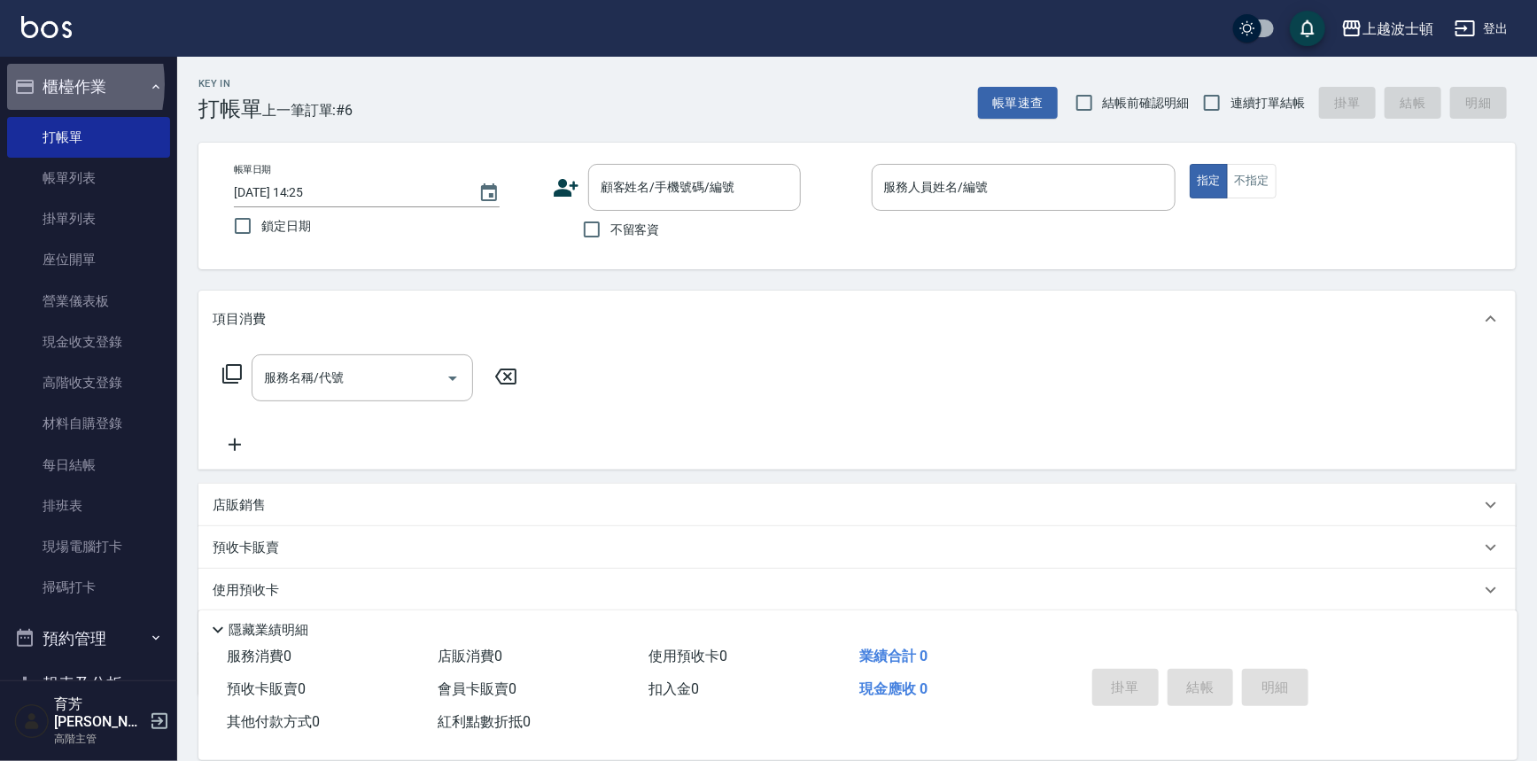
click at [25, 84] on icon "button" at bounding box center [25, 87] width 18 height 14
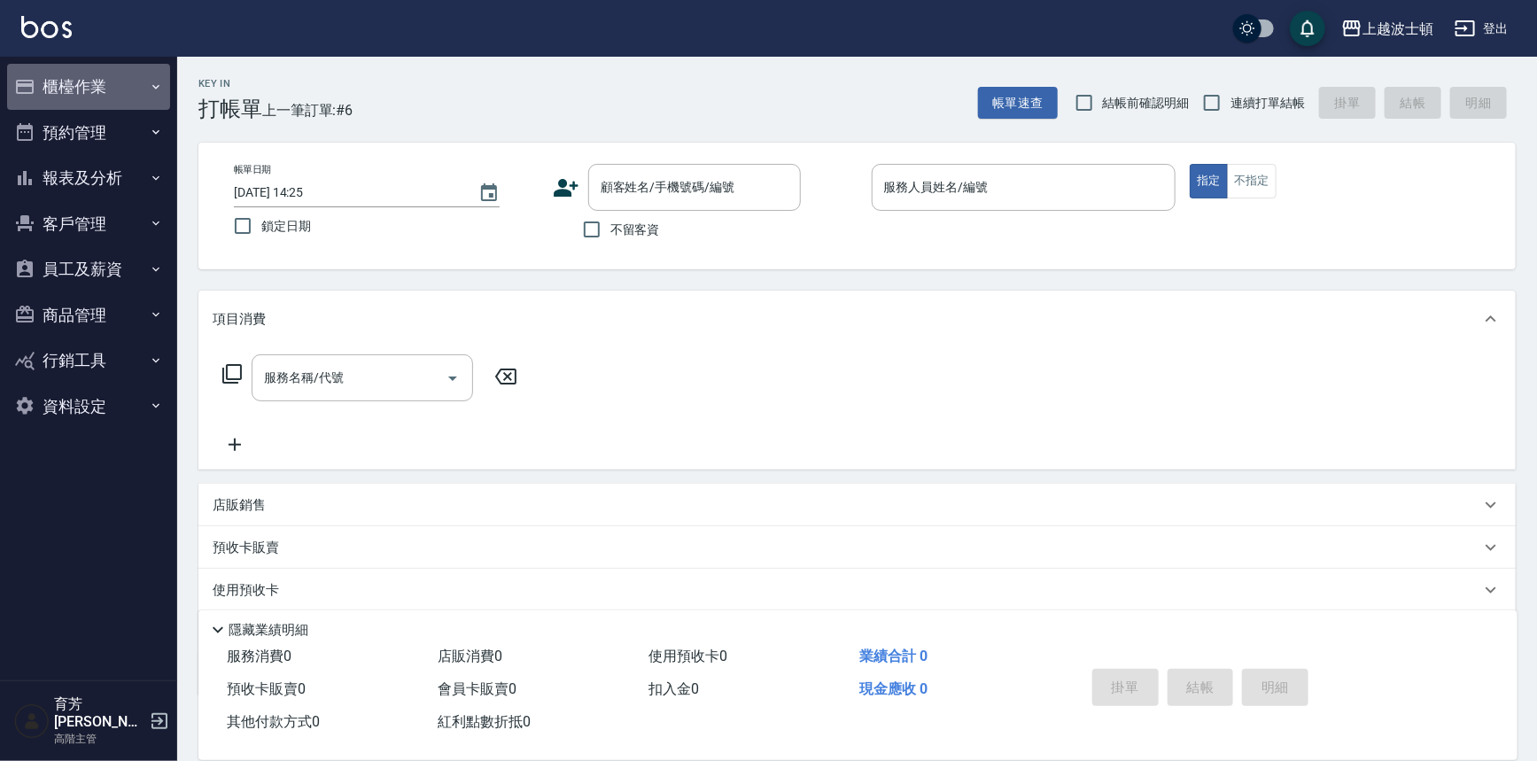
click at [59, 89] on button "櫃檯作業" at bounding box center [88, 87] width 163 height 46
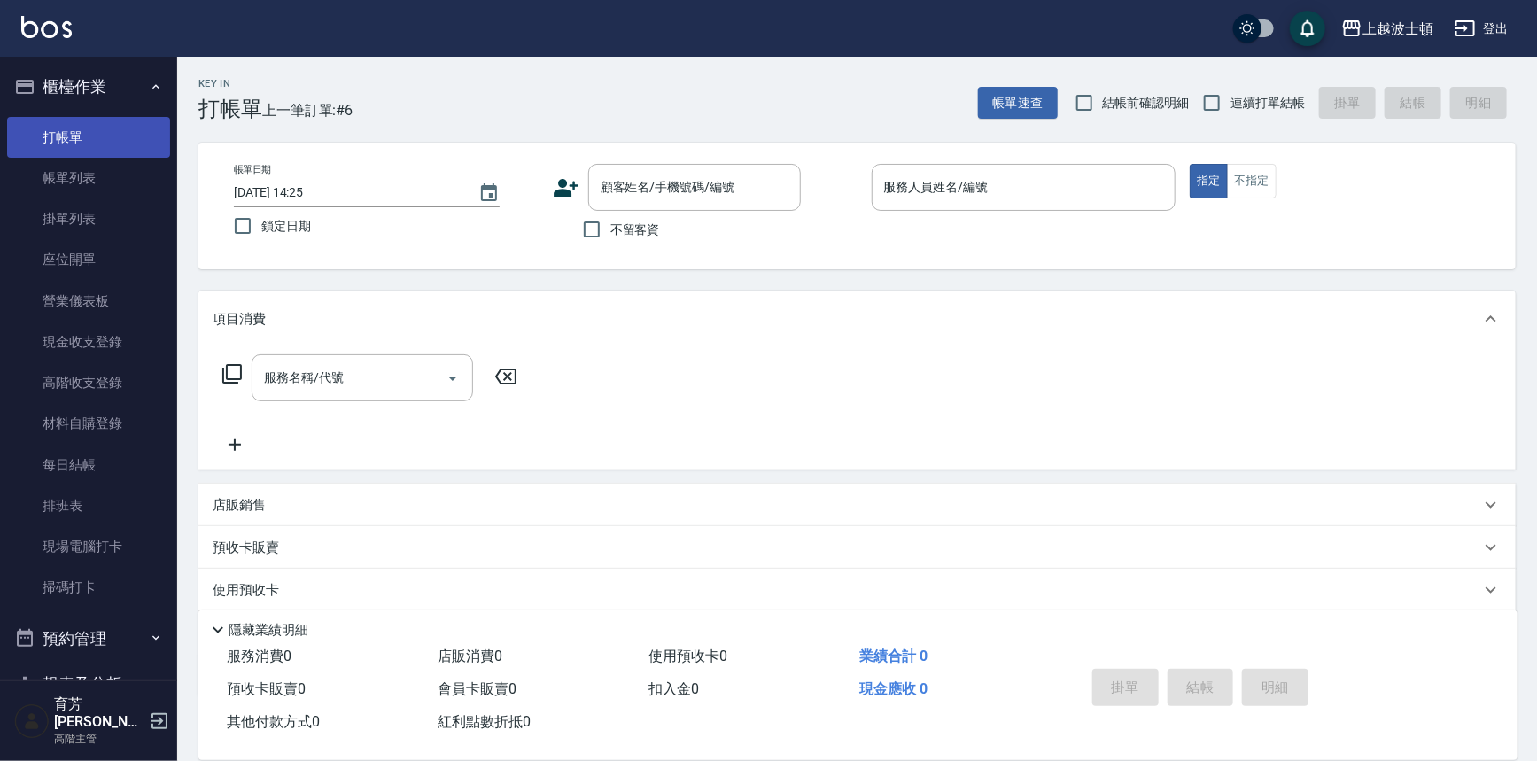
click at [59, 135] on link "打帳單" at bounding box center [88, 137] width 163 height 41
click at [68, 92] on button "櫃檯作業" at bounding box center [88, 87] width 163 height 46
